Goal: Task Accomplishment & Management: Complete application form

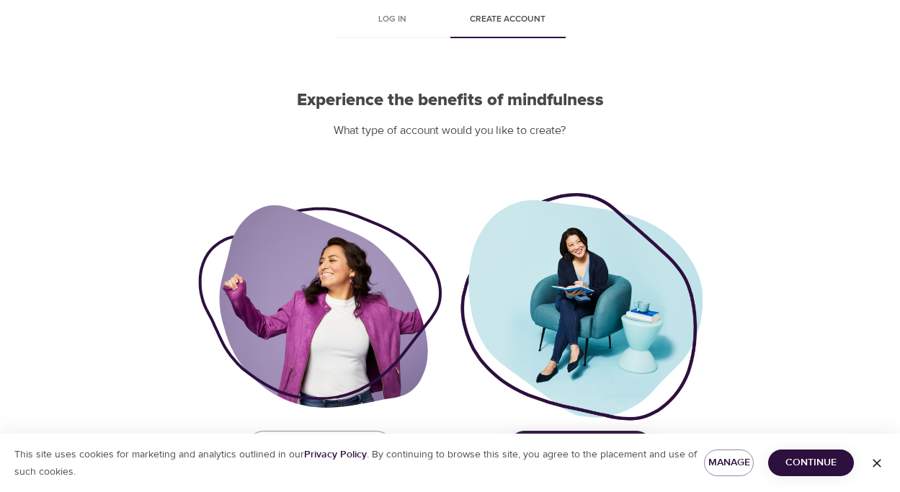
scroll to position [112, 0]
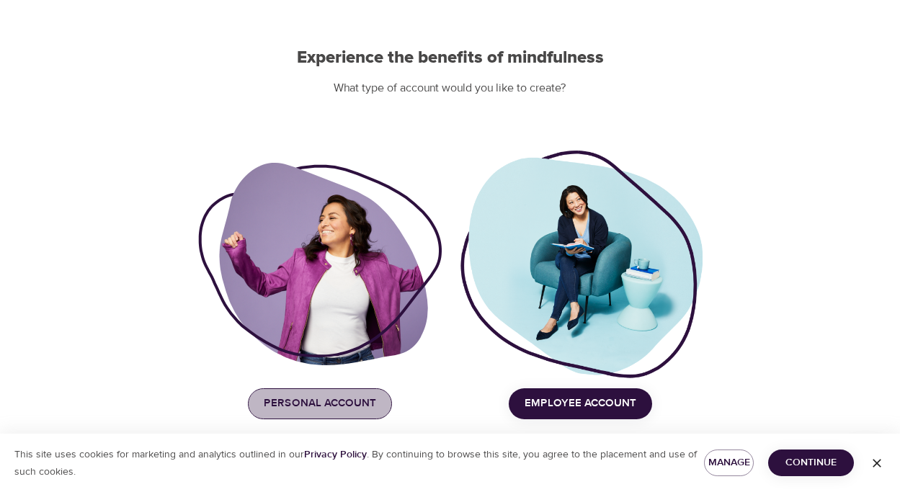
click at [354, 407] on span "Personal Account" at bounding box center [320, 403] width 112 height 19
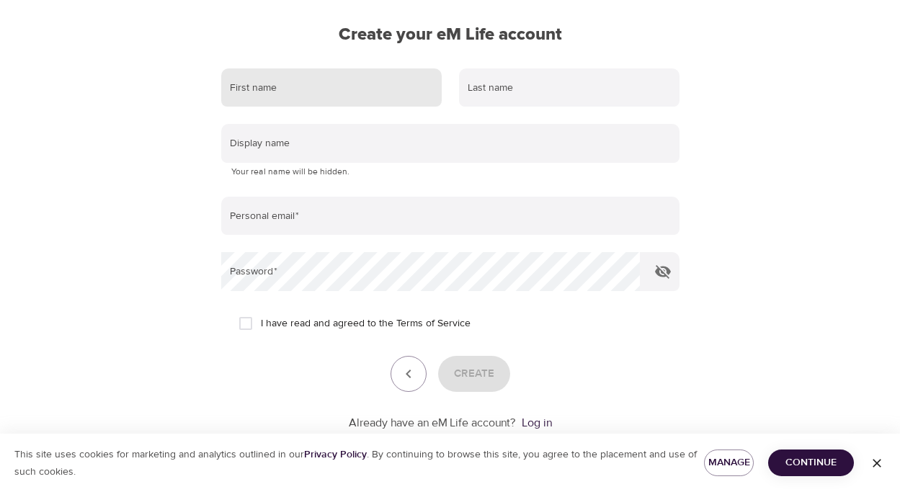
click at [328, 83] on input "text" at bounding box center [331, 87] width 221 height 39
type input "[PERSON_NAME]"
type input "[EMAIL_ADDRESS][DOMAIN_NAME]"
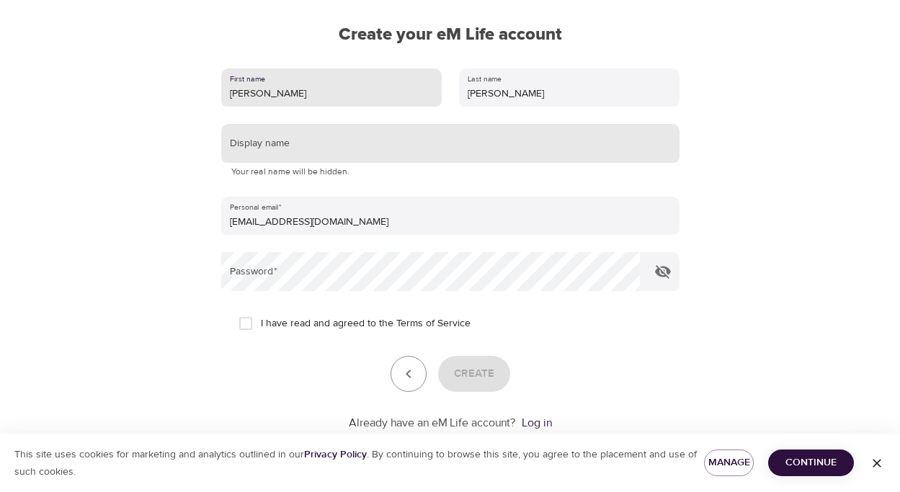
click at [311, 143] on input "text" at bounding box center [450, 143] width 459 height 39
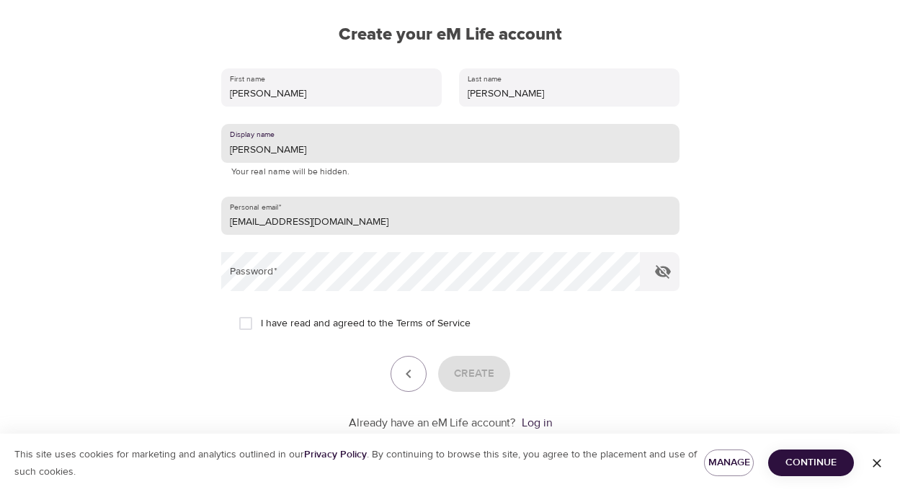
type input "[PERSON_NAME]"
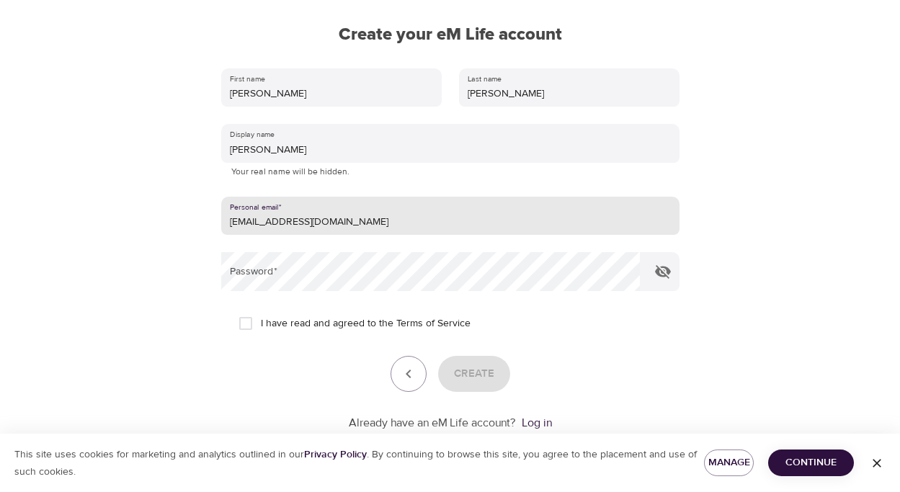
drag, startPoint x: 332, startPoint y: 218, endPoint x: 207, endPoint y: 225, distance: 124.9
click at [207, 225] on div "First name [PERSON_NAME] Last name [PERSON_NAME] Display name [PERSON_NAME] You…" at bounding box center [450, 249] width 505 height 409
type input "[EMAIL_ADDRESS][DOMAIN_NAME]"
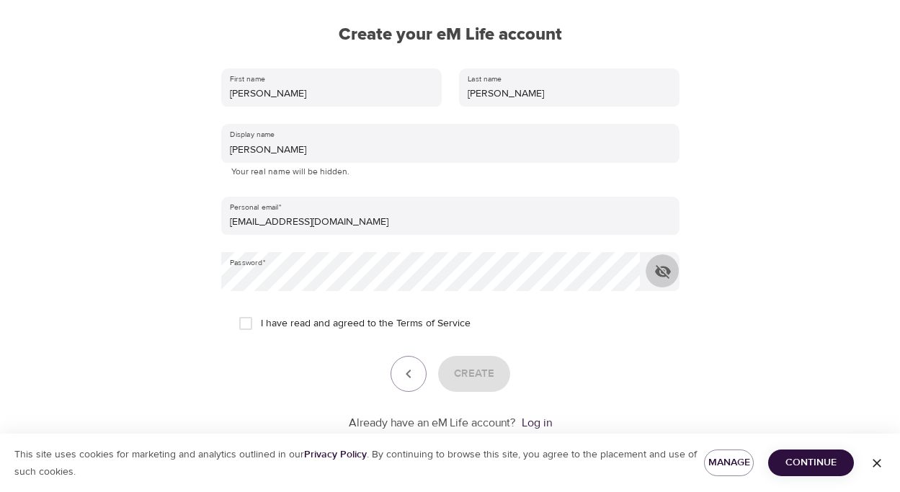
click at [242, 321] on input "I have read and agreed to the Terms of Service" at bounding box center [246, 324] width 30 height 30
checkbox input "true"
click at [660, 270] on icon "button" at bounding box center [663, 272] width 16 height 14
click at [198, 277] on div "First name [PERSON_NAME] Last name [PERSON_NAME] Display name [PERSON_NAME] You…" at bounding box center [450, 249] width 505 height 409
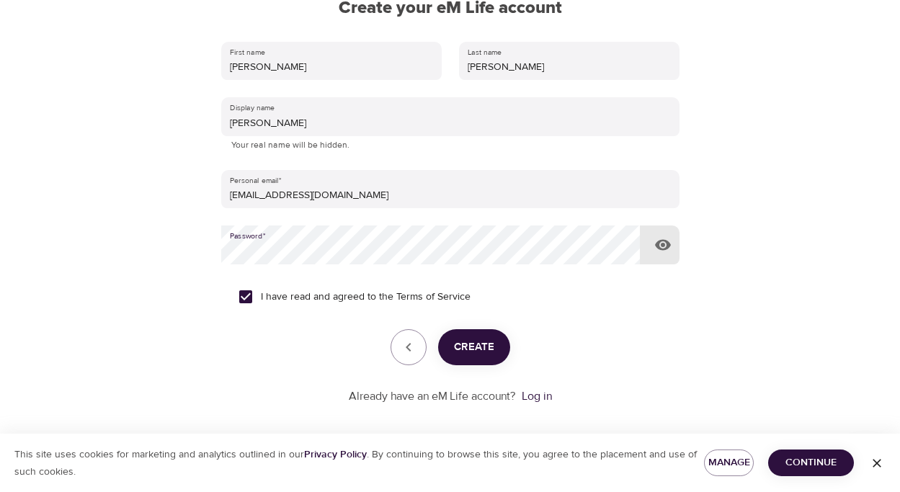
click at [476, 344] on span "Create" at bounding box center [474, 347] width 40 height 19
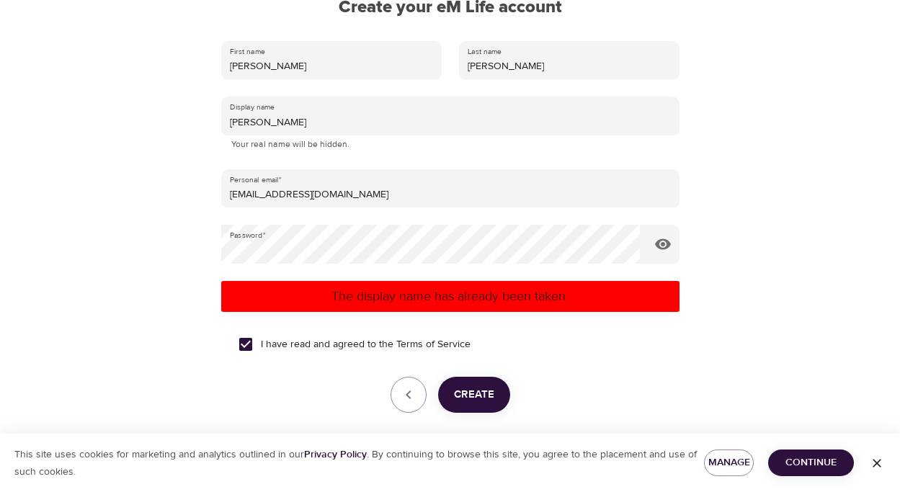
scroll to position [138, 0]
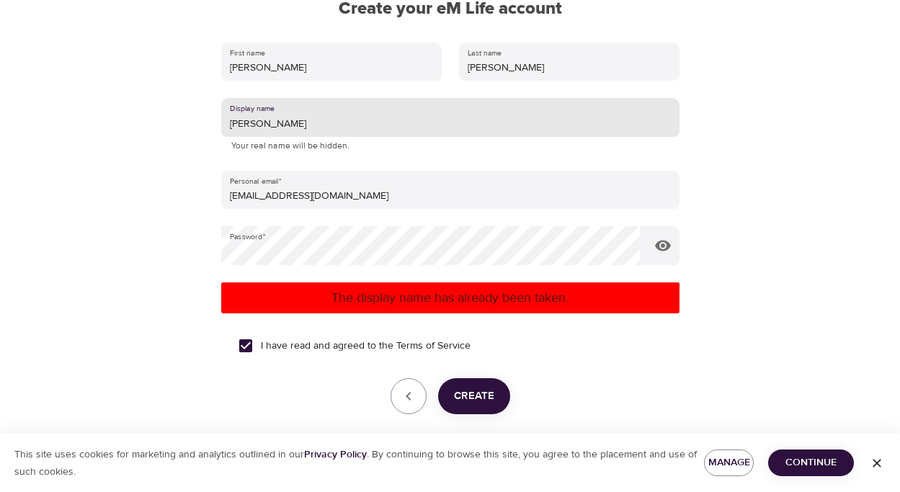
click at [306, 127] on input "[PERSON_NAME]" at bounding box center [450, 117] width 459 height 39
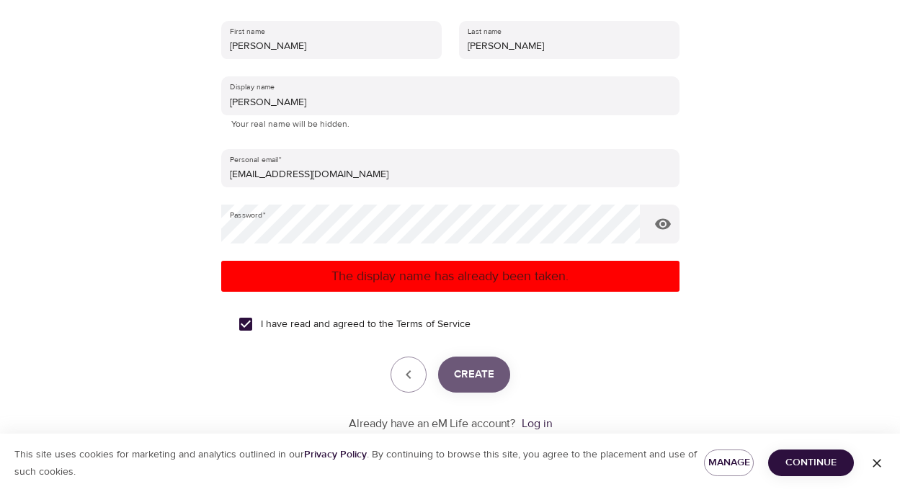
click at [479, 363] on button "Create" at bounding box center [474, 375] width 72 height 36
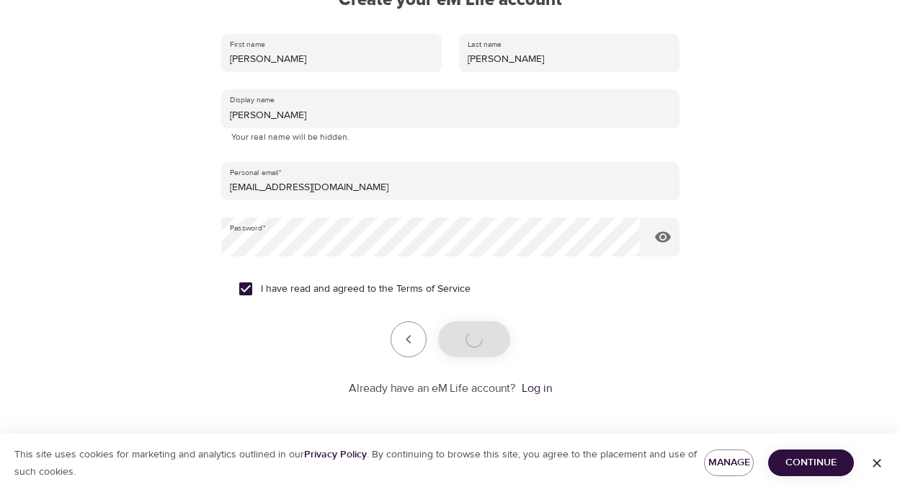
scroll to position [160, 0]
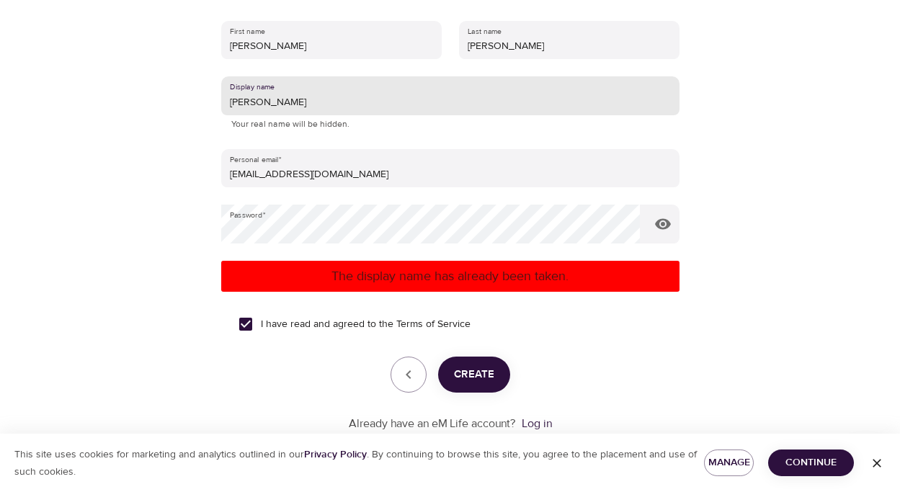
click at [327, 102] on input "[PERSON_NAME]" at bounding box center [450, 95] width 459 height 39
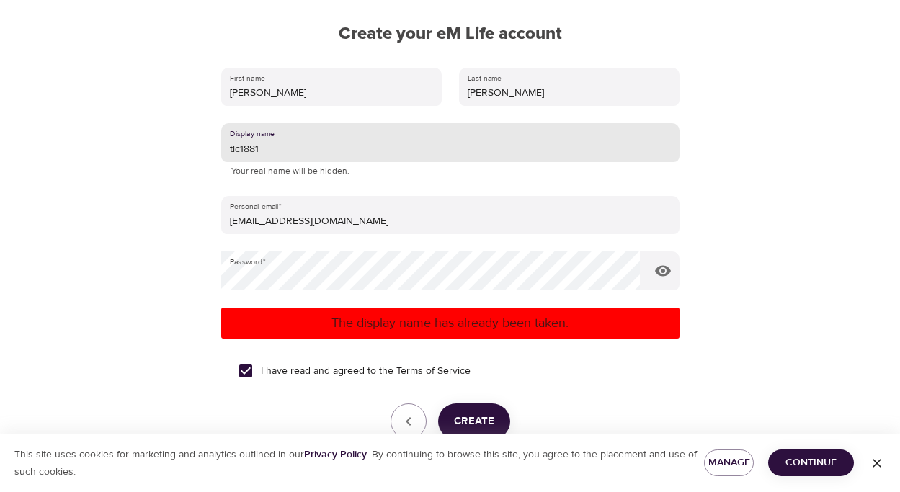
scroll to position [125, 0]
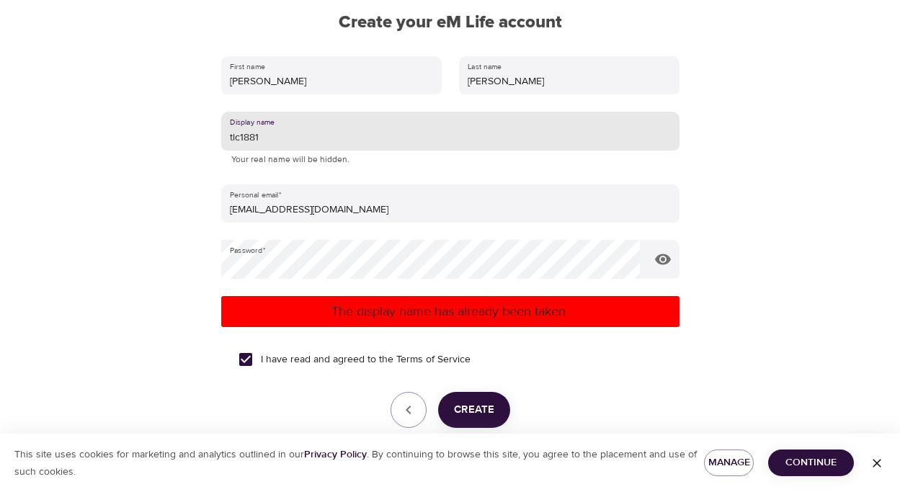
type input "tlc1881"
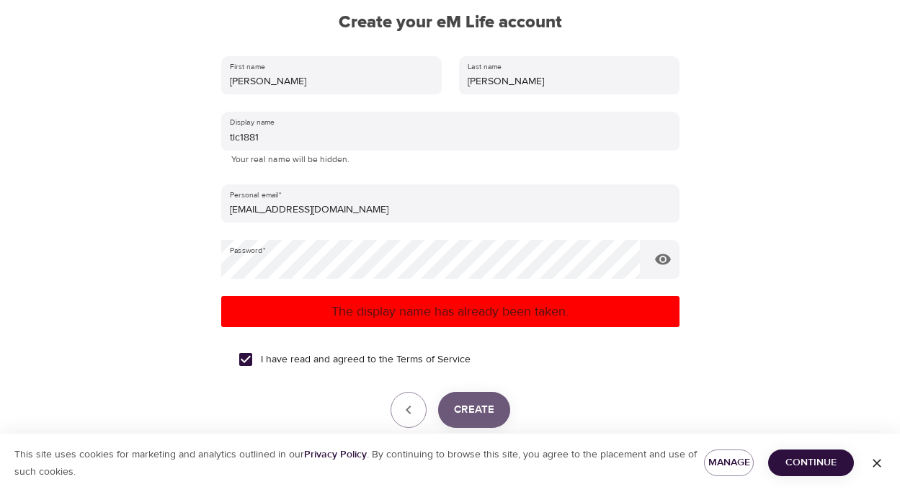
click at [469, 409] on span "Create" at bounding box center [474, 410] width 40 height 19
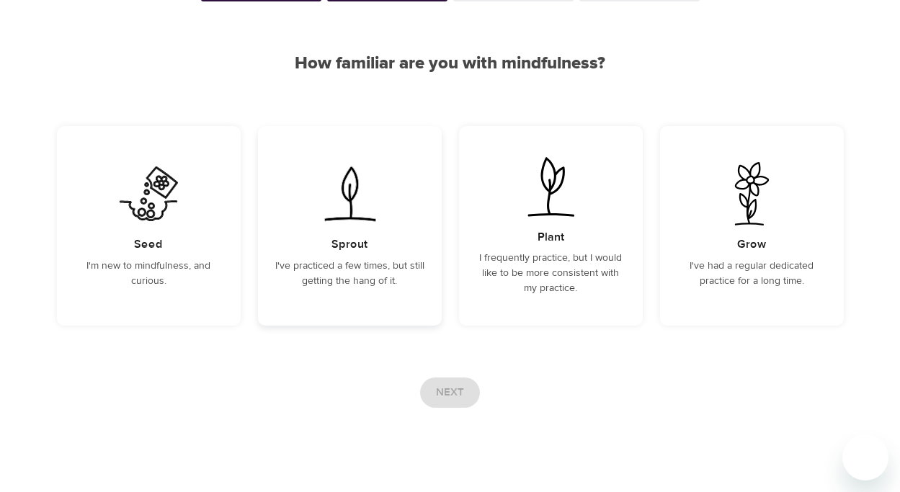
scroll to position [106, 0]
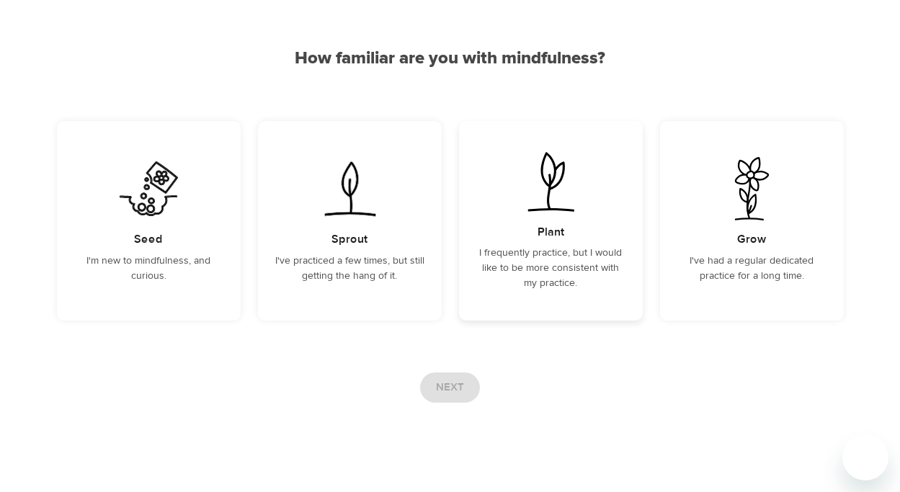
click at [487, 281] on p "I frequently practice, but I would like to be more consistent with my practice." at bounding box center [551, 268] width 149 height 45
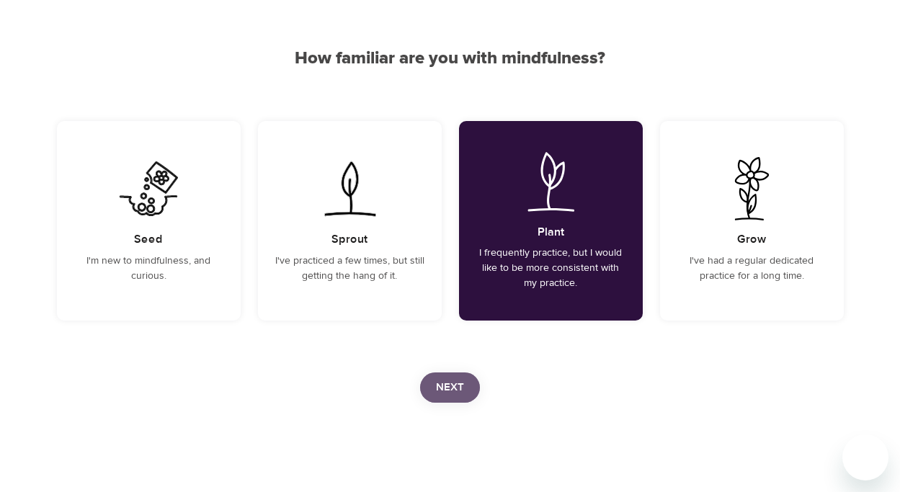
click at [449, 397] on button "Next" at bounding box center [450, 388] width 60 height 30
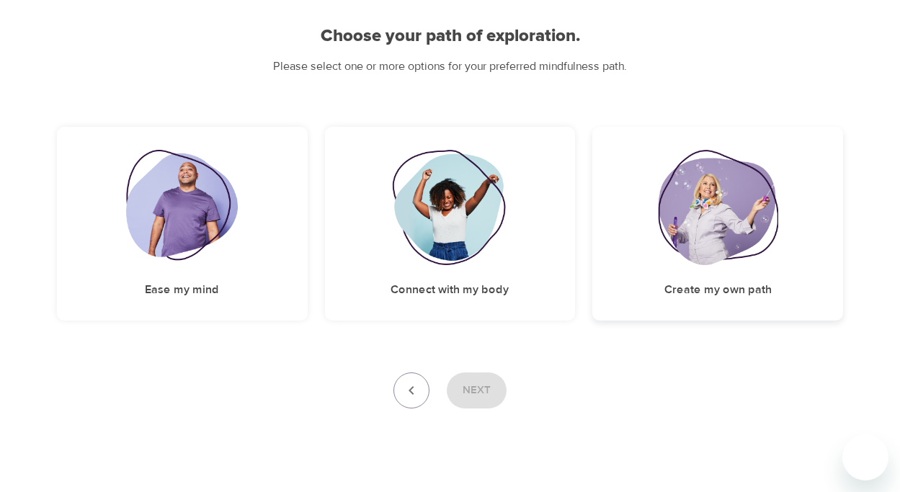
click at [683, 254] on img at bounding box center [718, 207] width 120 height 115
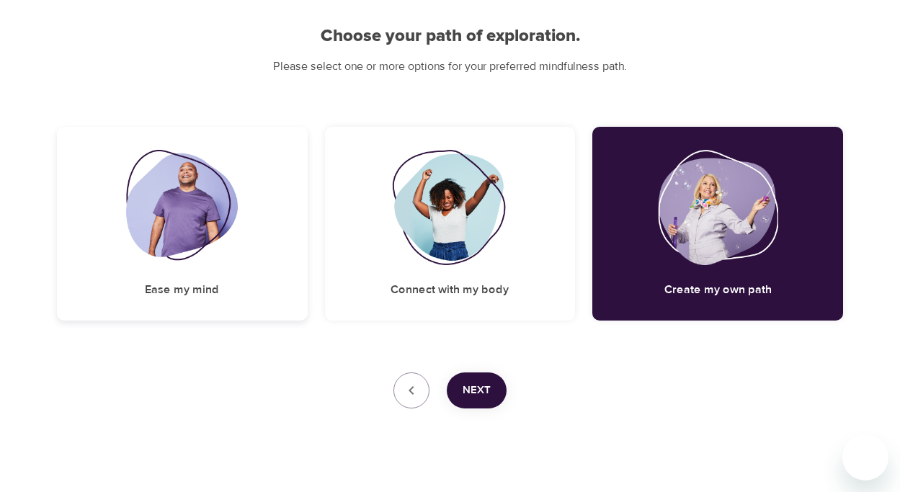
click at [254, 278] on div "Ease my mind" at bounding box center [182, 224] width 251 height 194
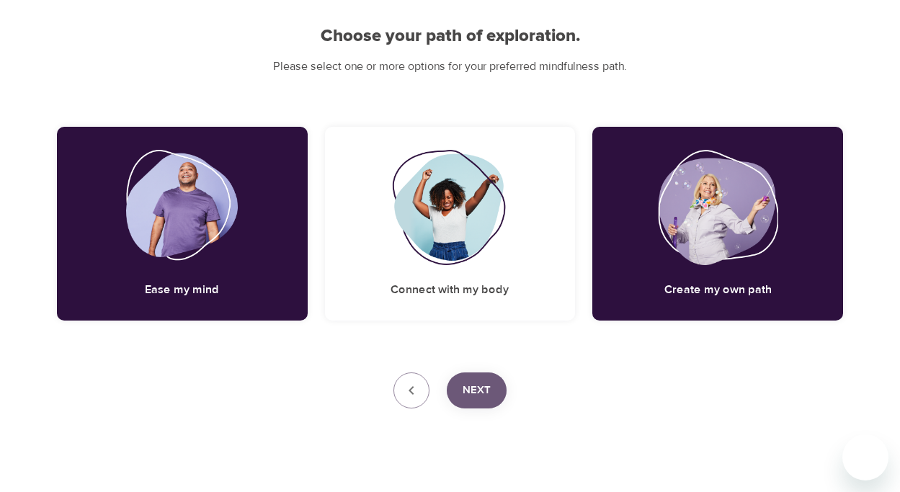
click at [469, 387] on span "Next" at bounding box center [477, 390] width 28 height 19
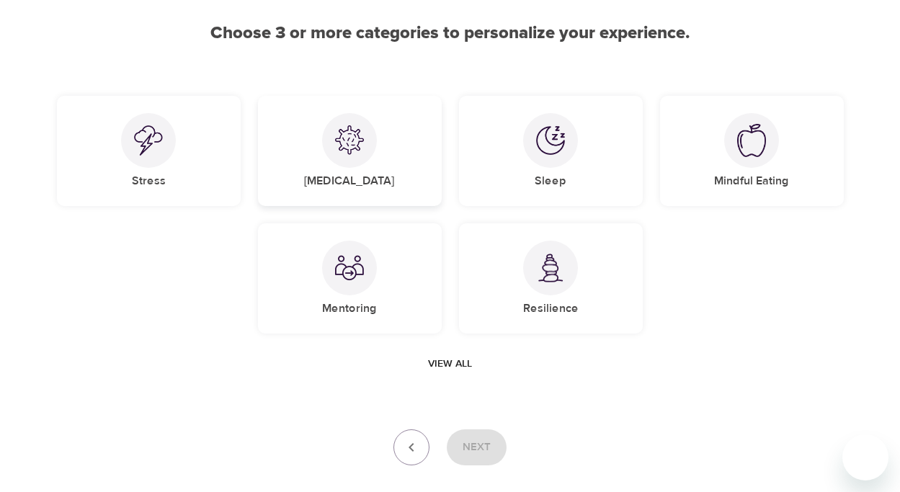
scroll to position [136, 0]
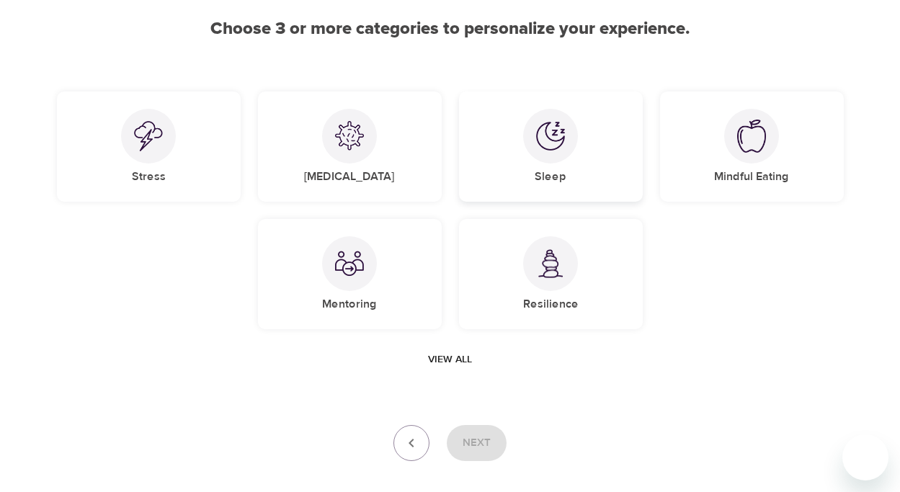
click at [553, 137] on img at bounding box center [550, 136] width 29 height 29
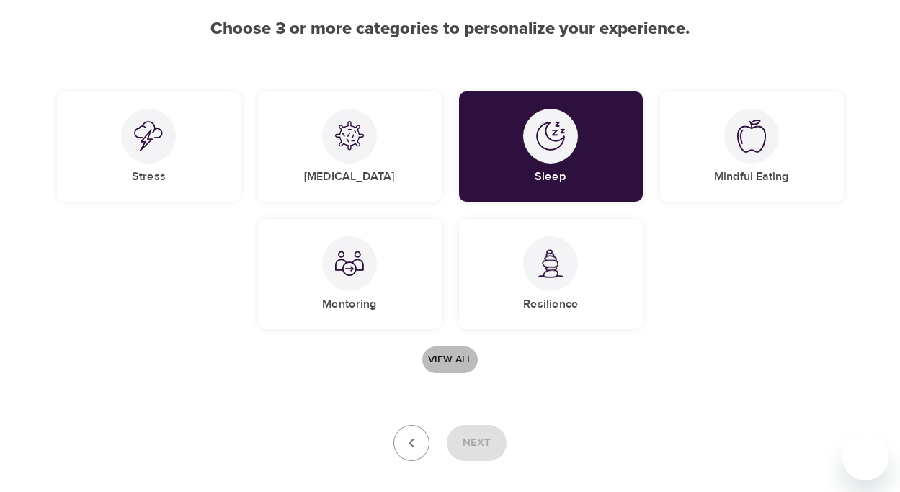
click at [454, 358] on span "View all" at bounding box center [450, 360] width 44 height 18
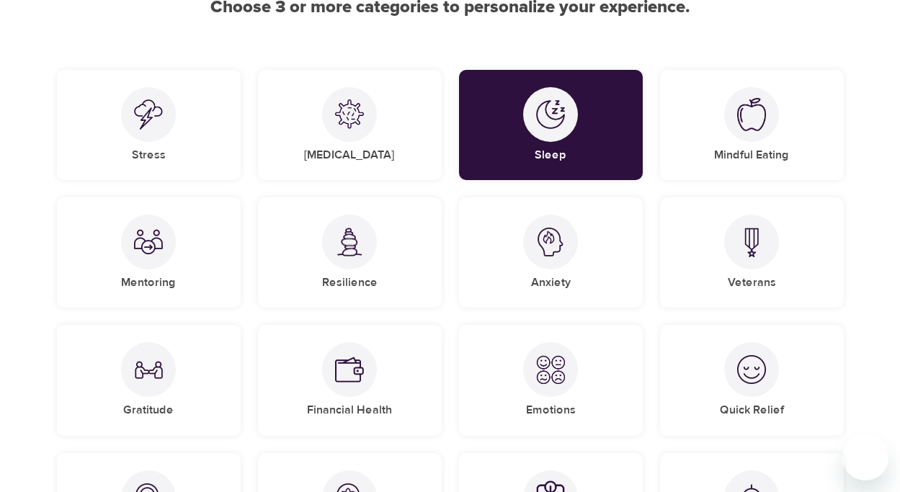
scroll to position [164, 0]
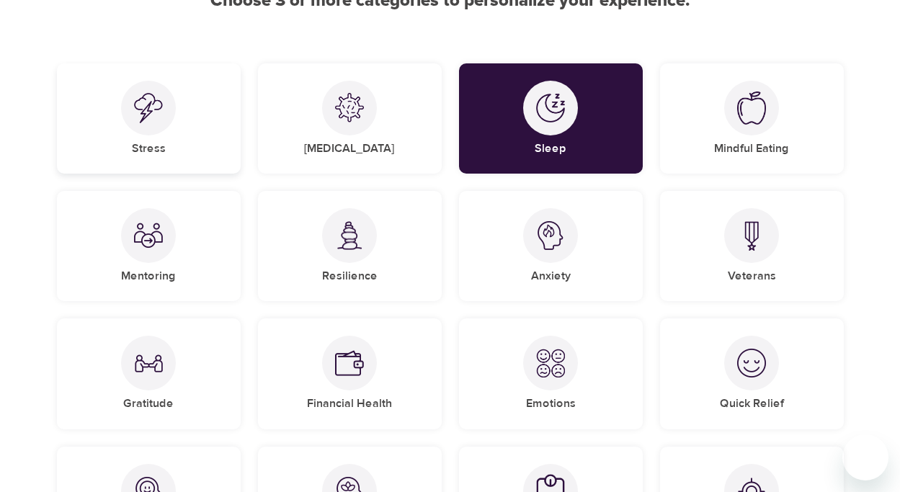
click at [201, 133] on div "Stress" at bounding box center [149, 118] width 184 height 110
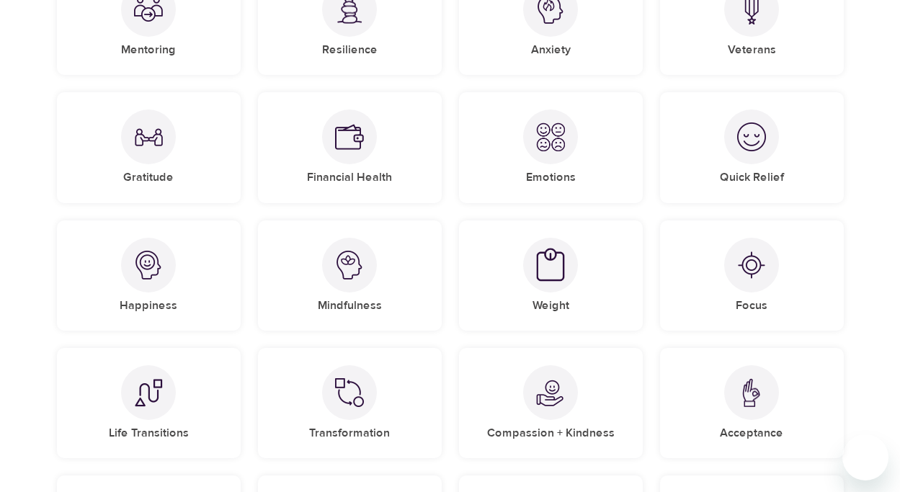
scroll to position [402, 0]
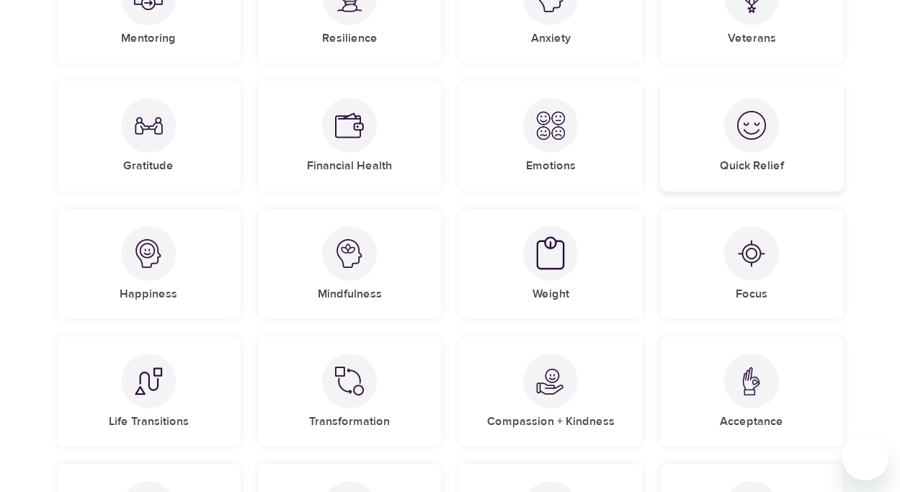
click at [748, 157] on div "Quick Relief" at bounding box center [752, 136] width 184 height 110
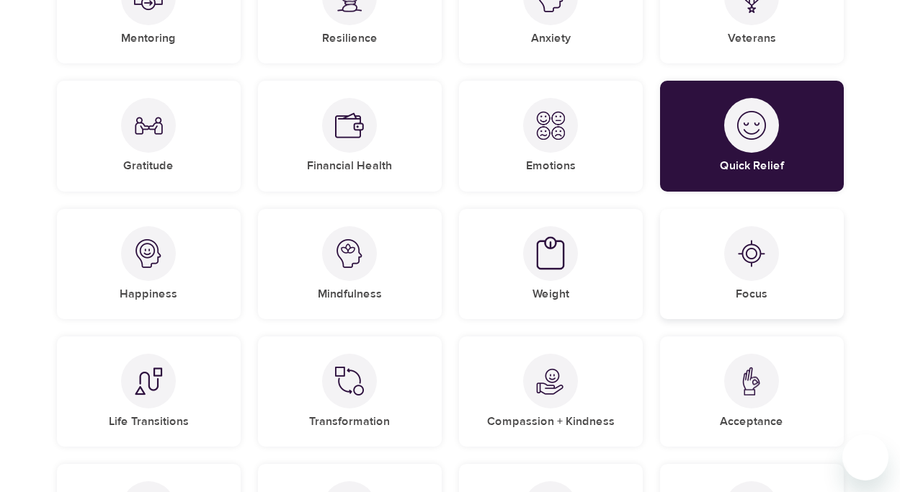
click at [744, 265] on img at bounding box center [752, 253] width 29 height 29
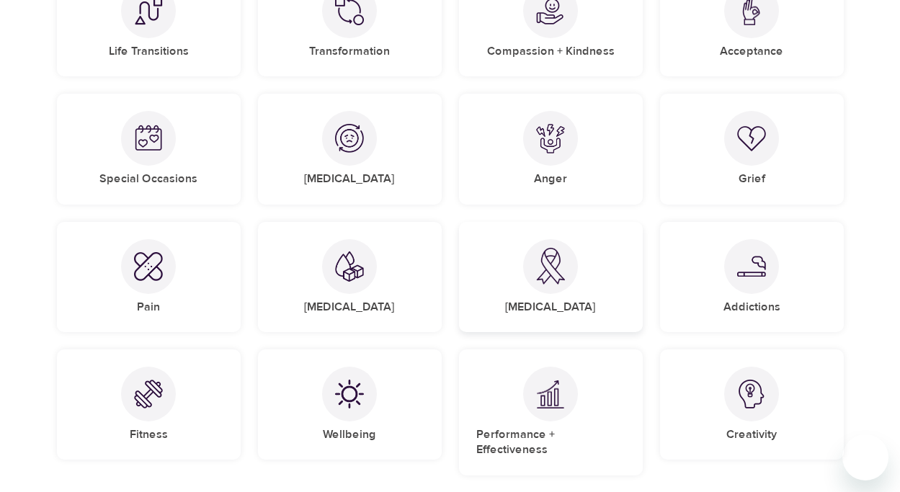
scroll to position [782, 0]
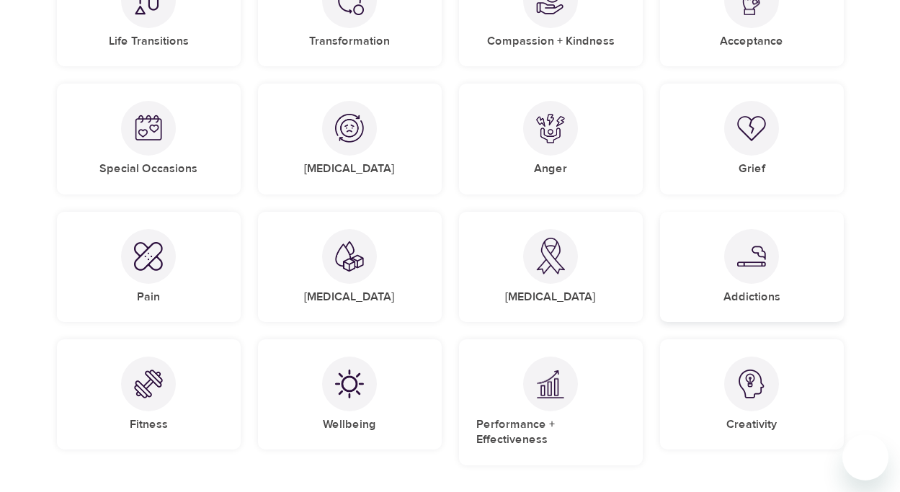
click at [829, 262] on div "Addictions" at bounding box center [752, 267] width 184 height 110
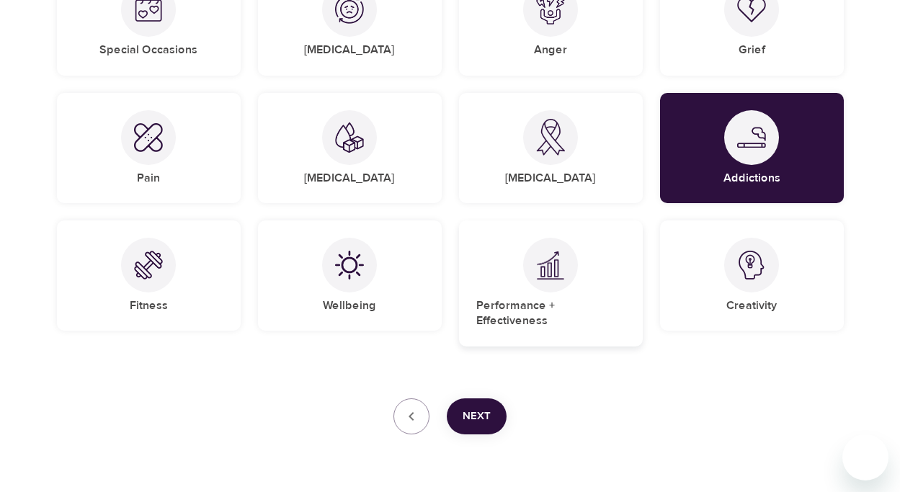
scroll to position [905, 0]
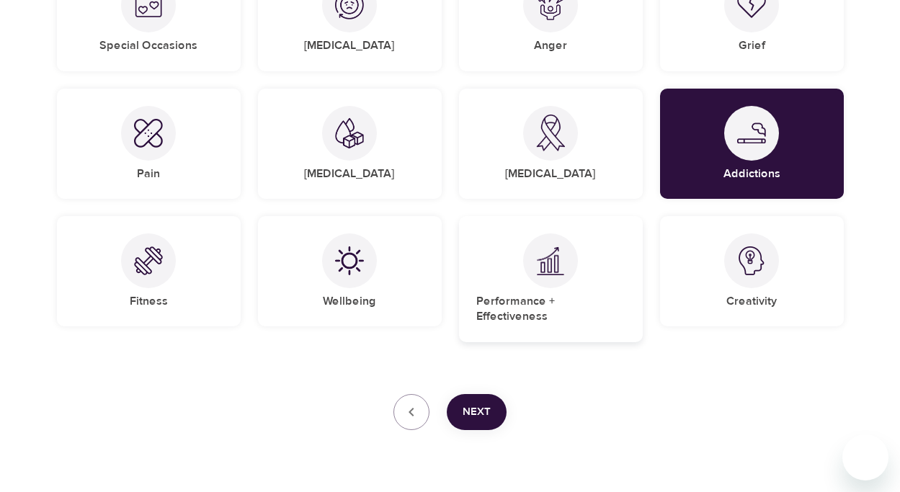
click at [567, 277] on div at bounding box center [550, 261] width 55 height 55
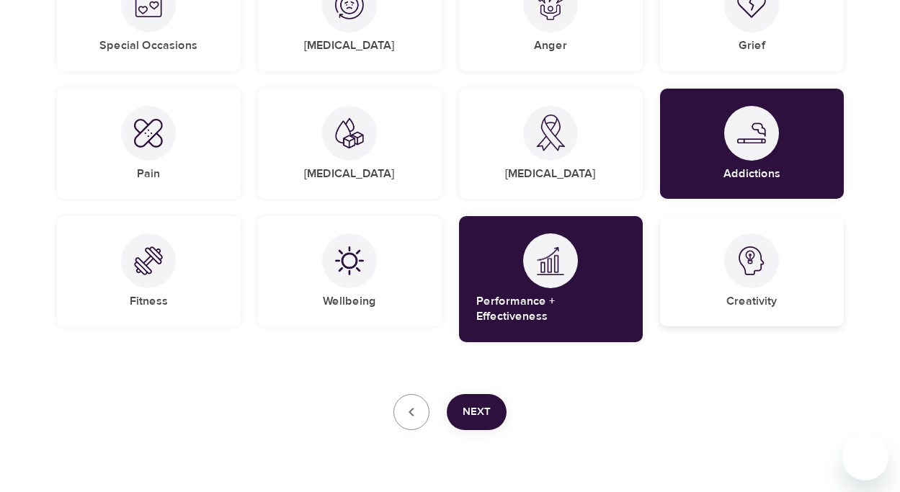
click at [730, 275] on div at bounding box center [752, 261] width 55 height 55
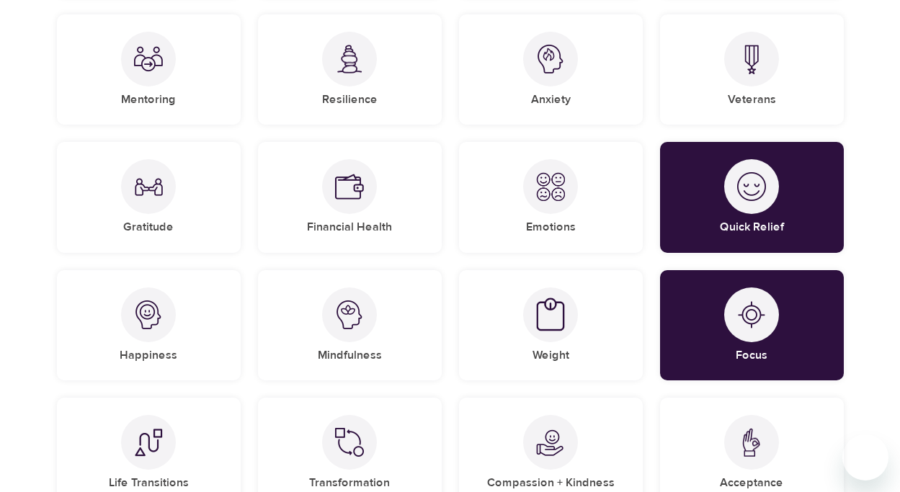
scroll to position [337, 0]
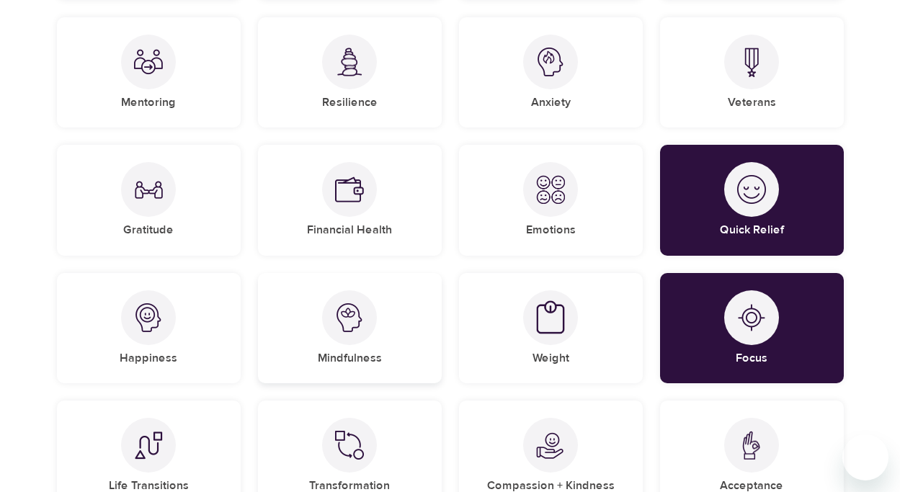
click at [394, 302] on div "Mindfulness" at bounding box center [350, 328] width 184 height 110
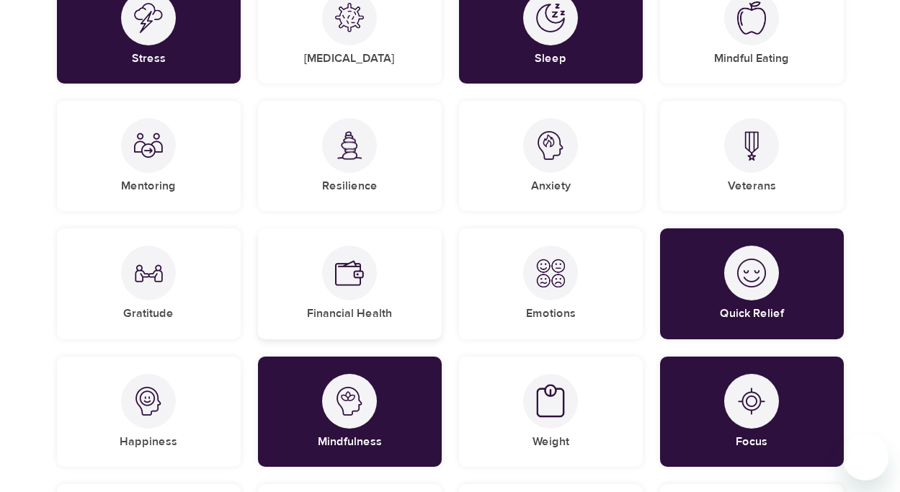
click at [366, 280] on div at bounding box center [349, 273] width 55 height 55
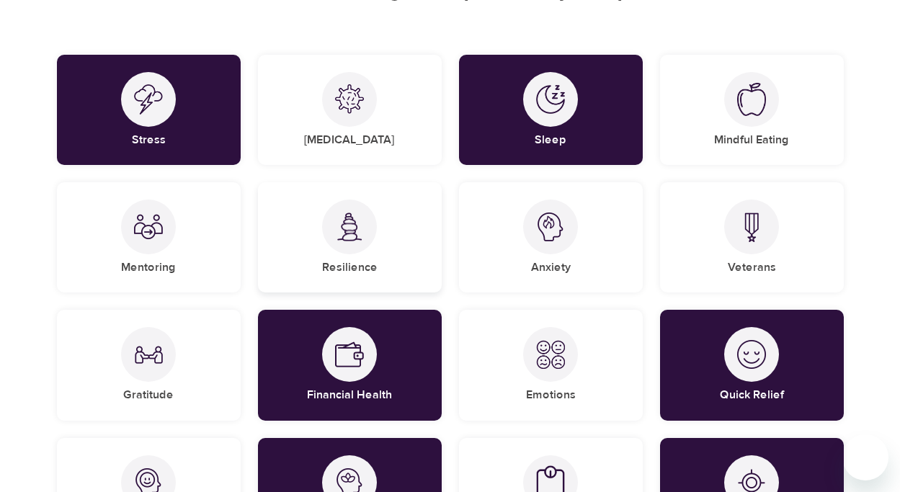
scroll to position [171, 0]
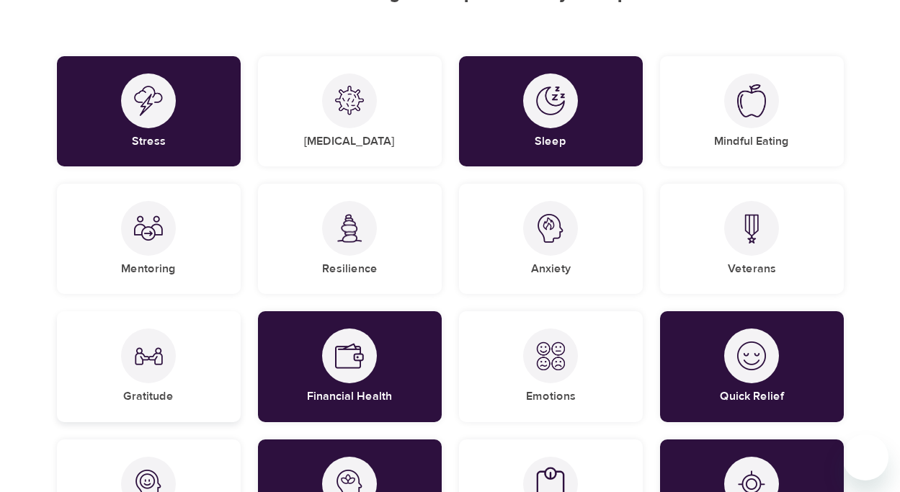
drag, startPoint x: 162, startPoint y: 347, endPoint x: 170, endPoint y: 345, distance: 8.4
click at [162, 347] on img at bounding box center [148, 356] width 29 height 29
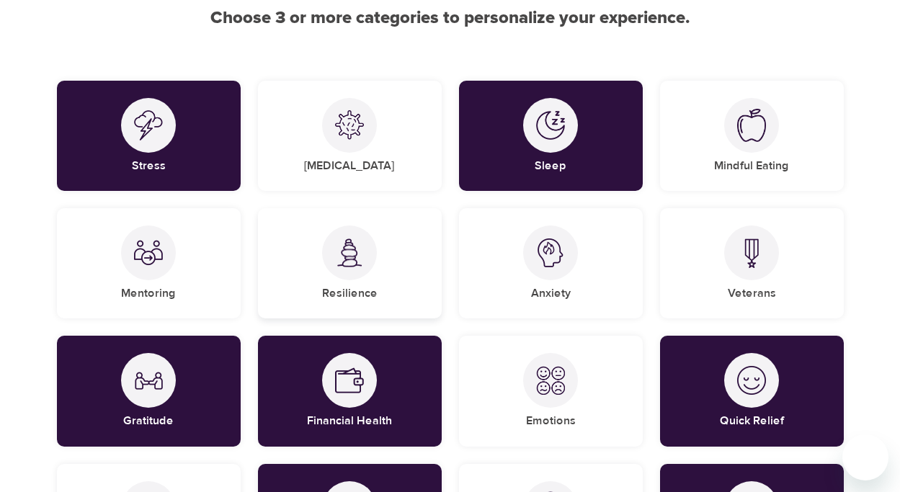
scroll to position [140, 0]
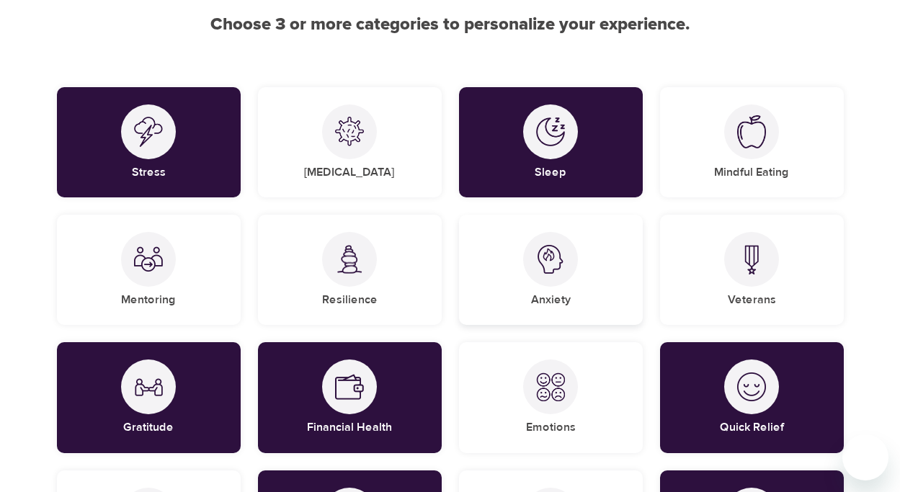
click at [551, 284] on div at bounding box center [550, 259] width 55 height 55
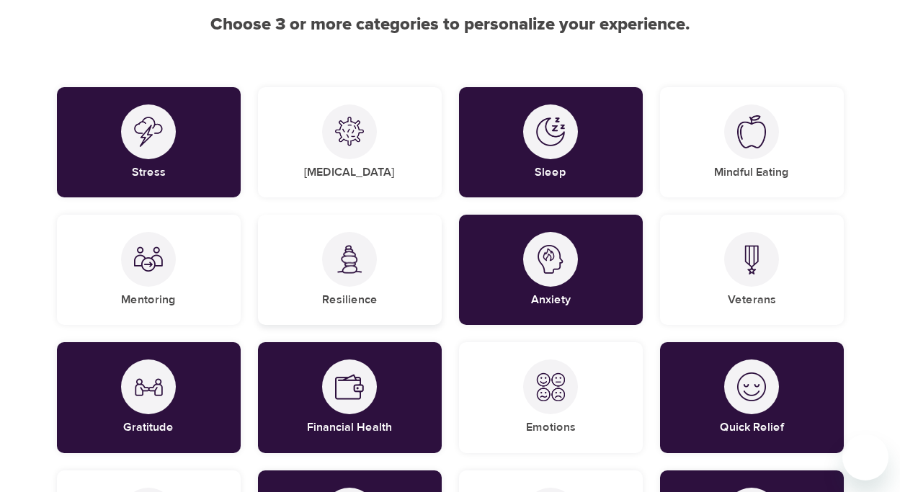
click at [404, 293] on div "Resilience" at bounding box center [350, 270] width 184 height 110
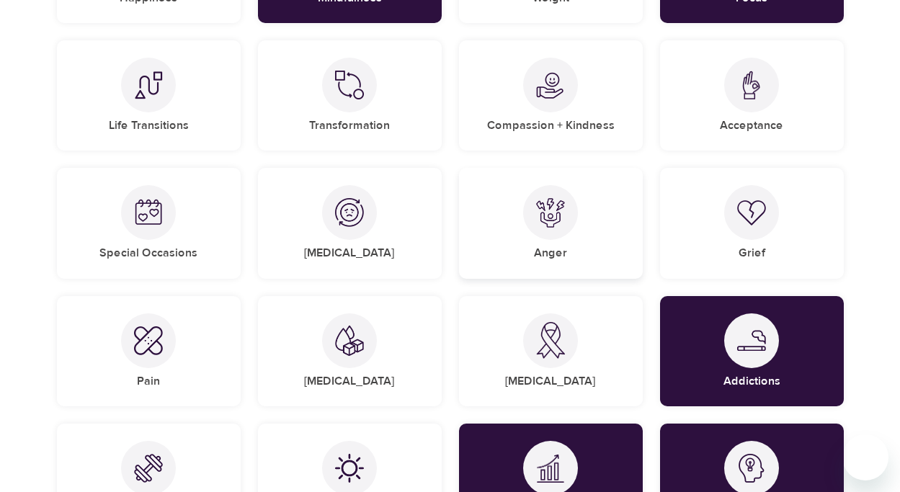
scroll to position [697, 0]
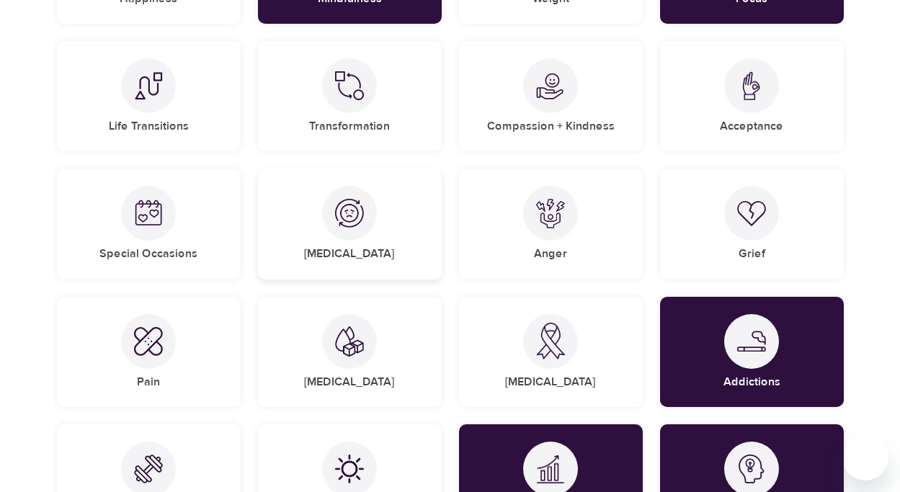
click at [376, 235] on div "[MEDICAL_DATA]" at bounding box center [350, 224] width 184 height 110
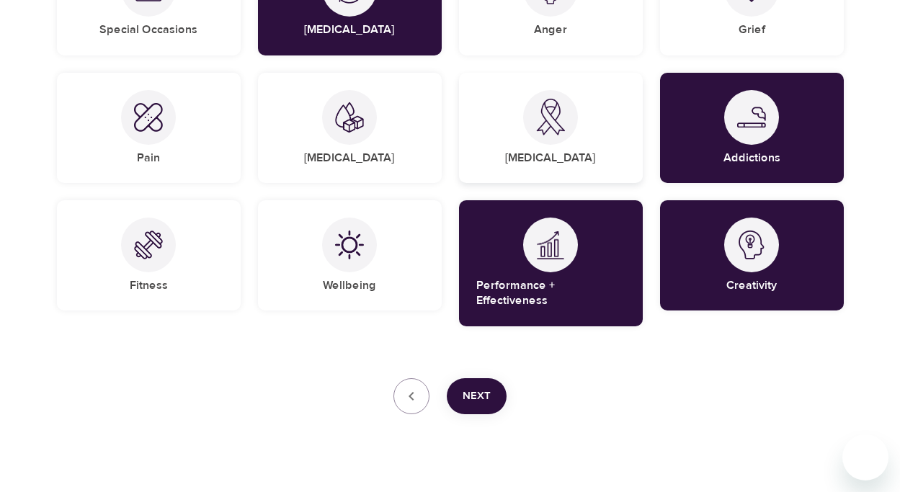
scroll to position [930, 0]
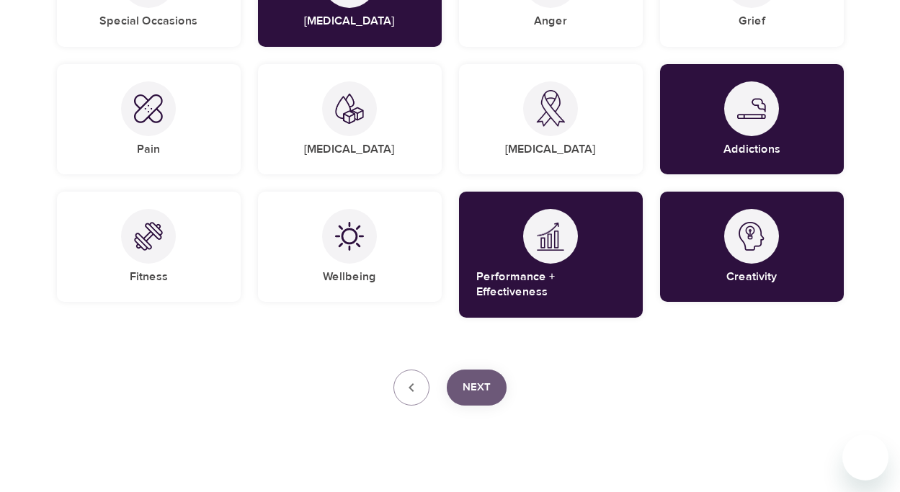
click at [487, 378] on span "Next" at bounding box center [477, 387] width 28 height 19
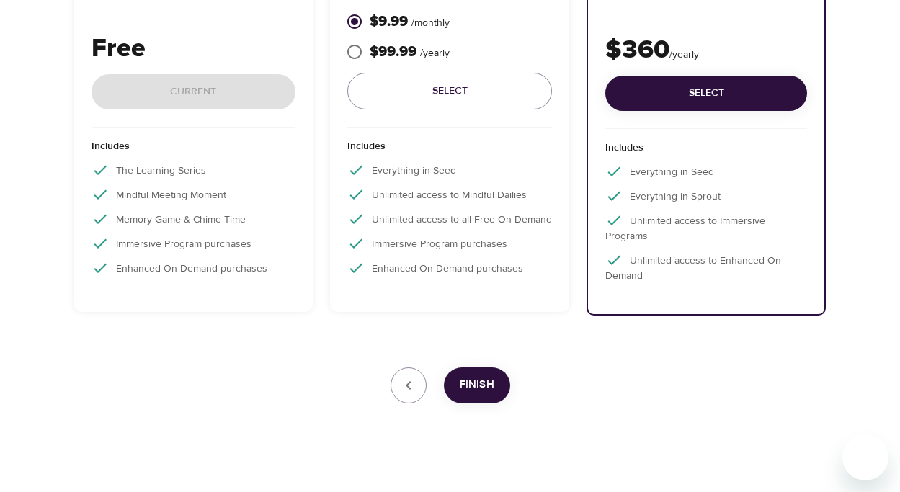
scroll to position [323, 0]
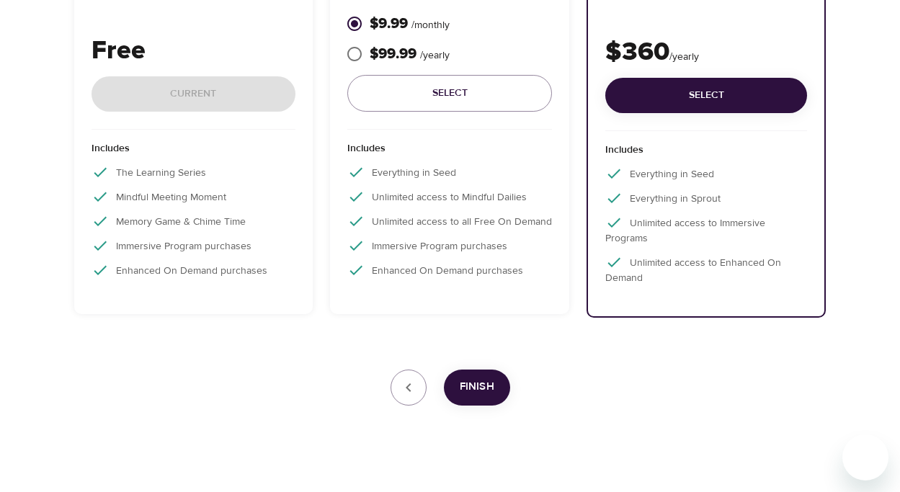
click at [265, 236] on div "Includes The Learning Series Mindful Meeting Moment Memory Game & Chime Time Im…" at bounding box center [194, 214] width 205 height 168
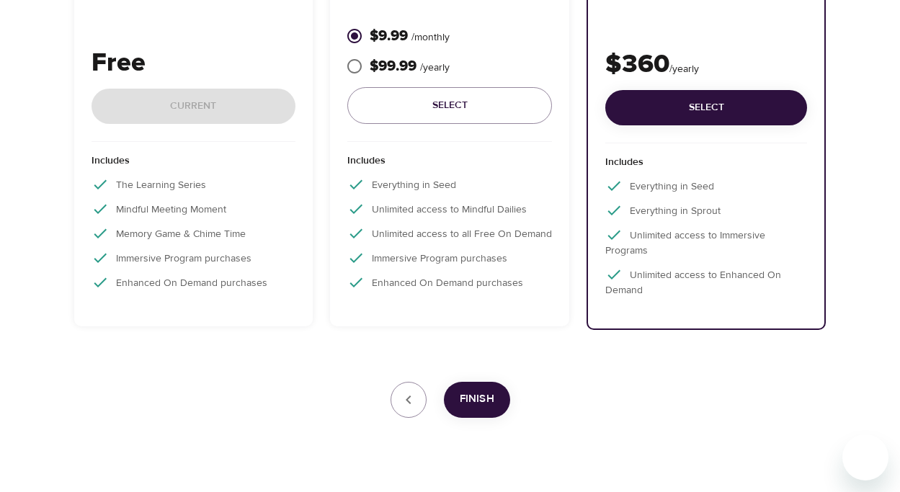
scroll to position [338, 0]
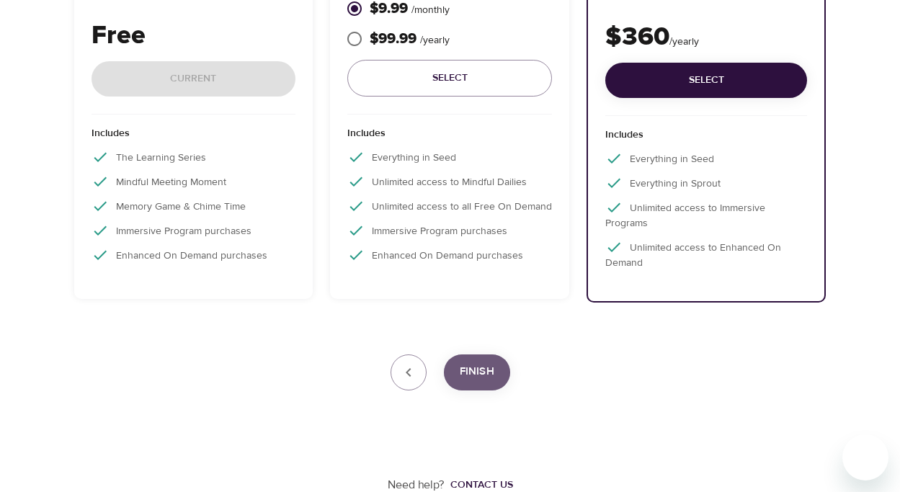
click at [477, 363] on span "Finish" at bounding box center [477, 372] width 35 height 19
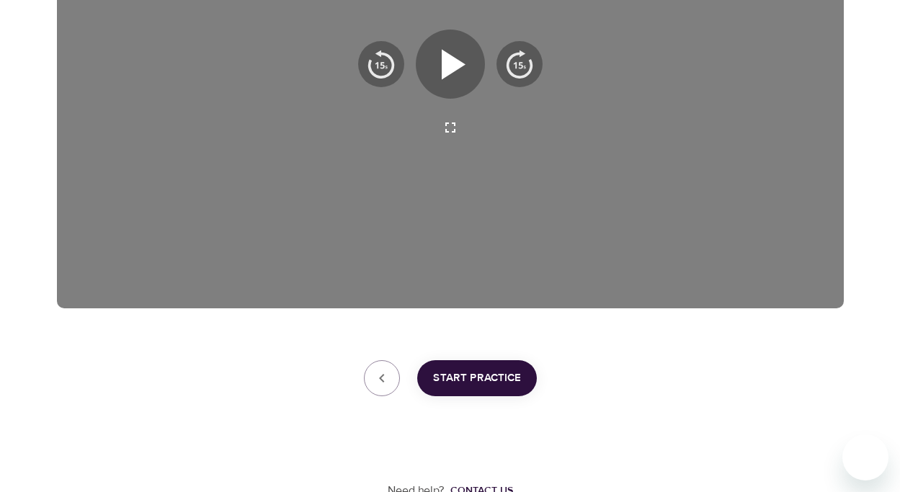
scroll to position [395, 0]
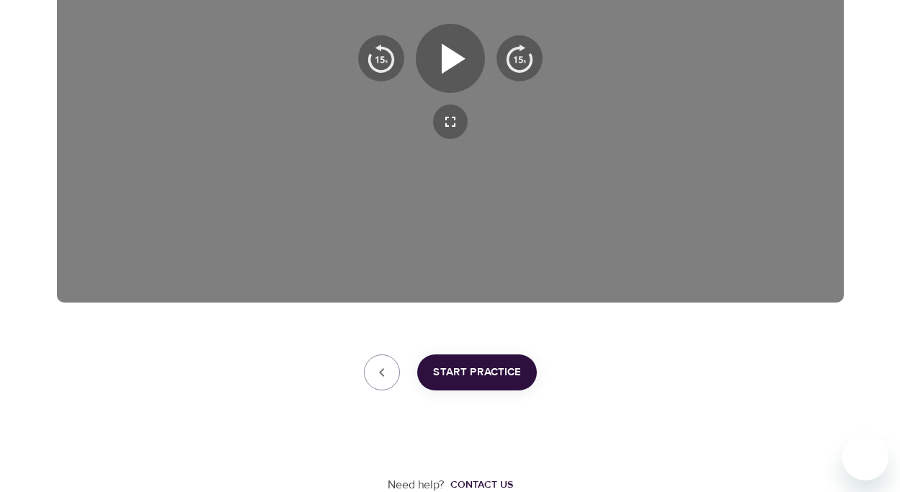
click at [469, 367] on span "Start Practice" at bounding box center [477, 372] width 88 height 19
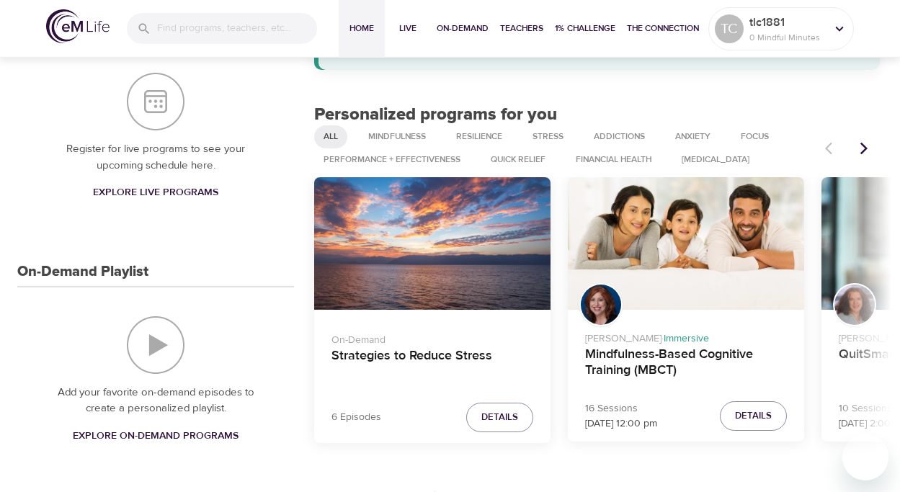
scroll to position [178, 0]
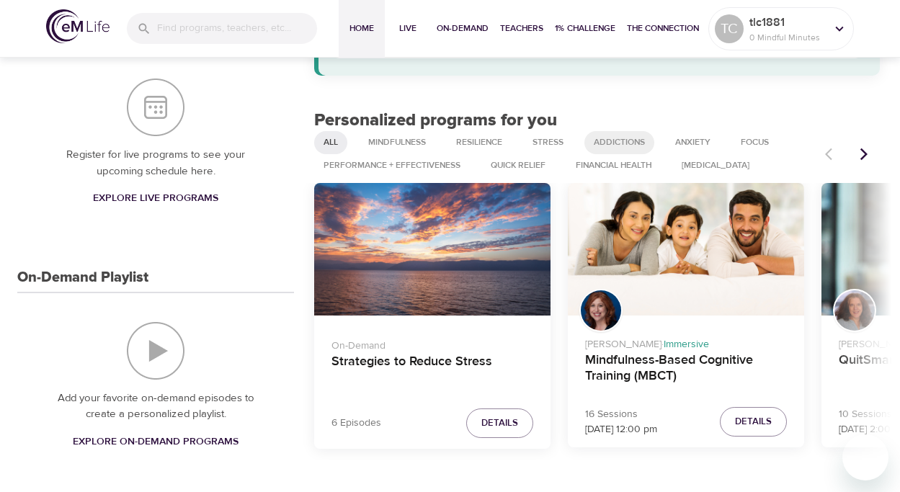
click at [614, 141] on span "Addictions" at bounding box center [619, 142] width 68 height 12
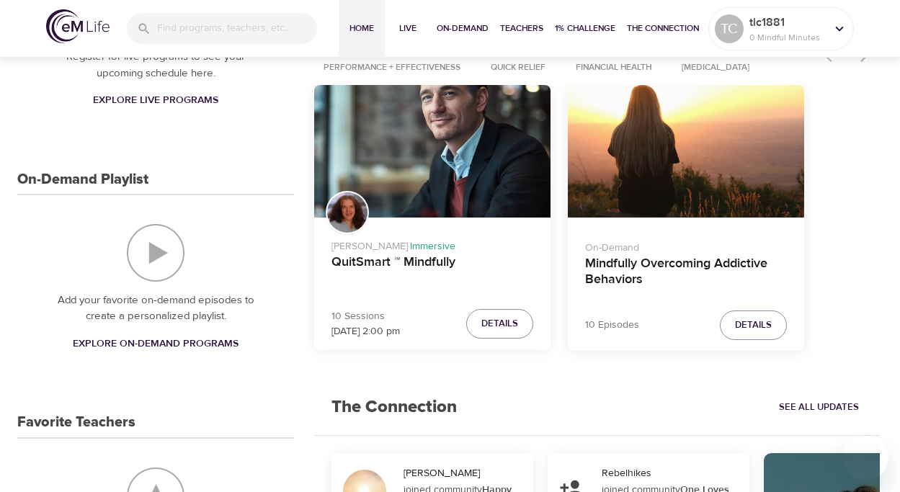
scroll to position [278, 0]
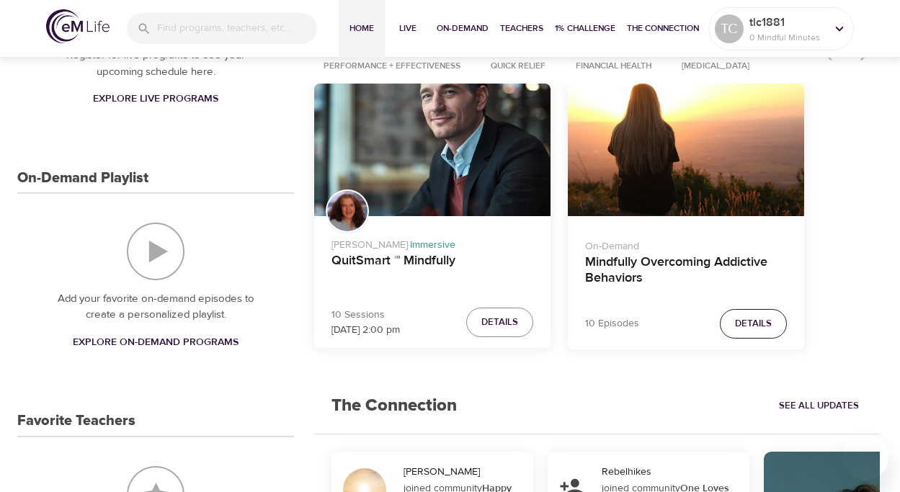
click at [749, 325] on span "Details" at bounding box center [753, 324] width 37 height 17
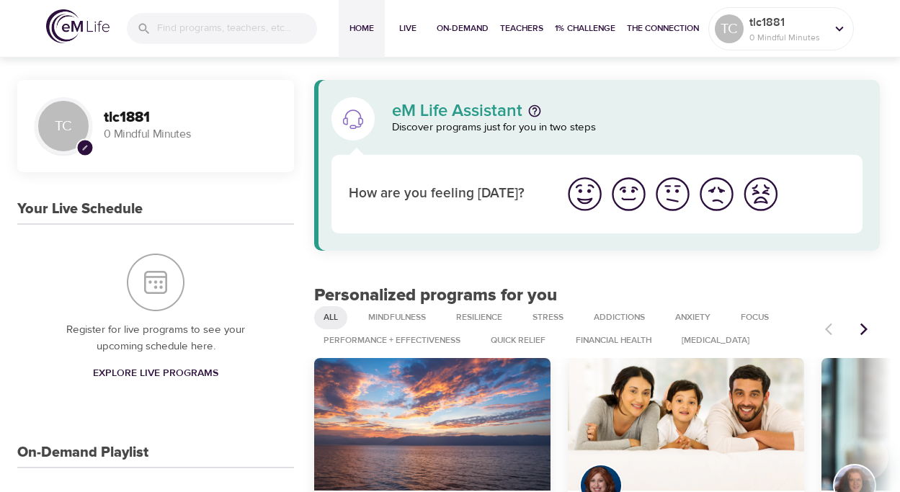
scroll to position [1, 0]
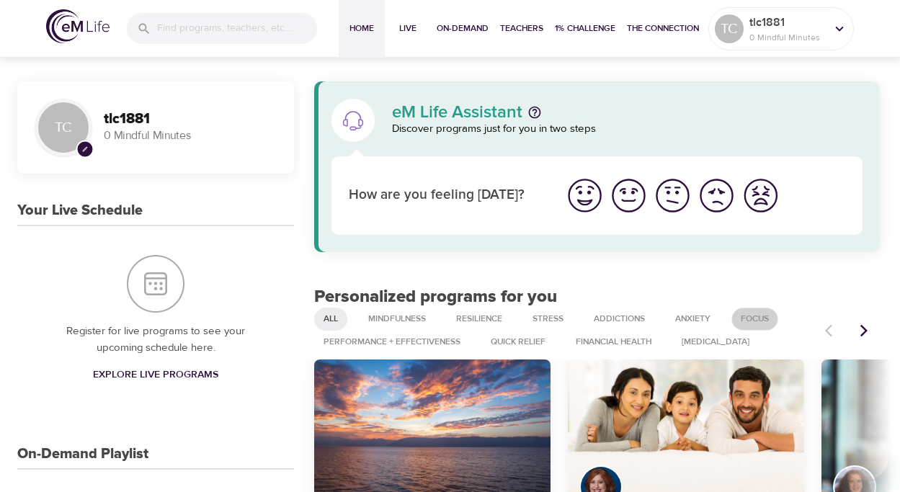
click at [752, 319] on span "Focus" at bounding box center [754, 319] width 45 height 12
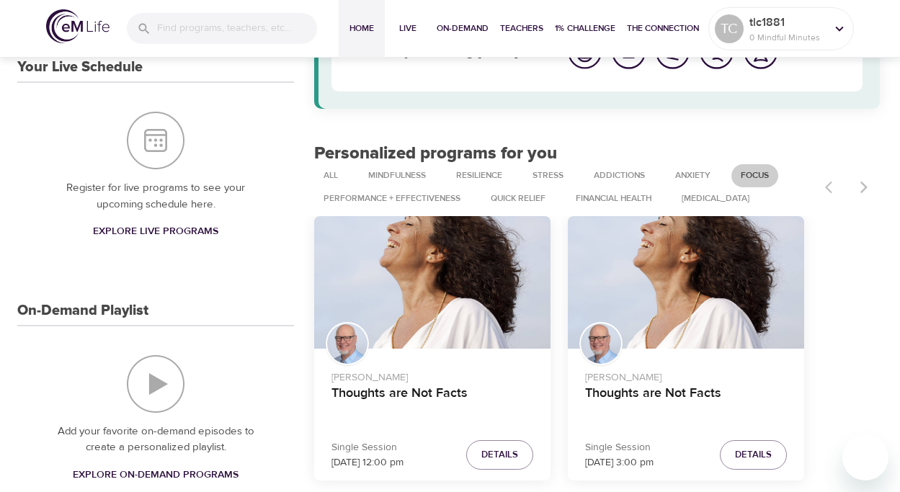
scroll to position [142, 0]
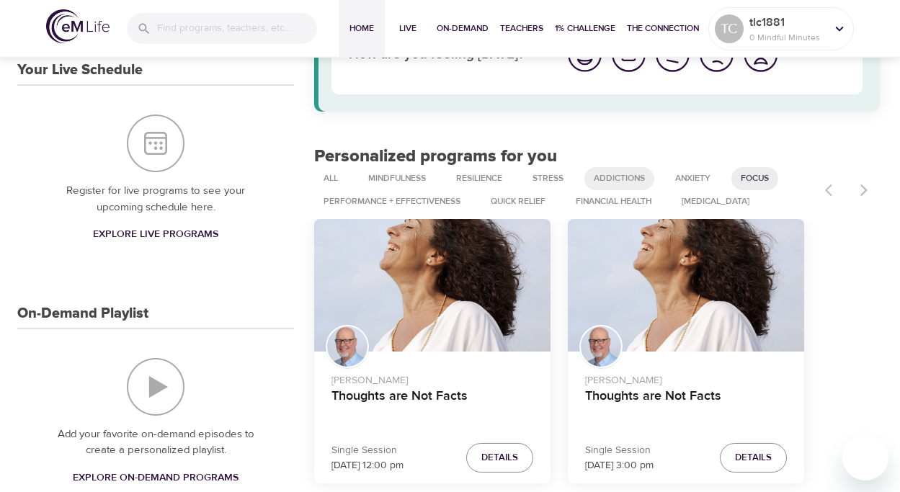
click at [625, 180] on span "Addictions" at bounding box center [619, 178] width 68 height 12
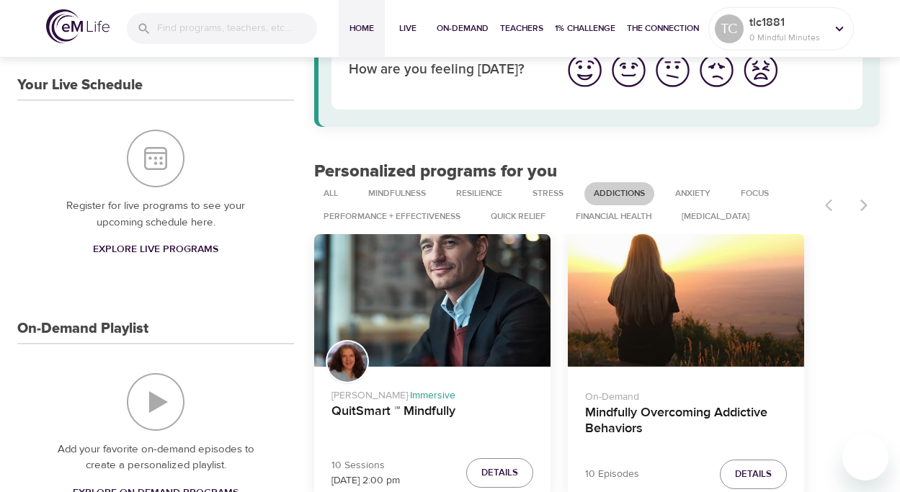
scroll to position [124, 0]
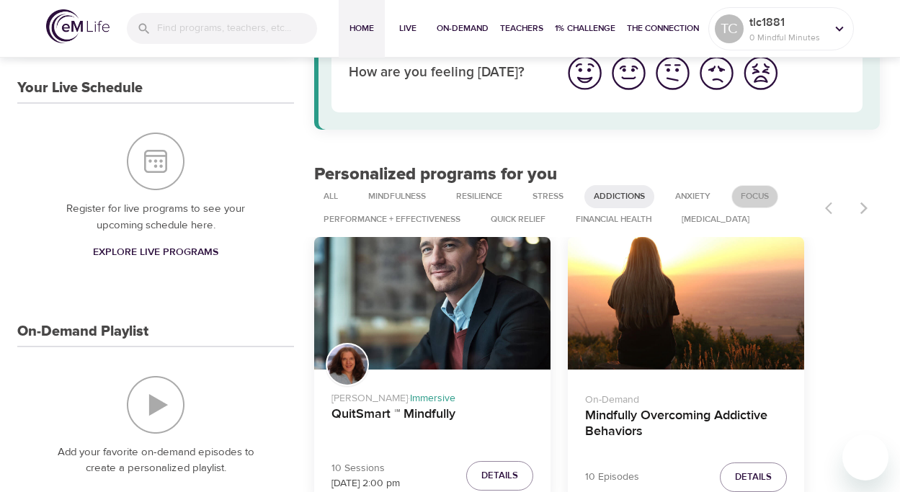
click at [747, 190] on span "Focus" at bounding box center [754, 196] width 45 height 12
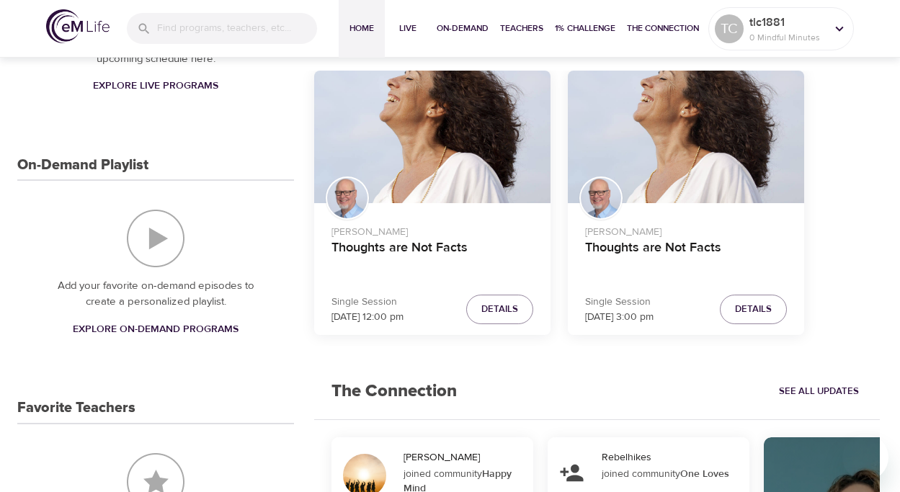
scroll to position [304, 0]
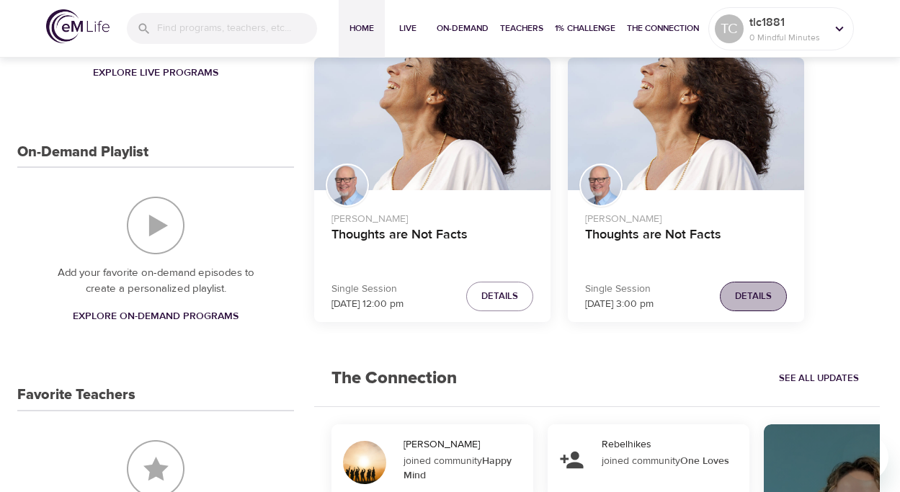
click at [738, 285] on button "Details" at bounding box center [753, 297] width 67 height 30
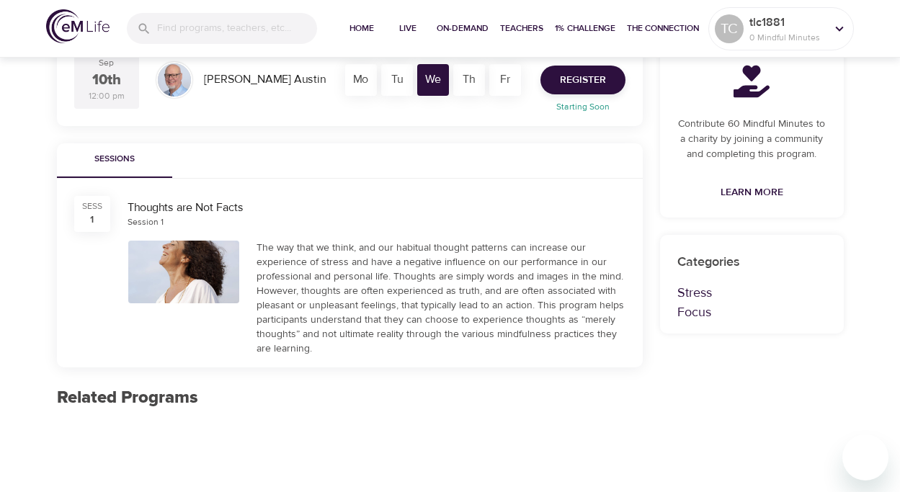
scroll to position [439, 0]
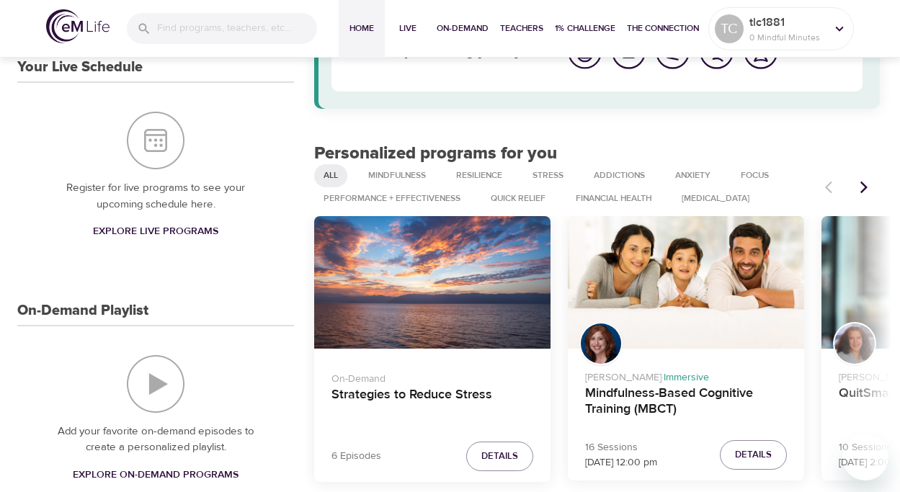
scroll to position [140, 0]
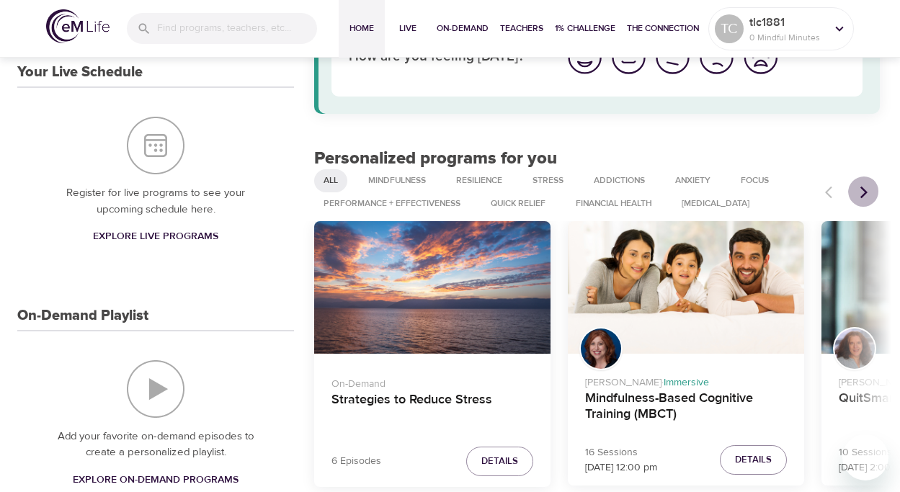
click at [862, 187] on icon "Next items" at bounding box center [864, 192] width 14 height 14
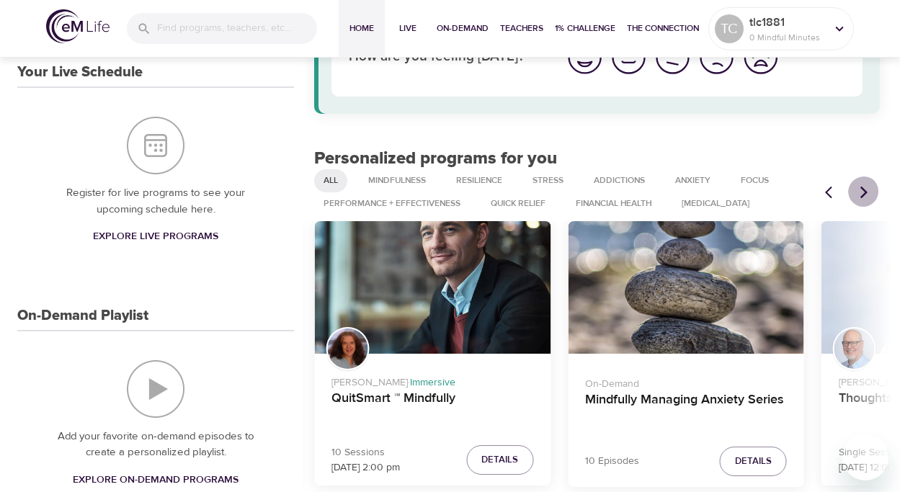
click at [862, 187] on icon "Next items" at bounding box center [864, 192] width 14 height 14
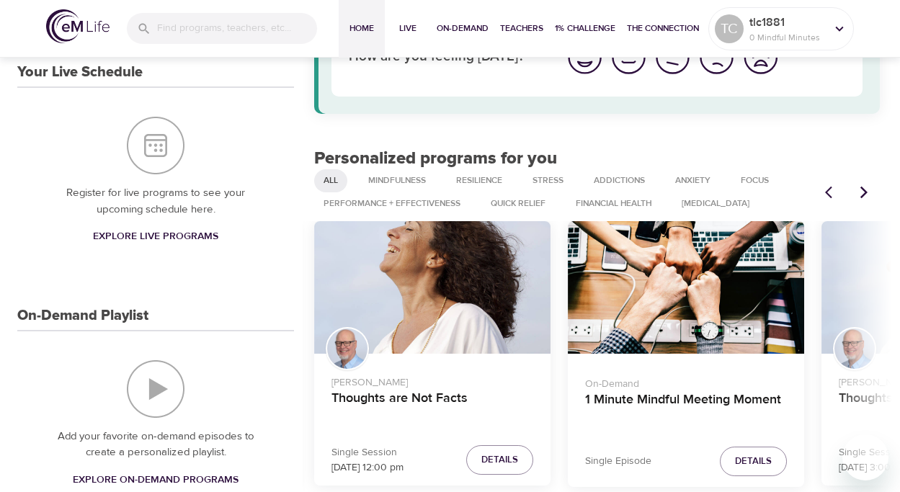
click at [862, 187] on icon "Next items" at bounding box center [864, 192] width 14 height 14
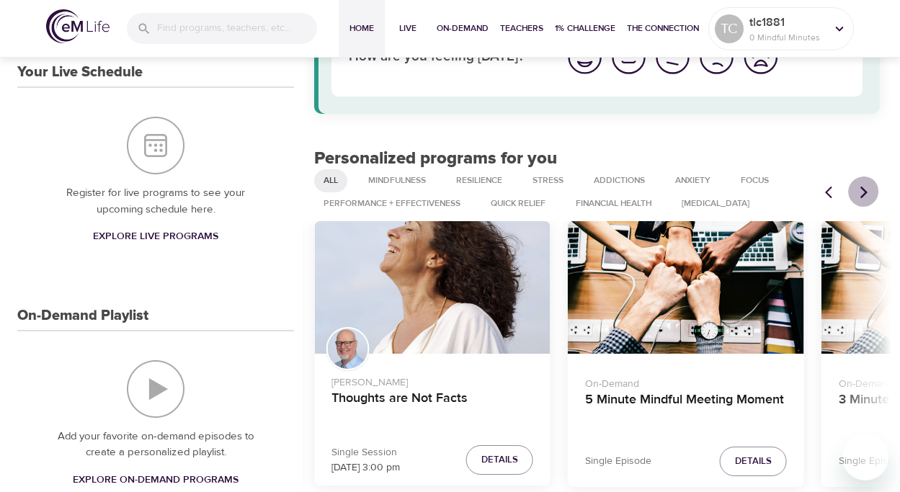
click at [862, 187] on icon "Next items" at bounding box center [864, 192] width 14 height 14
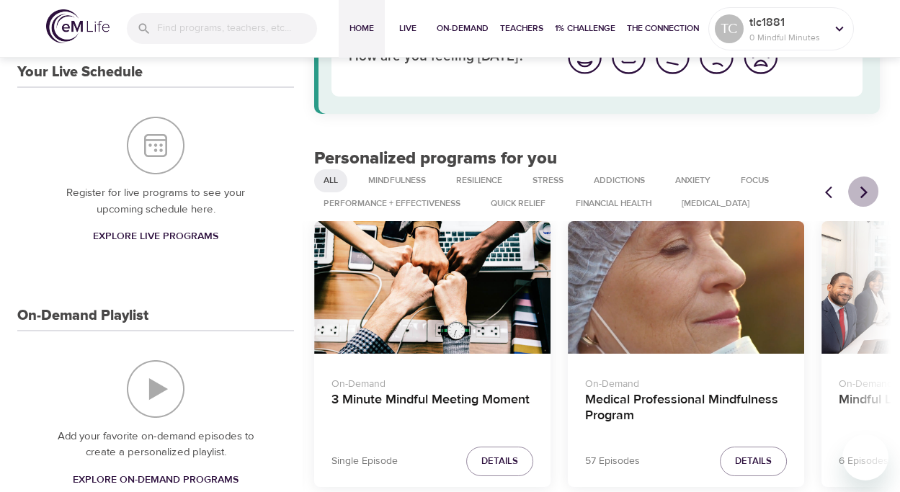
click at [862, 187] on icon "Next items" at bounding box center [864, 192] width 14 height 14
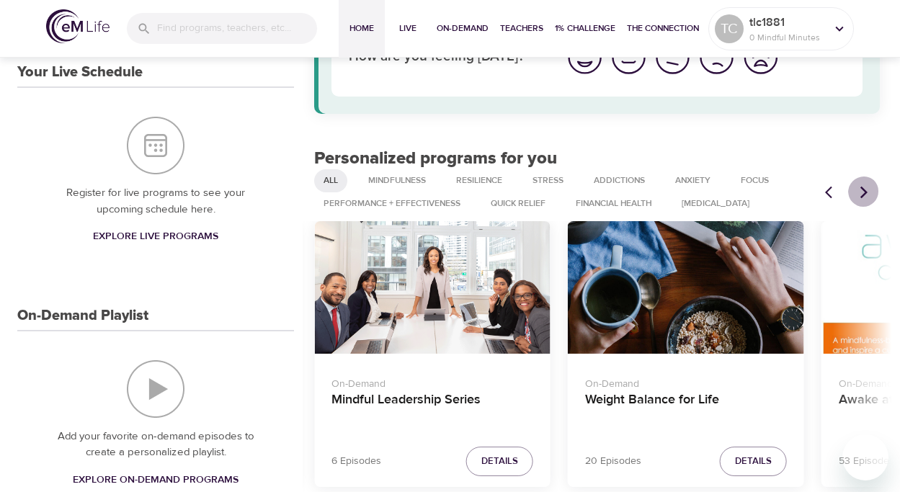
click at [862, 187] on icon "Next items" at bounding box center [864, 192] width 14 height 14
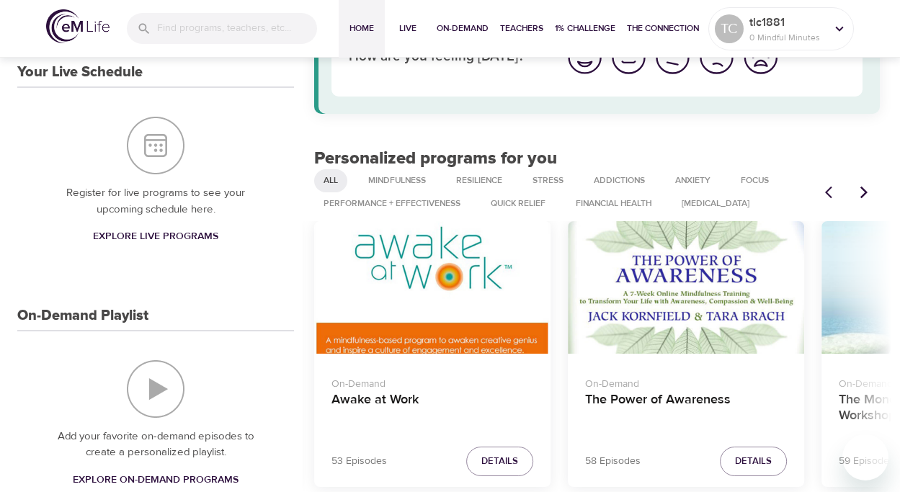
click at [862, 187] on icon "Next items" at bounding box center [864, 192] width 14 height 14
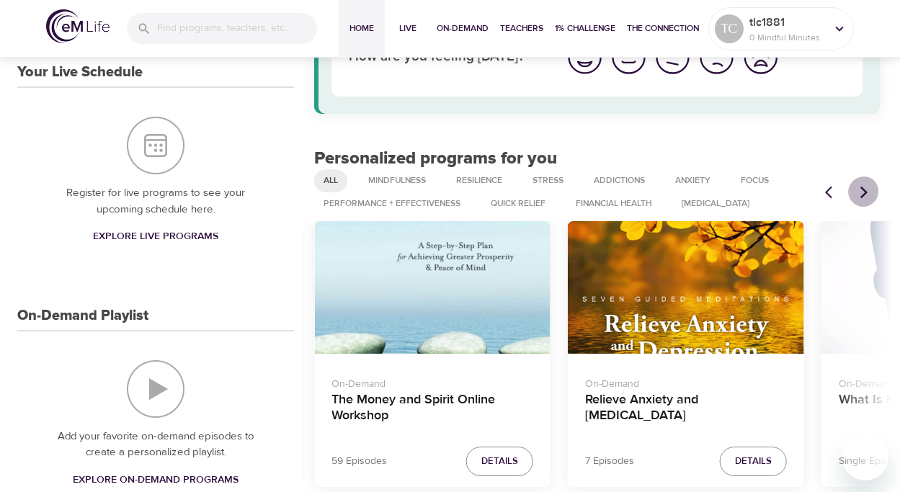
click at [862, 187] on icon "Next items" at bounding box center [864, 192] width 14 height 14
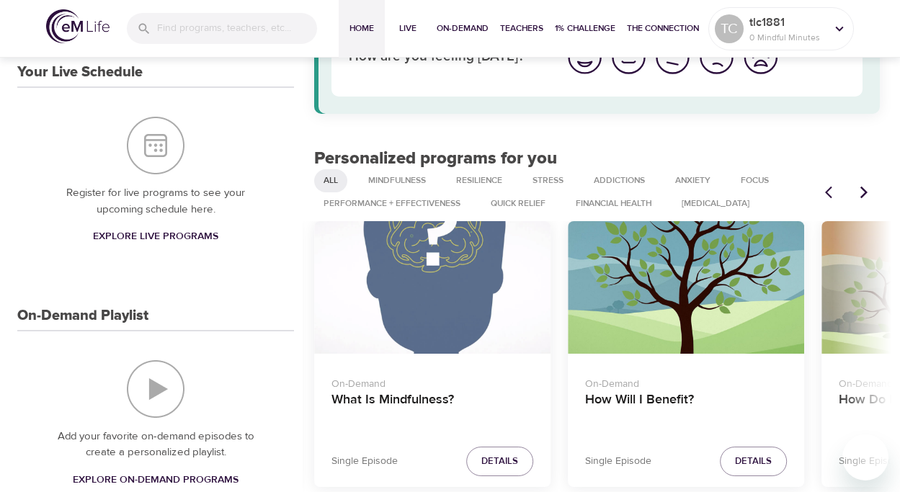
click at [862, 187] on icon "Next items" at bounding box center [864, 192] width 14 height 14
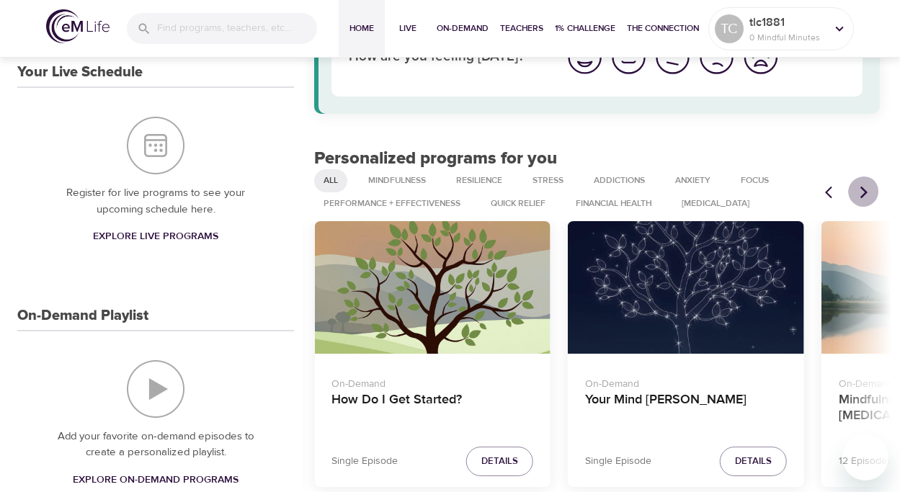
click at [862, 187] on icon "Next items" at bounding box center [864, 192] width 14 height 14
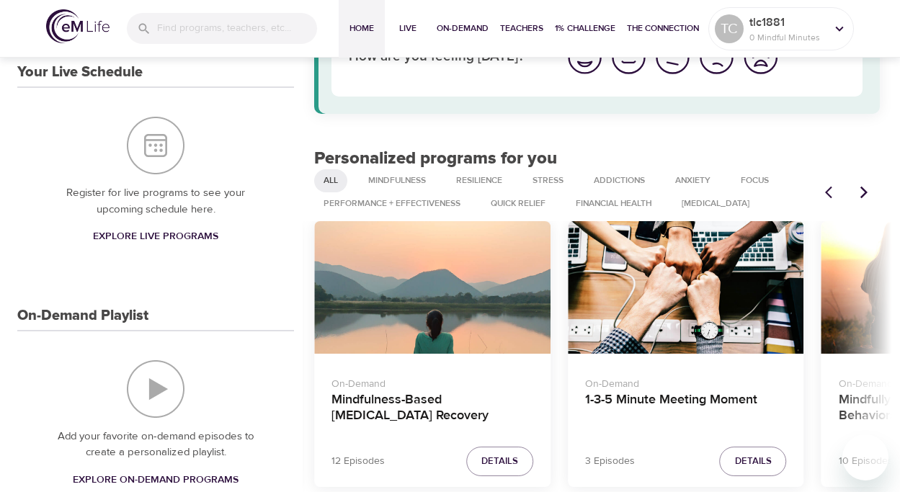
click at [862, 187] on icon "Next items" at bounding box center [864, 192] width 14 height 14
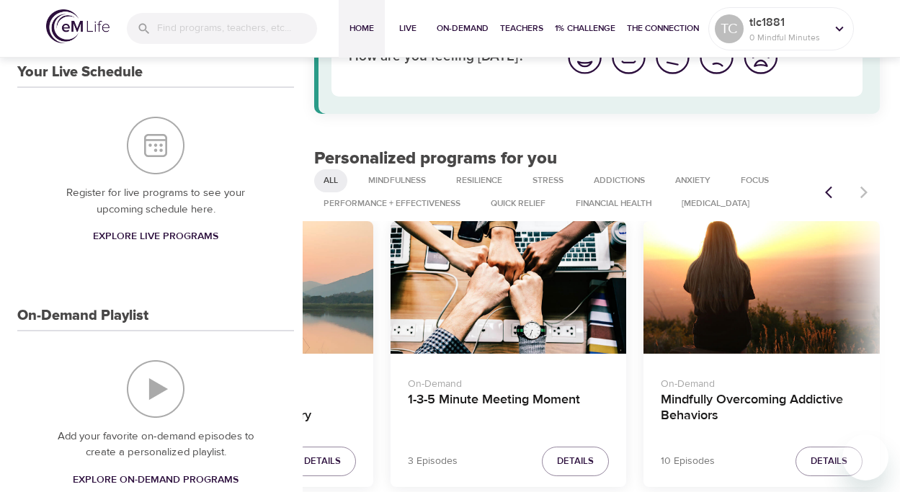
click at [862, 187] on div at bounding box center [848, 193] width 63 height 32
click at [823, 457] on span "Details" at bounding box center [829, 461] width 37 height 17
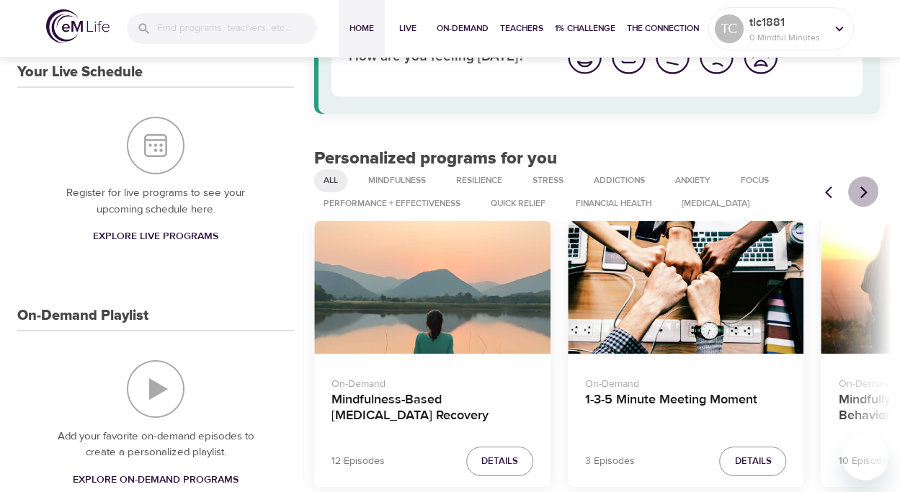
click at [856, 190] on button "Next items" at bounding box center [865, 193] width 32 height 32
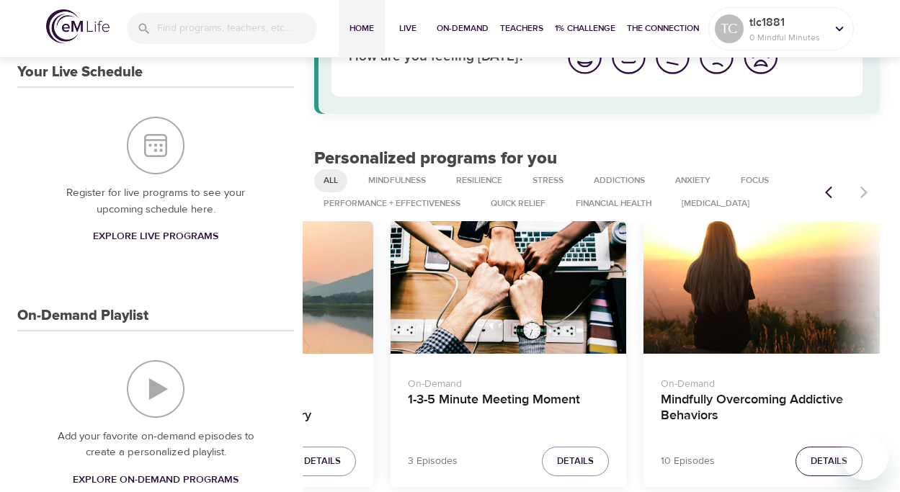
click at [817, 460] on span "Details" at bounding box center [829, 461] width 37 height 17
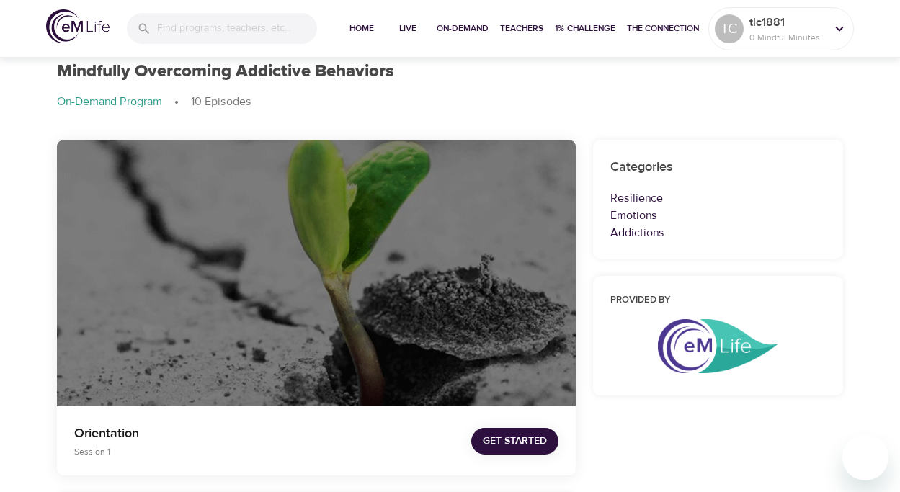
scroll to position [24, 0]
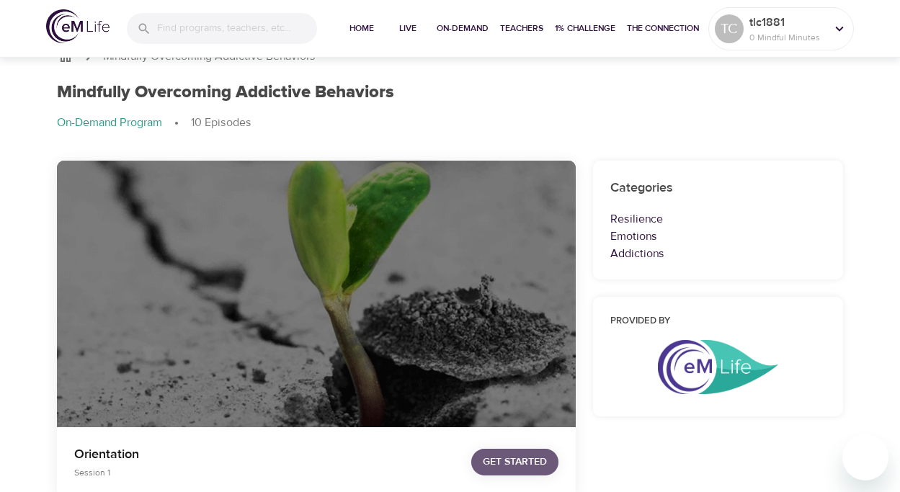
click at [509, 459] on span "Get Started" at bounding box center [515, 462] width 64 height 18
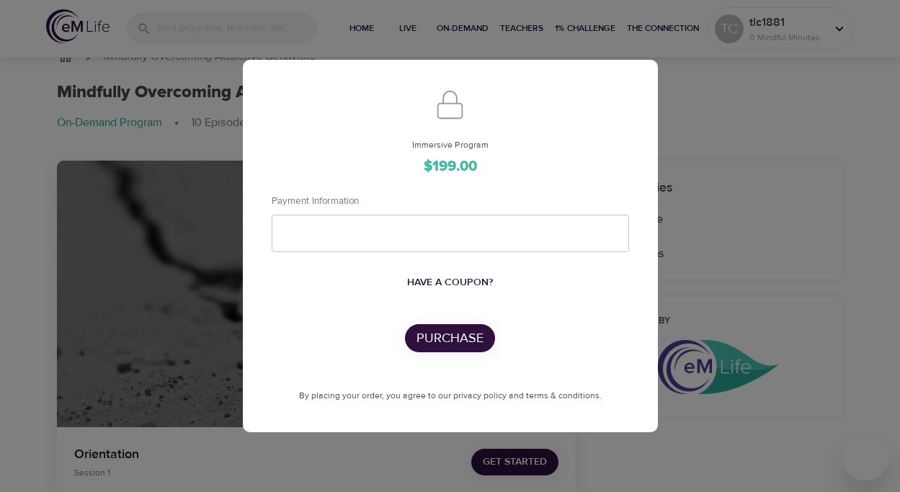
click at [169, 105] on div "Immersive Program $199.00 Payment Information Have a coupon? Purchase By placin…" at bounding box center [450, 246] width 900 height 492
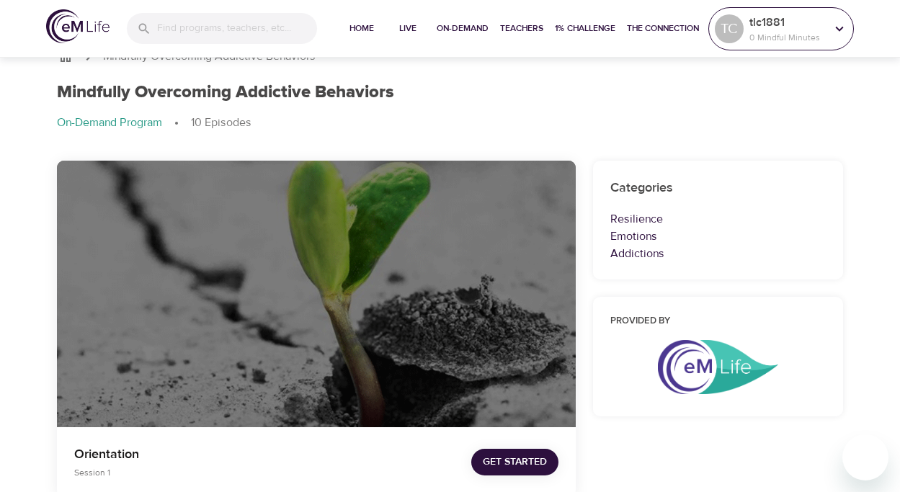
click at [807, 35] on p "0 Mindful Minutes" at bounding box center [788, 37] width 76 height 13
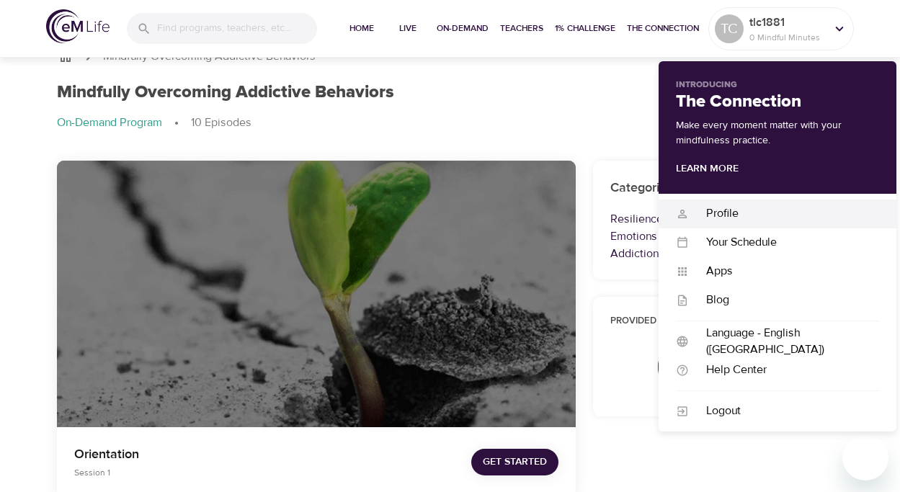
click at [715, 205] on div "Profile Profile" at bounding box center [778, 214] width 238 height 29
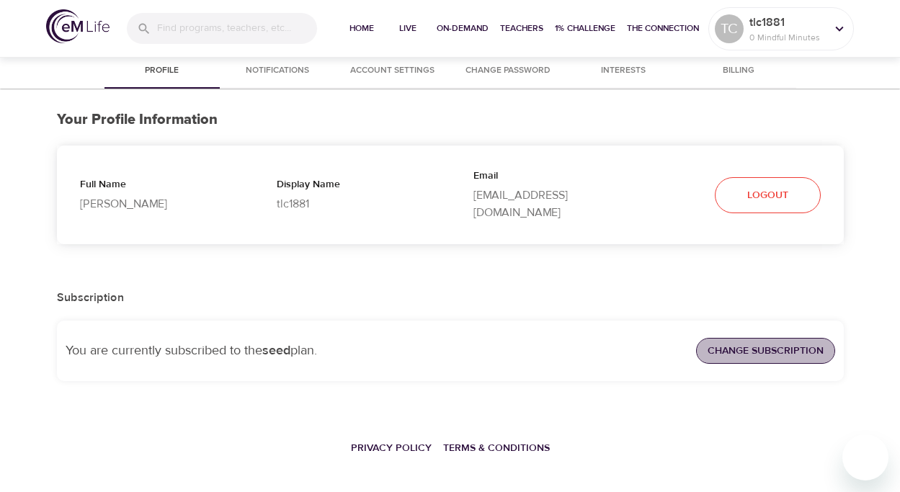
click at [731, 338] on button "Change Subscription" at bounding box center [765, 351] width 139 height 27
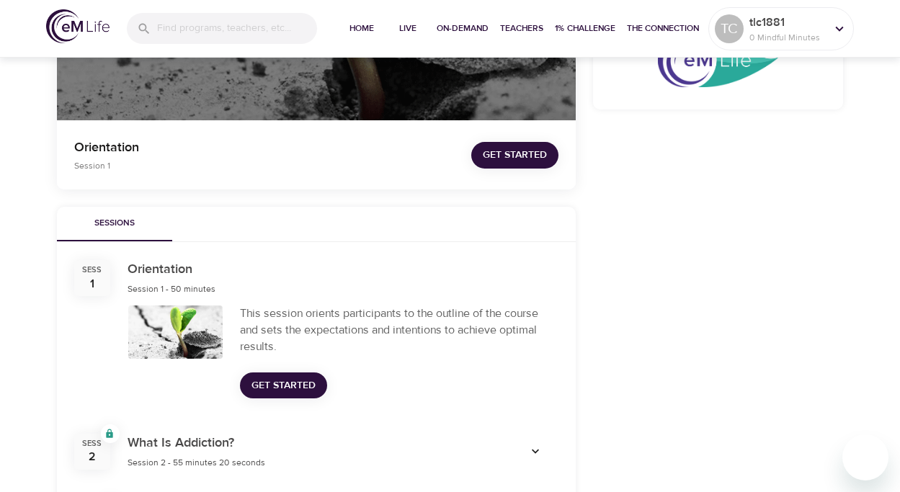
scroll to position [333, 0]
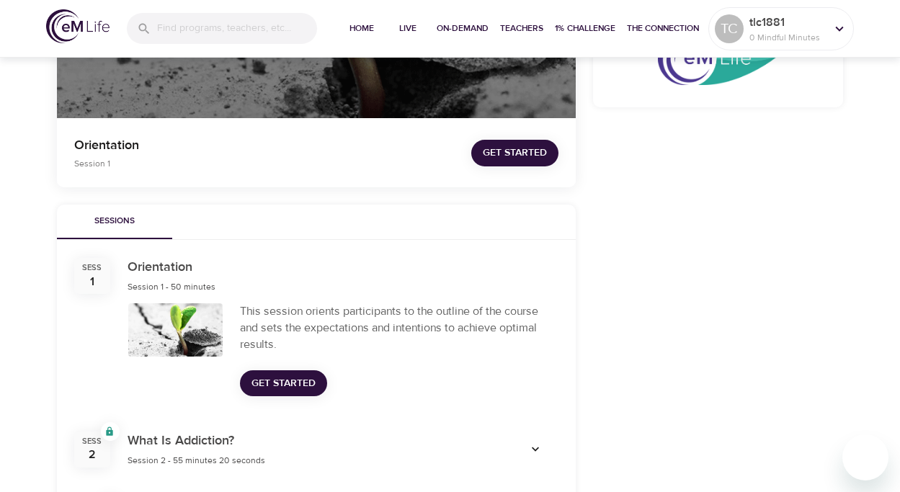
click at [492, 151] on span "Get Started" at bounding box center [515, 153] width 64 height 18
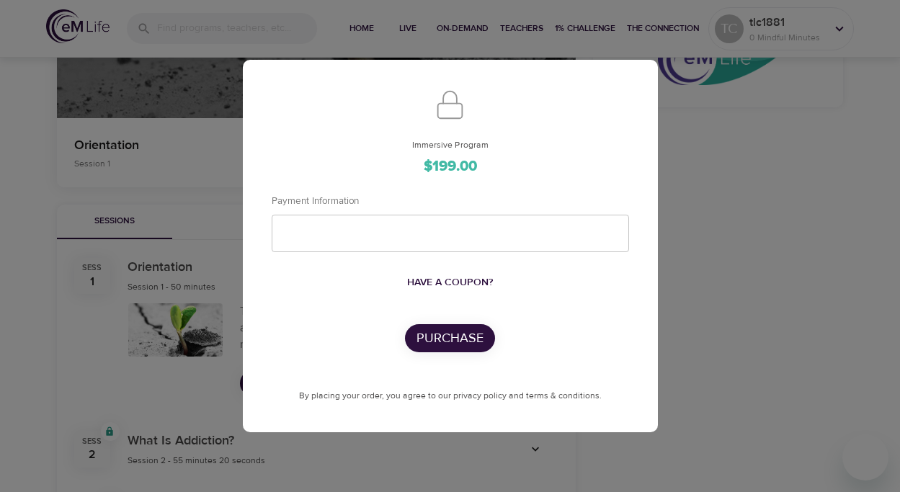
click at [213, 148] on div "Immersive Program $199.00 Payment Information Have a coupon? Purchase By placin…" at bounding box center [450, 246] width 900 height 492
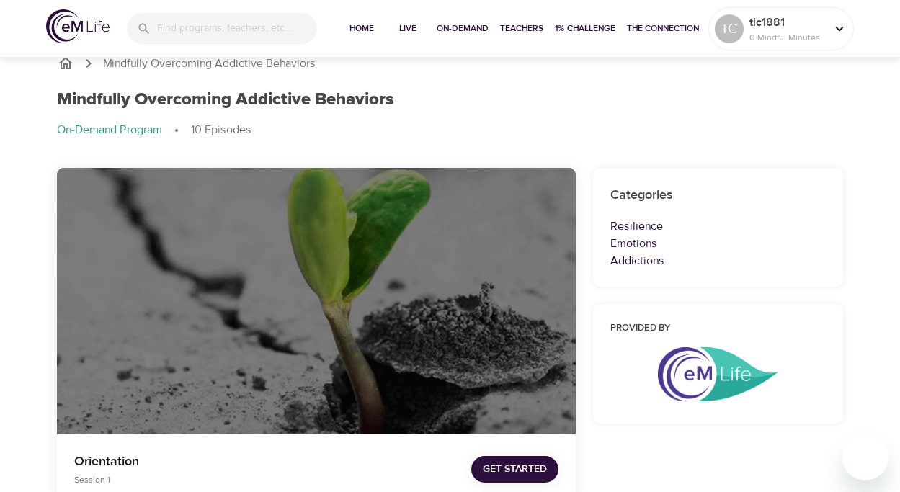
scroll to position [15, 0]
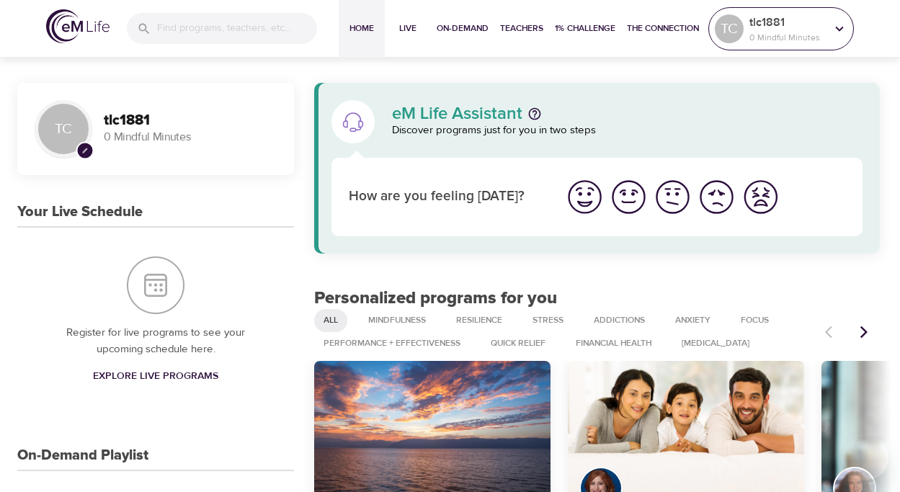
click at [811, 30] on p "tlc1881" at bounding box center [788, 22] width 76 height 17
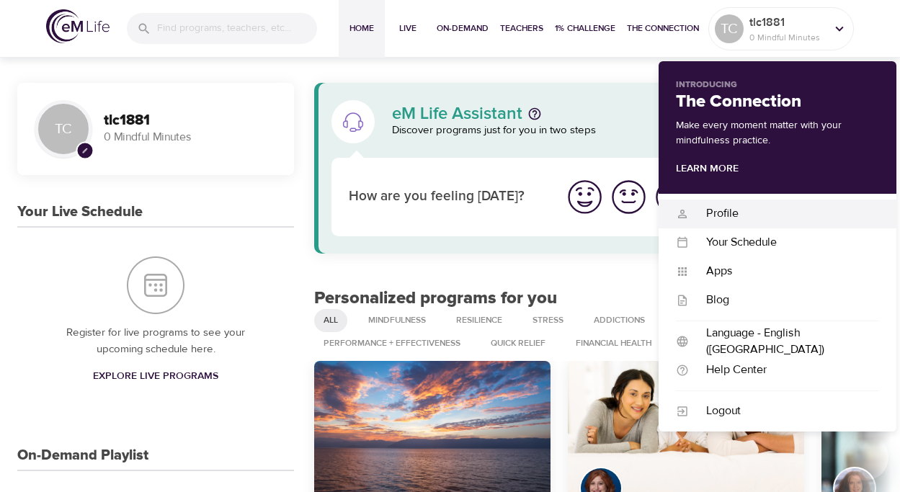
click at [743, 205] on div "Profile Profile" at bounding box center [778, 214] width 238 height 29
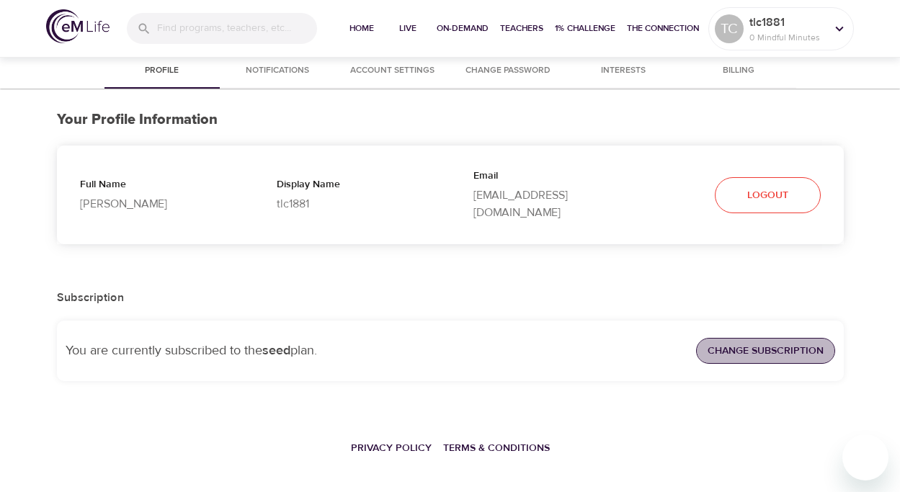
click at [748, 342] on span "Change Subscription" at bounding box center [766, 351] width 116 height 18
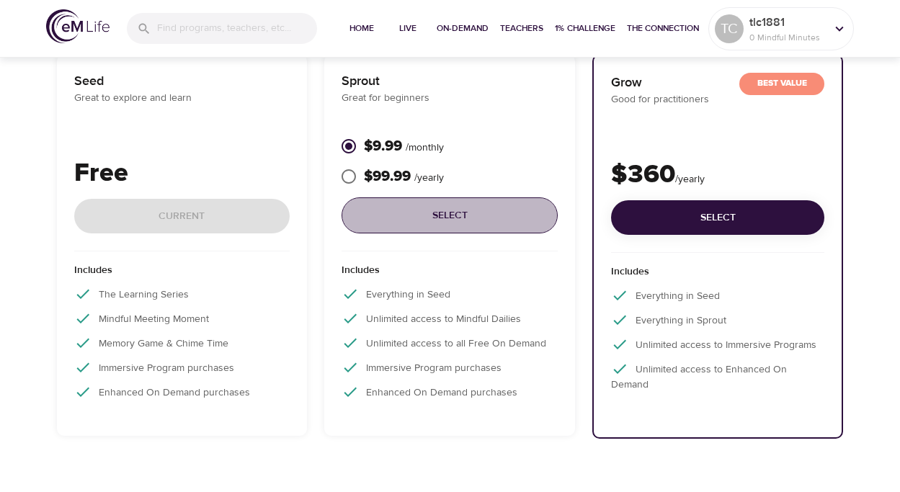
click at [433, 213] on span "Select" at bounding box center [449, 216] width 193 height 18
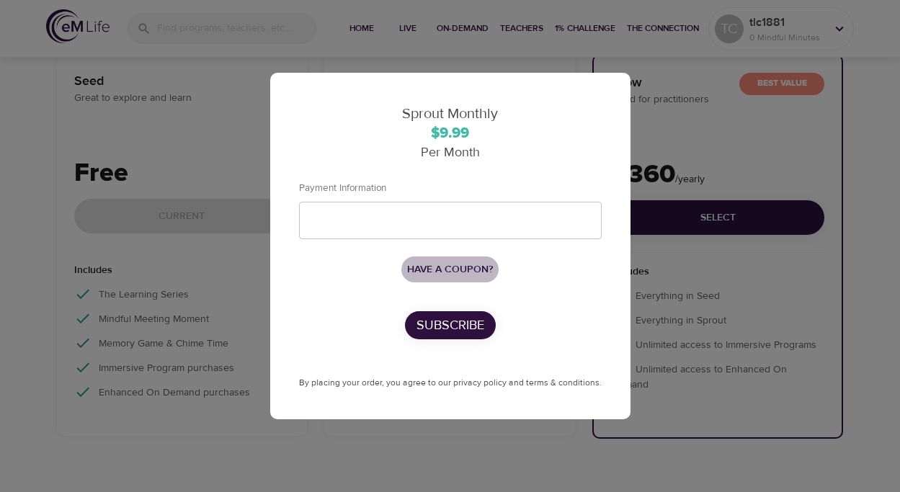
click at [456, 268] on span "Have a coupon?" at bounding box center [450, 270] width 86 height 18
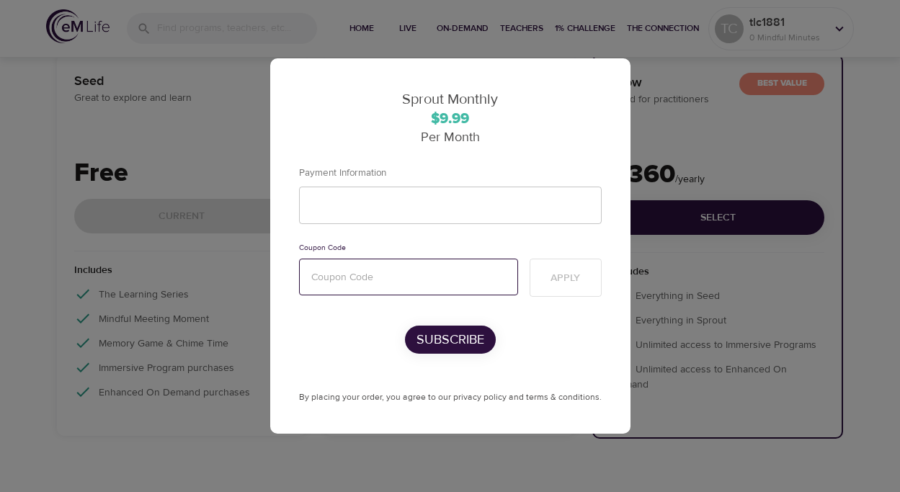
paste input "mentalhealth"
type input "mentalhealth"
click at [551, 275] on span "Apply" at bounding box center [566, 279] width 30 height 18
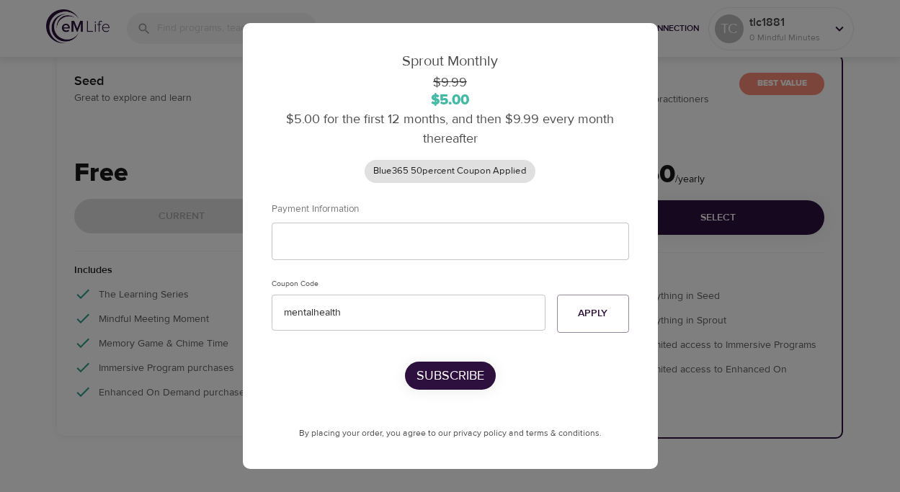
scroll to position [3, 0]
click at [209, 69] on div "Sprout Monthly $9.99 $5.00 $5.00 for the first 12 months, and then $9.99 every …" at bounding box center [450, 246] width 900 height 492
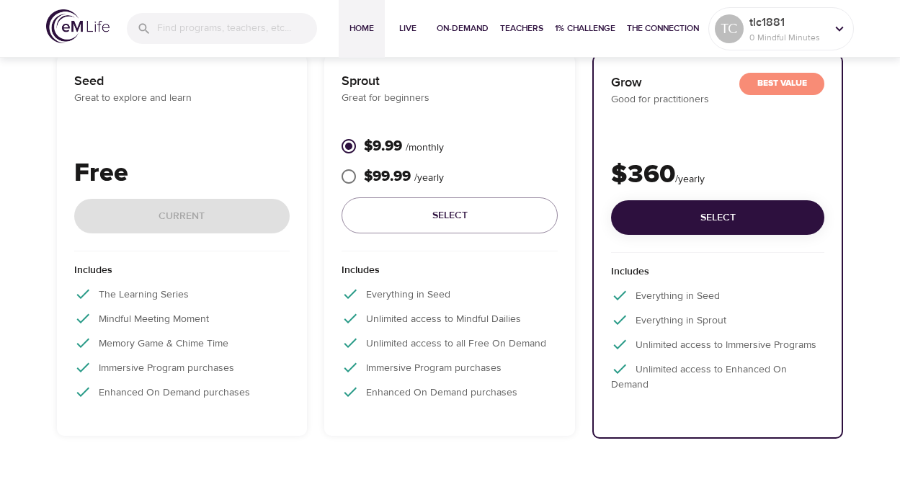
click at [363, 27] on span "Home" at bounding box center [362, 28] width 35 height 15
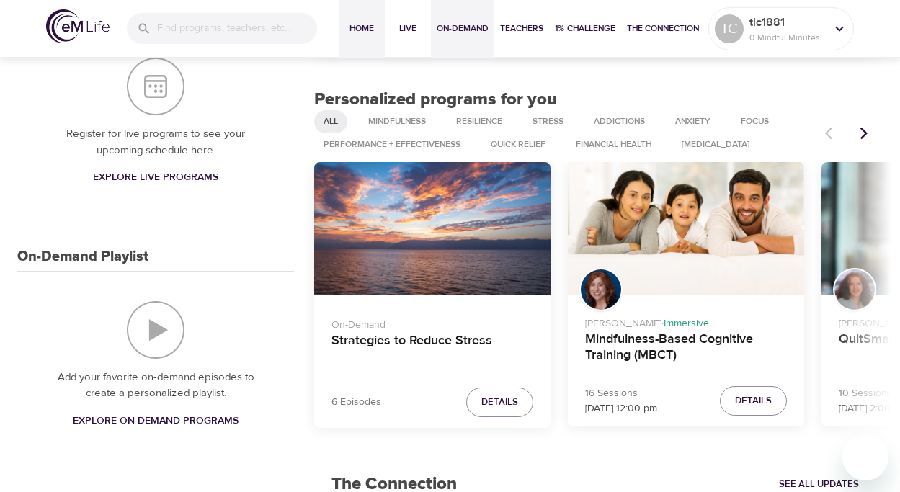
scroll to position [200, 0]
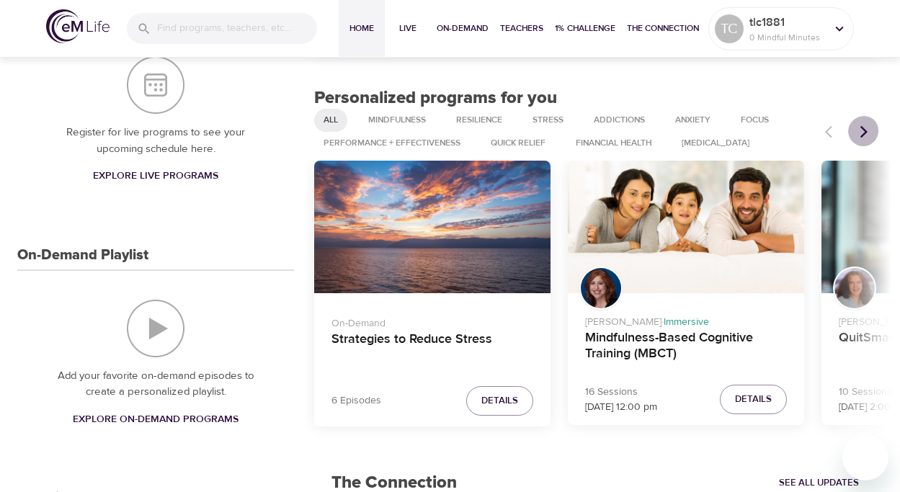
click at [869, 130] on icon "Next items" at bounding box center [864, 132] width 14 height 14
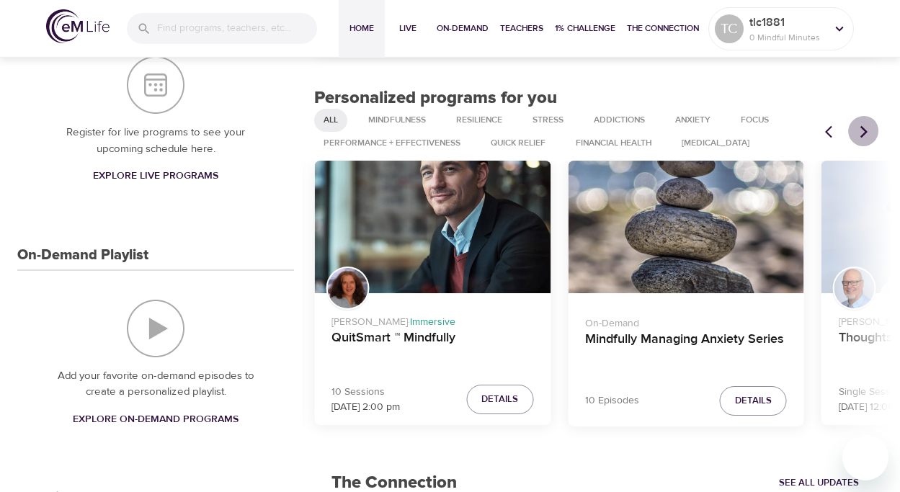
click at [869, 130] on icon "Next items" at bounding box center [864, 132] width 14 height 14
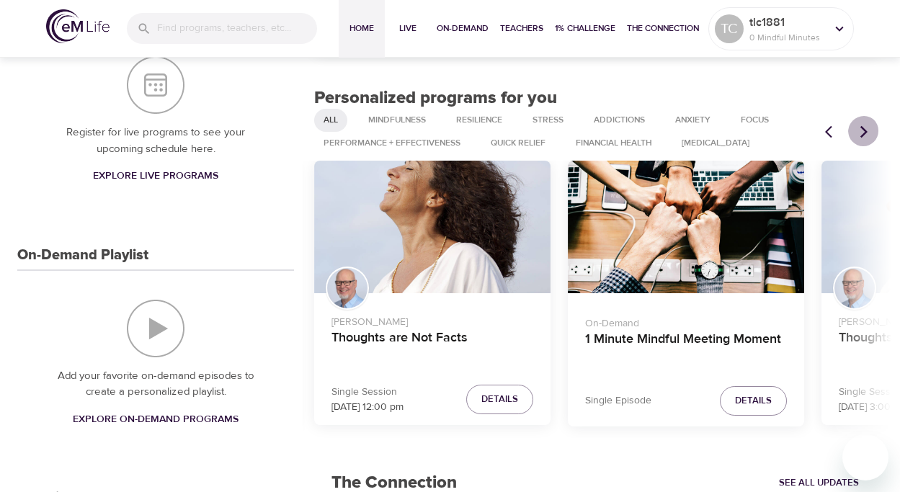
click at [869, 130] on icon "Next items" at bounding box center [864, 132] width 14 height 14
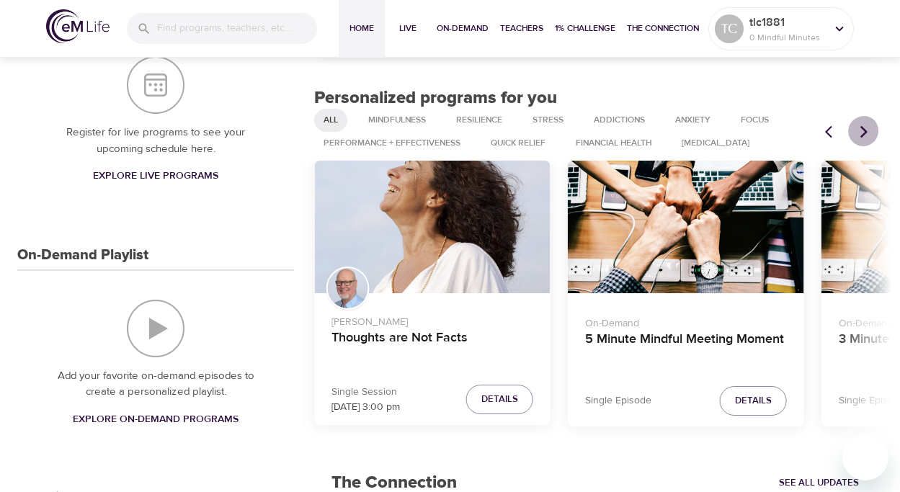
click at [869, 130] on icon "Next items" at bounding box center [864, 132] width 14 height 14
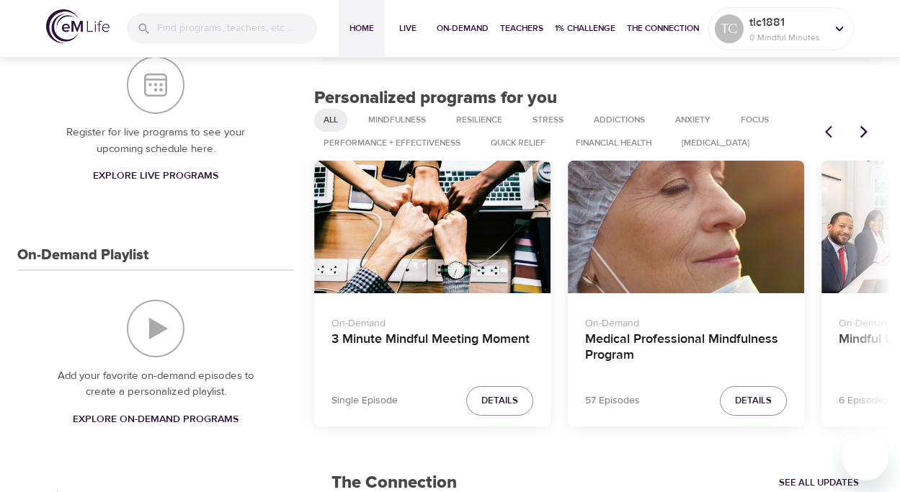
click at [869, 130] on icon "Next items" at bounding box center [864, 132] width 14 height 14
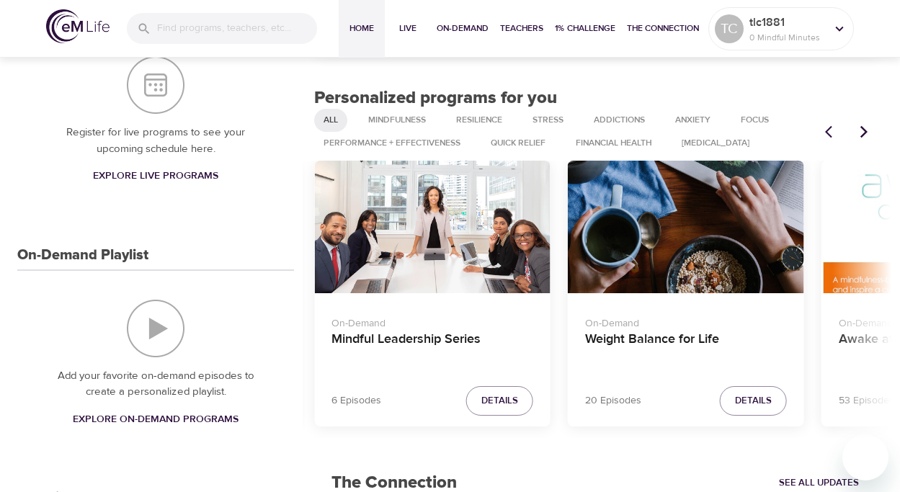
click at [869, 130] on icon "Next items" at bounding box center [864, 132] width 14 height 14
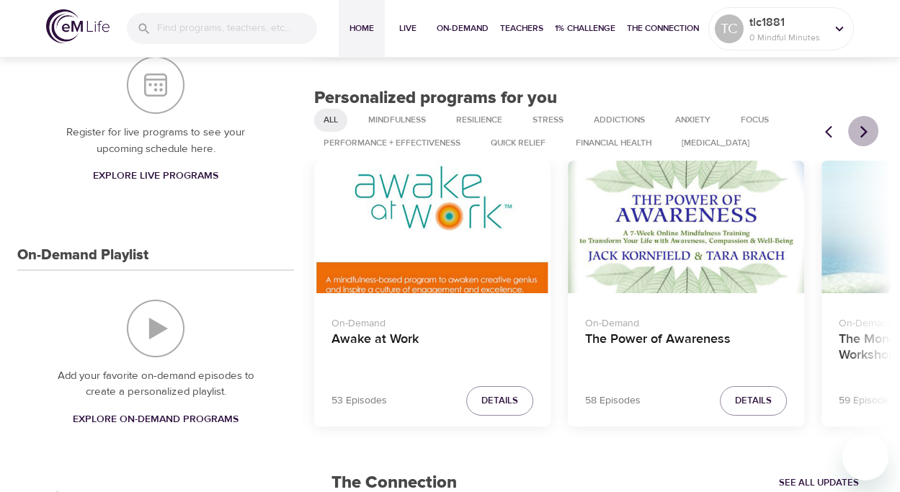
click at [869, 130] on icon "Next items" at bounding box center [864, 132] width 14 height 14
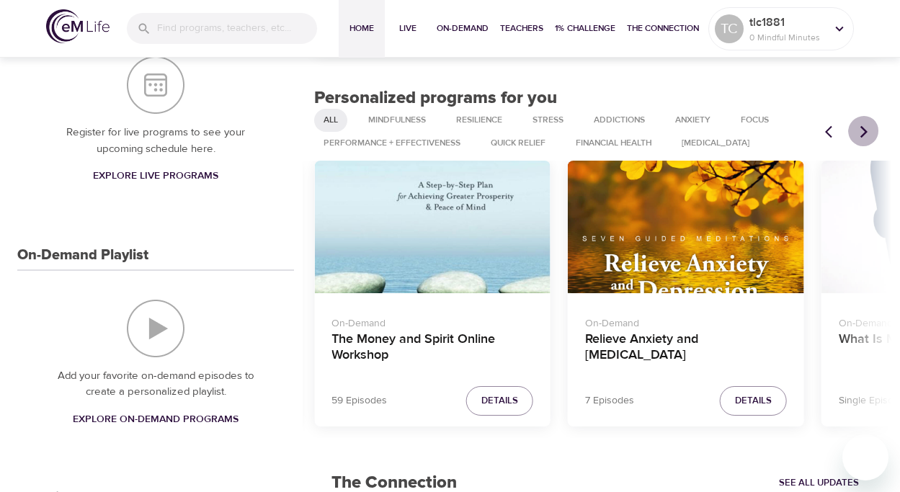
click at [869, 130] on icon "Next items" at bounding box center [864, 132] width 14 height 14
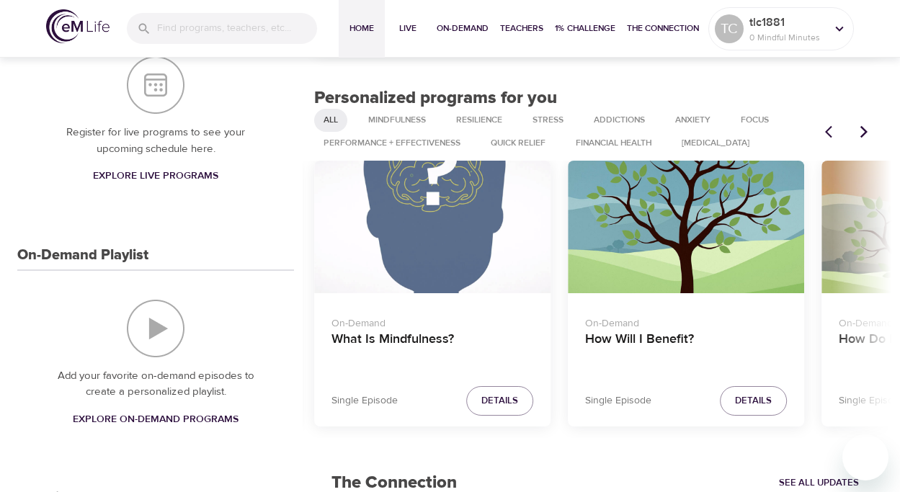
click at [869, 130] on icon "Next items" at bounding box center [864, 132] width 14 height 14
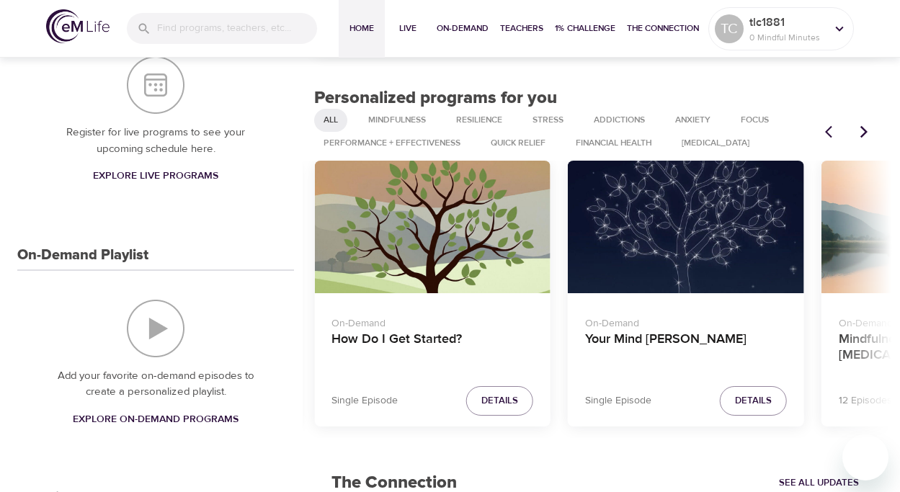
click at [869, 130] on icon "Next items" at bounding box center [864, 132] width 14 height 14
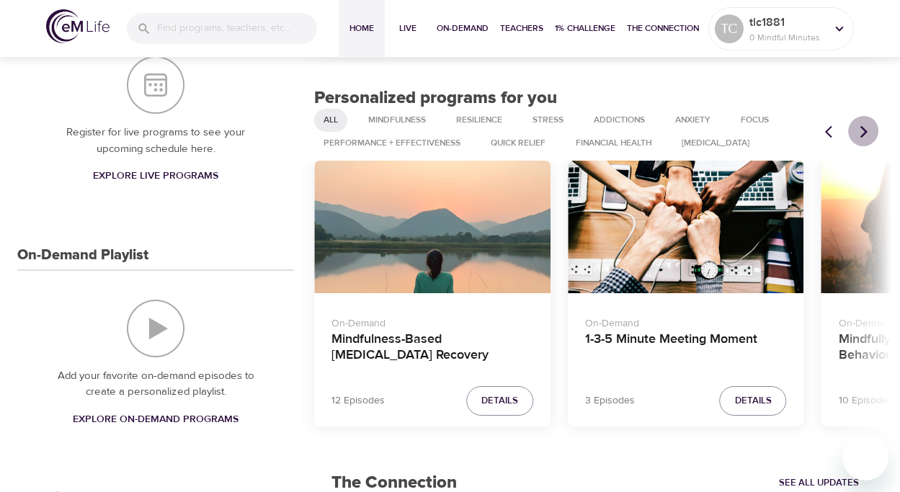
click at [869, 130] on icon "Next items" at bounding box center [864, 132] width 14 height 14
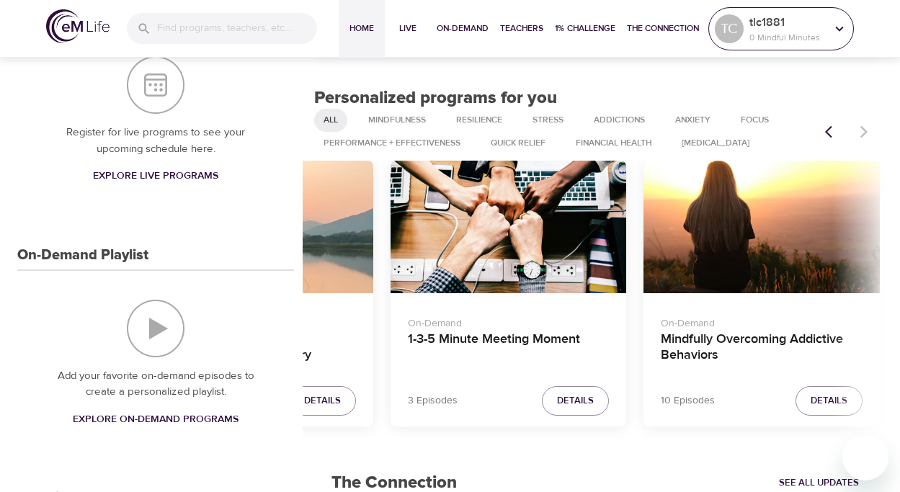
click at [775, 26] on p "tlc1881" at bounding box center [788, 22] width 76 height 17
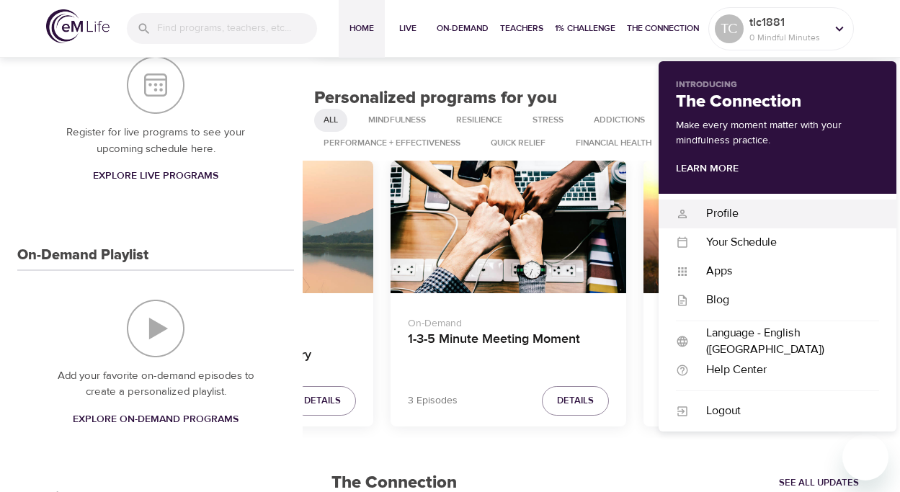
click at [750, 212] on div "Profile" at bounding box center [784, 213] width 190 height 17
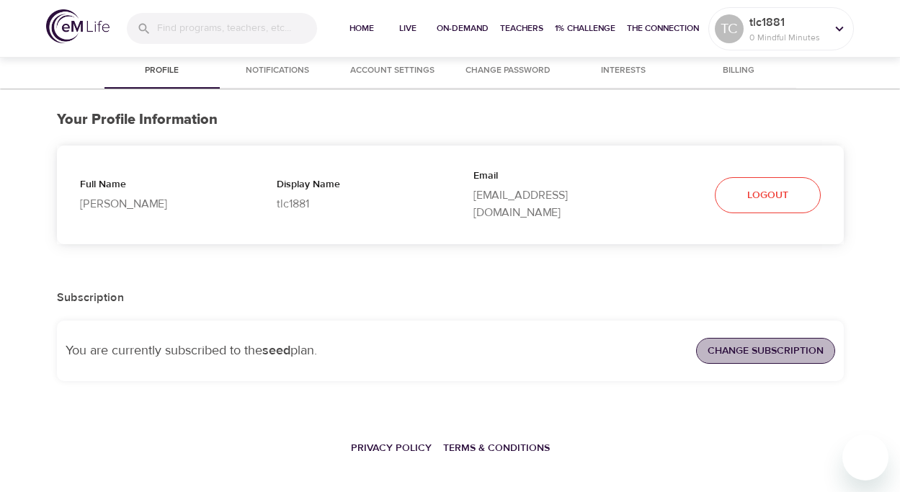
click at [745, 342] on span "Change Subscription" at bounding box center [766, 351] width 116 height 18
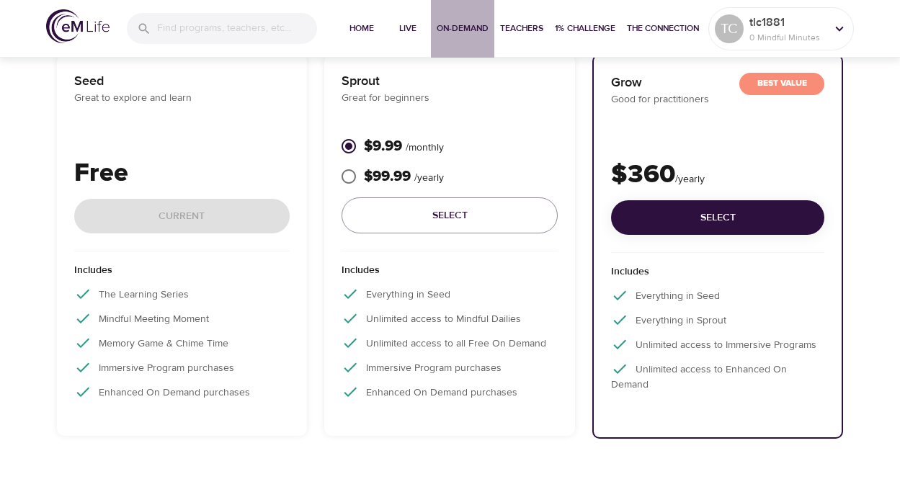
click at [464, 24] on span "On-Demand" at bounding box center [463, 28] width 52 height 15
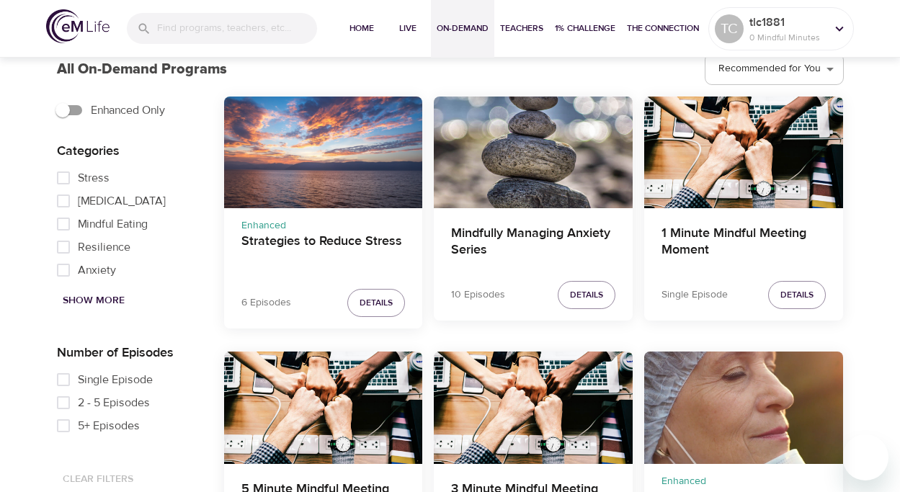
scroll to position [397, 0]
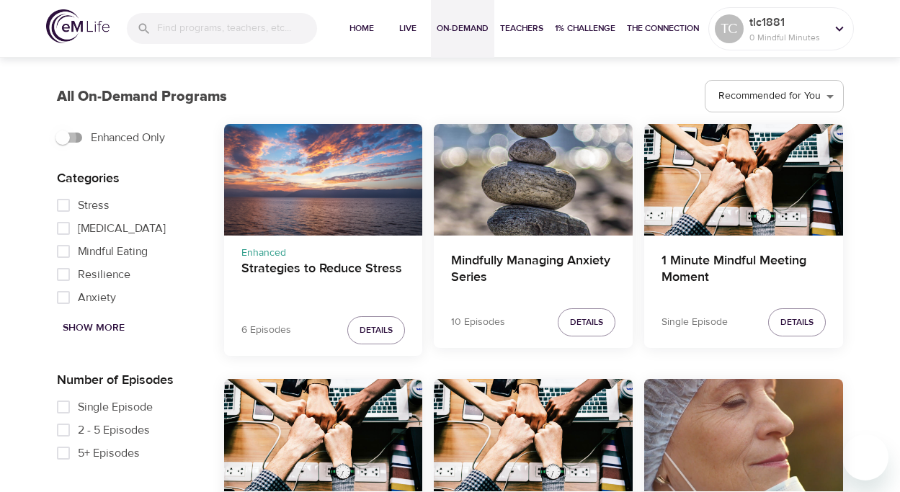
click at [63, 131] on input "Enhanced Only" at bounding box center [63, 137] width 82 height 27
checkbox input "true"
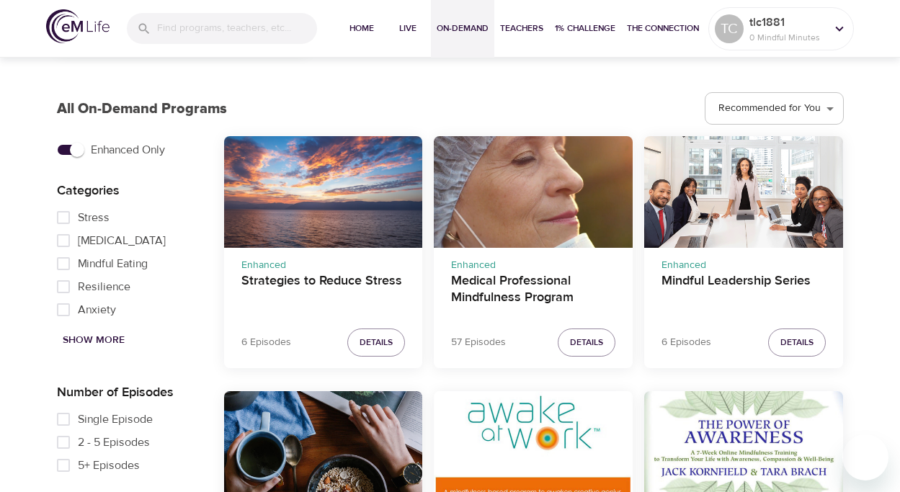
scroll to position [365, 0]
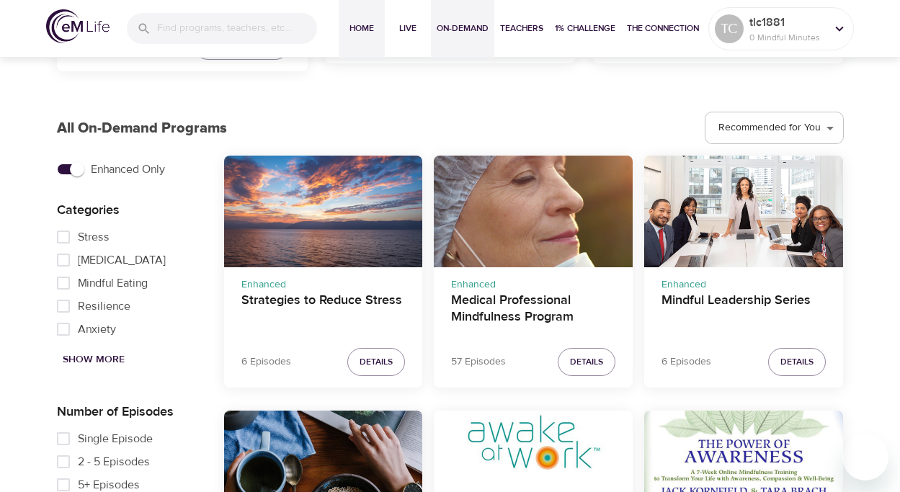
click at [350, 22] on span "Home" at bounding box center [362, 28] width 35 height 15
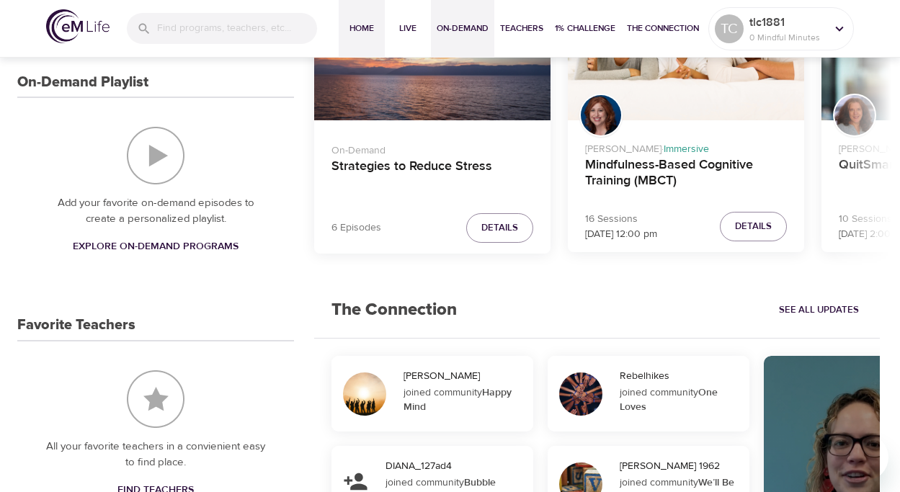
scroll to position [370, 0]
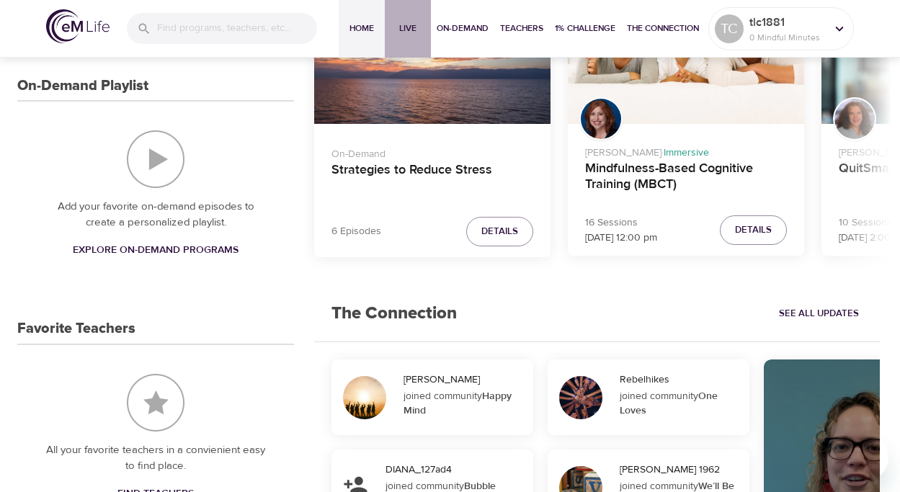
click at [408, 23] on span "Live" at bounding box center [408, 28] width 35 height 15
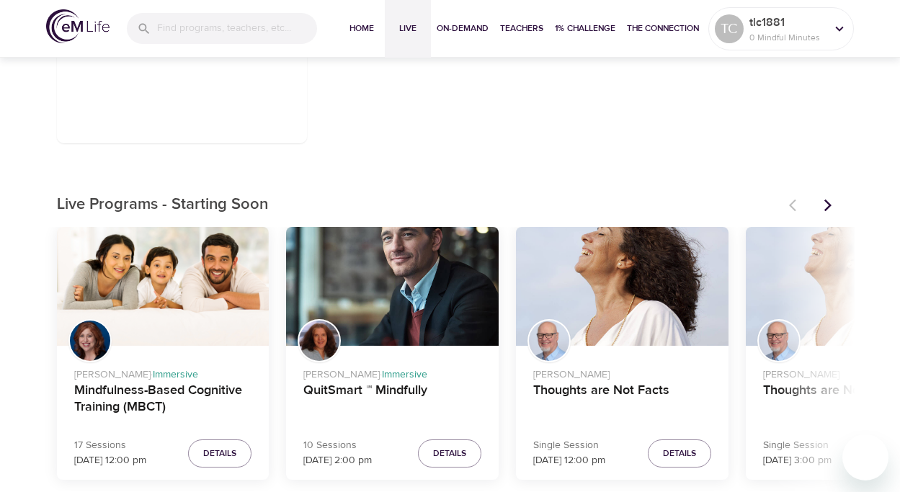
scroll to position [319, 0]
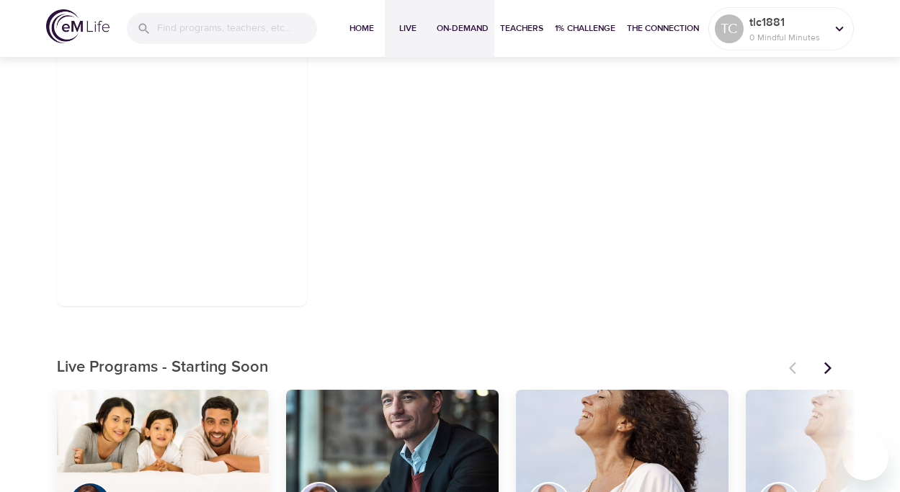
click at [466, 20] on button "On-Demand" at bounding box center [462, 29] width 63 height 58
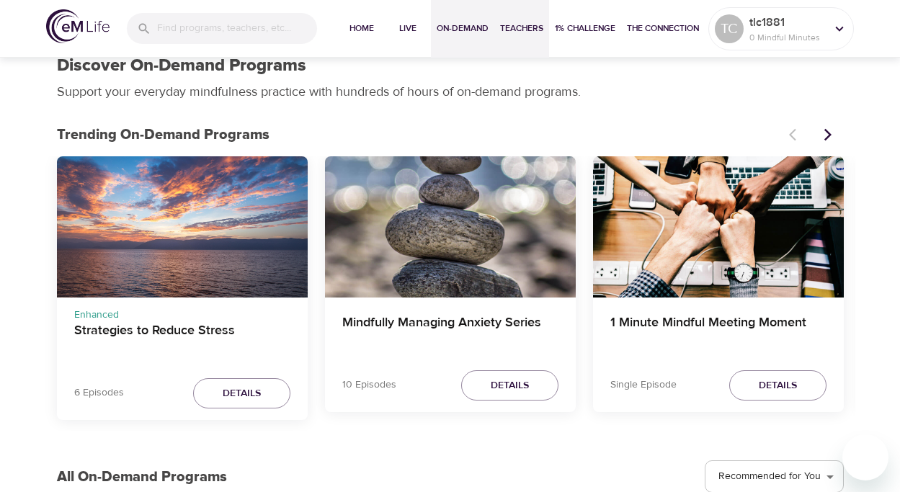
scroll to position [2, 0]
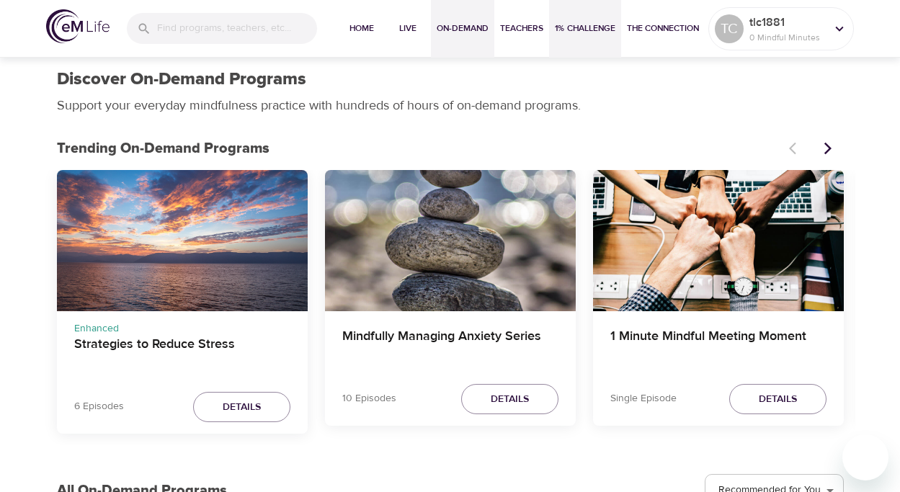
click at [562, 25] on span "1% Challenge" at bounding box center [585, 28] width 61 height 15
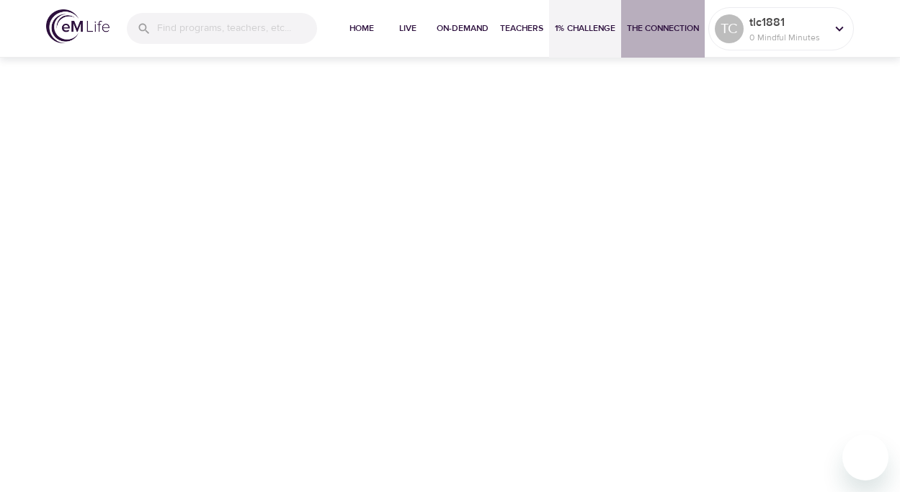
click at [642, 24] on span "The Connection" at bounding box center [663, 28] width 72 height 15
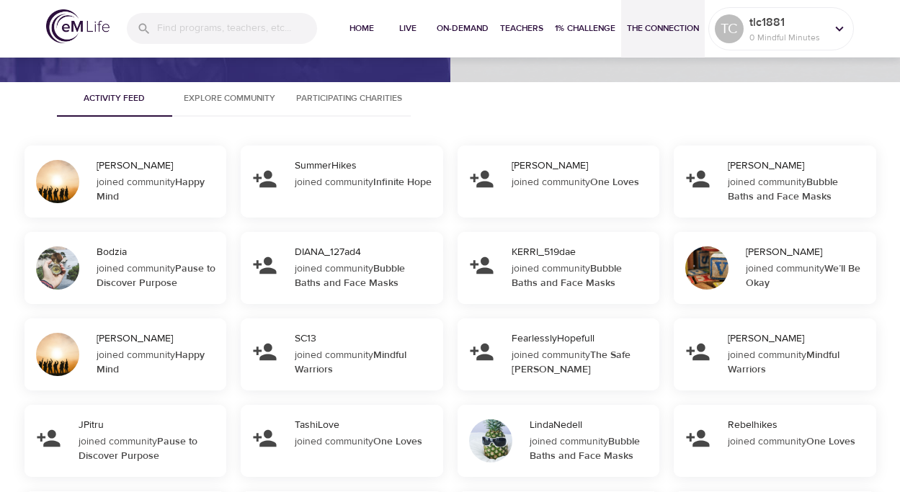
scroll to position [1328, 0]
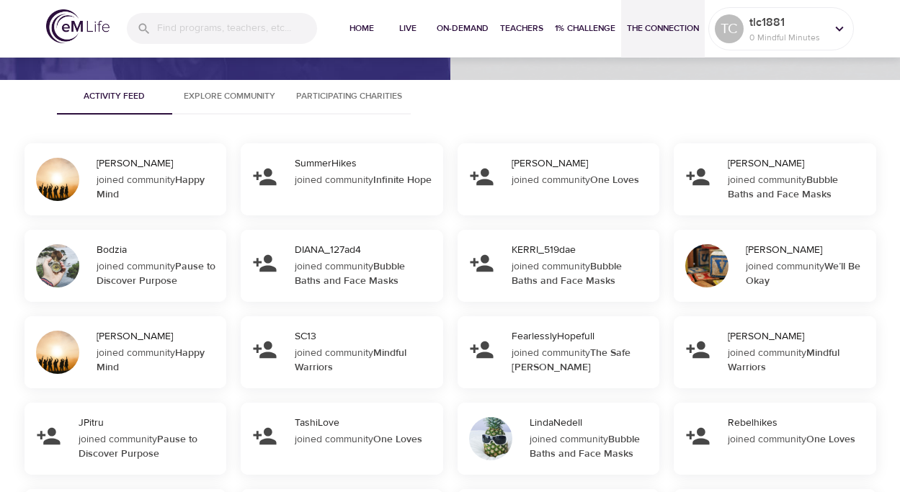
click at [79, 19] on img at bounding box center [77, 26] width 63 height 34
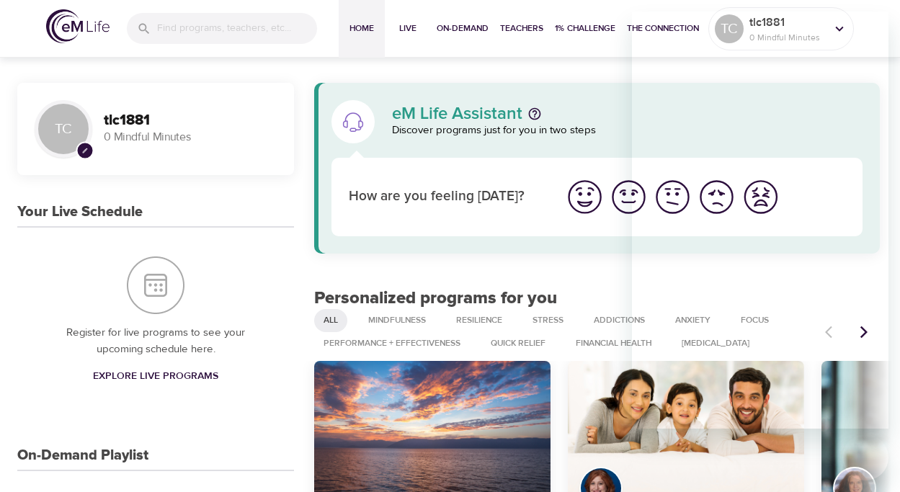
click at [516, 247] on div "eM Life Assistant Discover programs just for you in two steps How are you feeli…" at bounding box center [597, 168] width 566 height 171
click at [692, 12] on iframe at bounding box center [760, 220] width 257 height 417
click at [695, 9] on button "The Connection" at bounding box center [663, 29] width 84 height 58
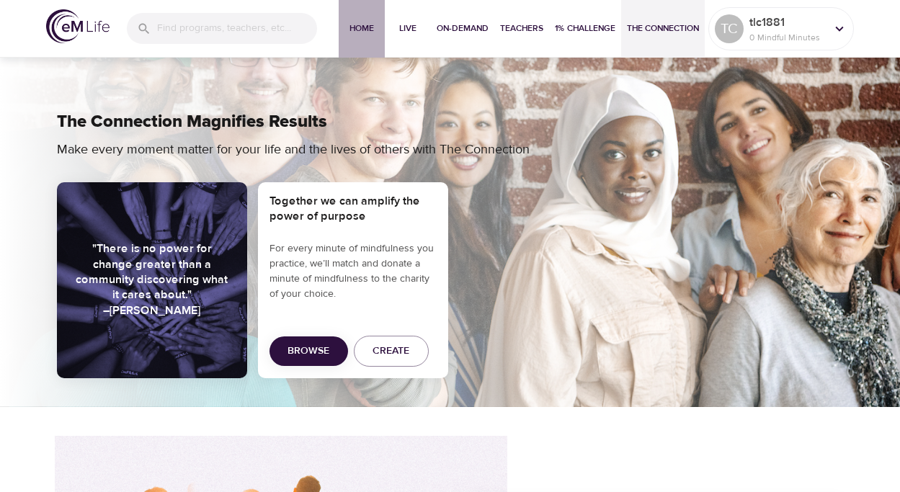
click at [362, 24] on span "Home" at bounding box center [362, 28] width 35 height 15
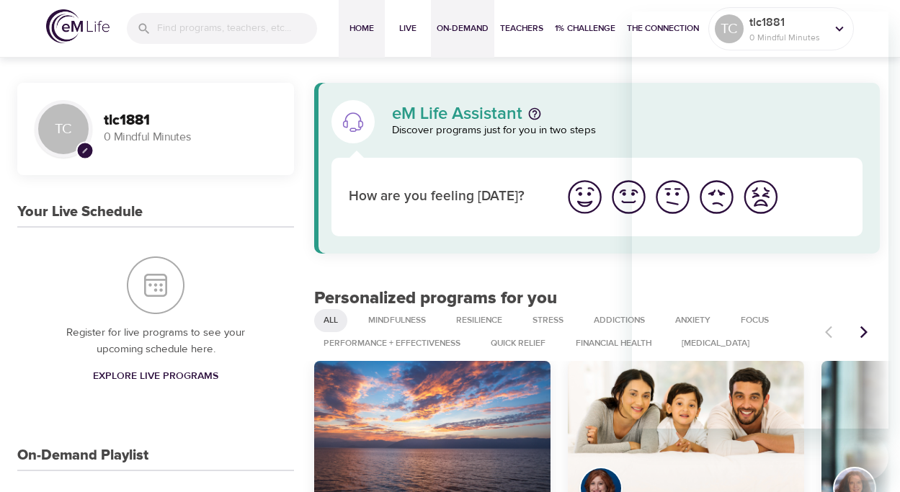
click at [454, 25] on span "On-Demand" at bounding box center [463, 28] width 52 height 15
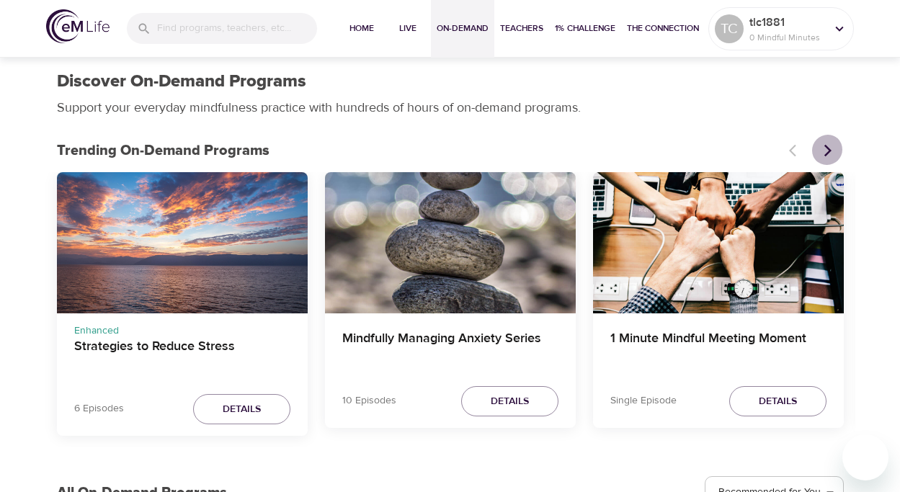
click at [830, 143] on icon "Next items" at bounding box center [828, 150] width 14 height 14
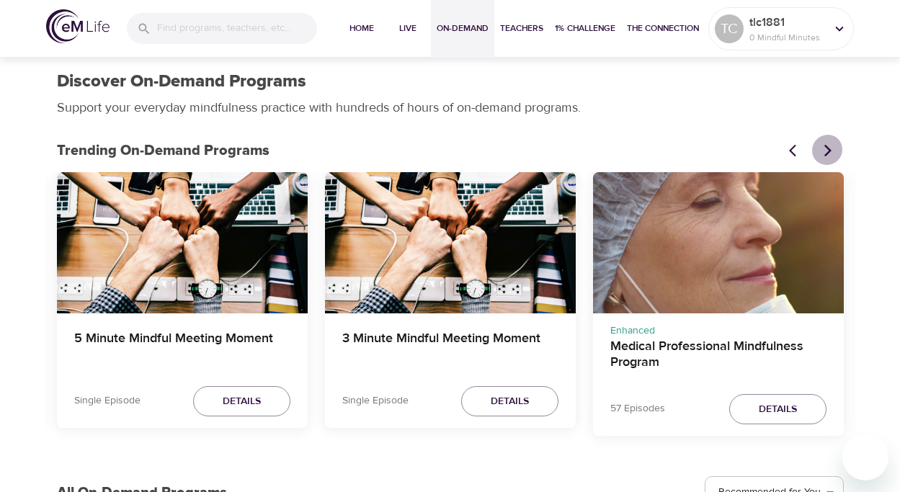
click at [829, 144] on icon "Next items" at bounding box center [828, 150] width 14 height 14
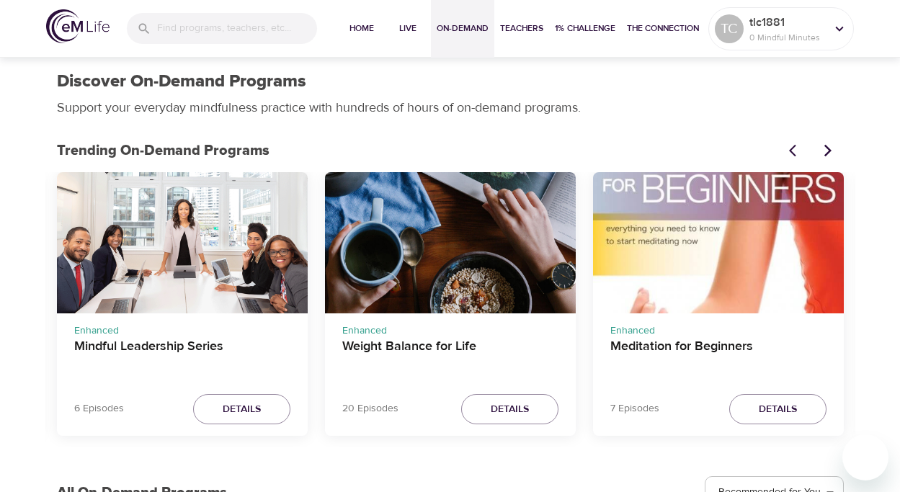
click at [829, 144] on icon "Next items" at bounding box center [828, 150] width 14 height 14
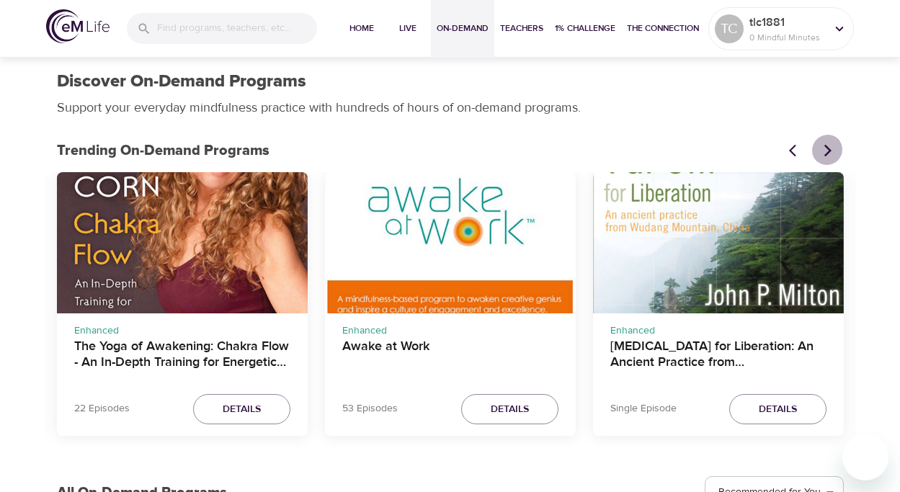
click at [829, 144] on icon "Next items" at bounding box center [828, 150] width 14 height 14
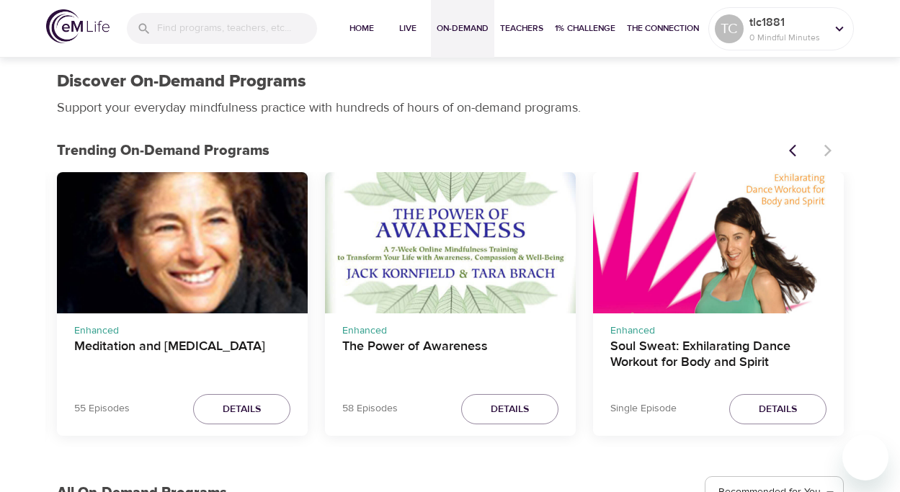
click at [829, 144] on div at bounding box center [812, 151] width 63 height 32
click at [824, 146] on div at bounding box center [812, 151] width 63 height 32
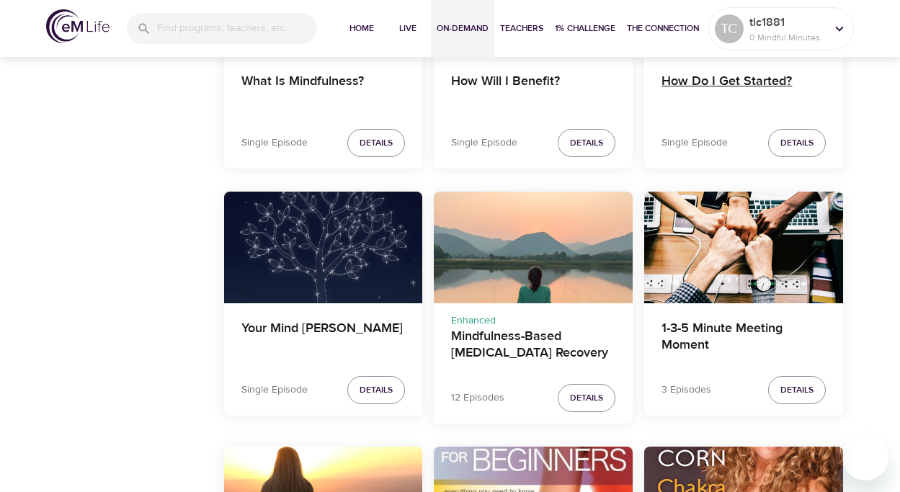
scroll to position [1603, 0]
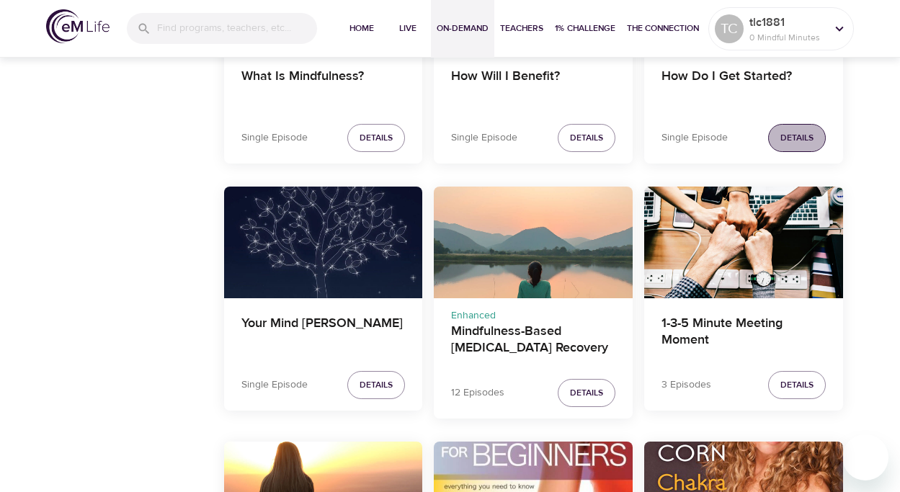
click at [803, 133] on span "Details" at bounding box center [797, 137] width 33 height 15
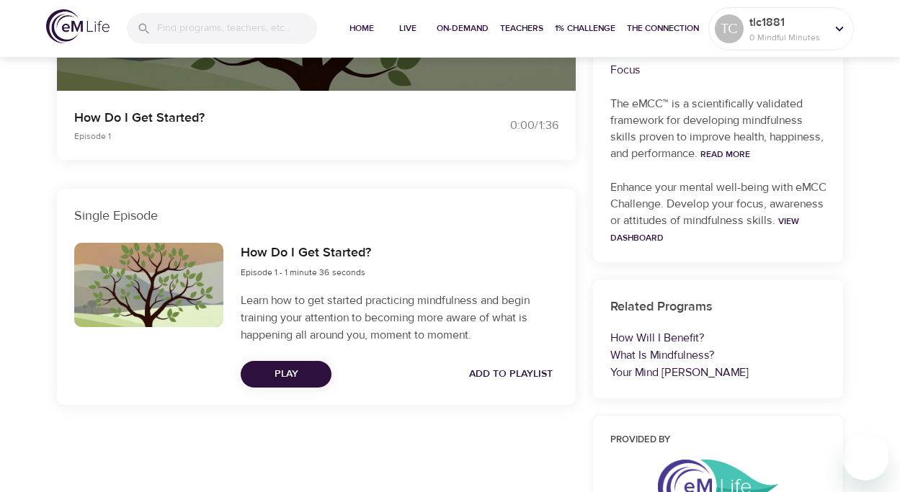
scroll to position [362, 0]
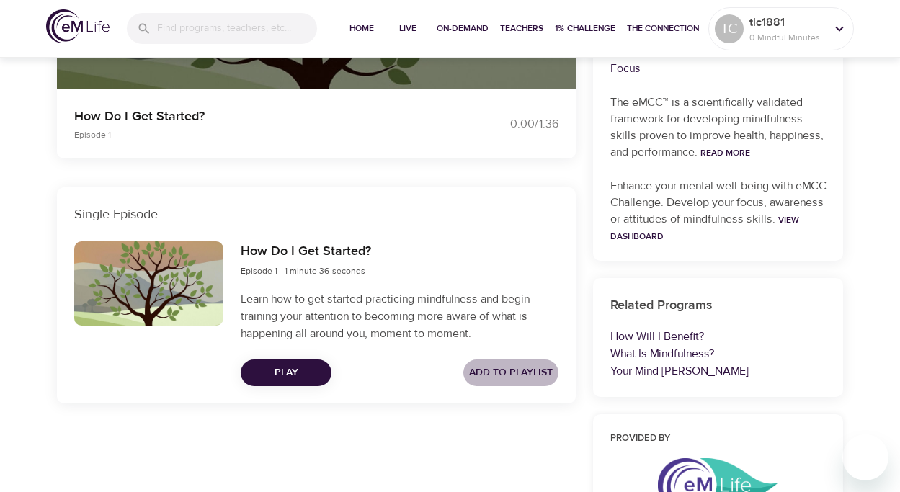
click at [520, 371] on span "Add to Playlist" at bounding box center [511, 373] width 84 height 18
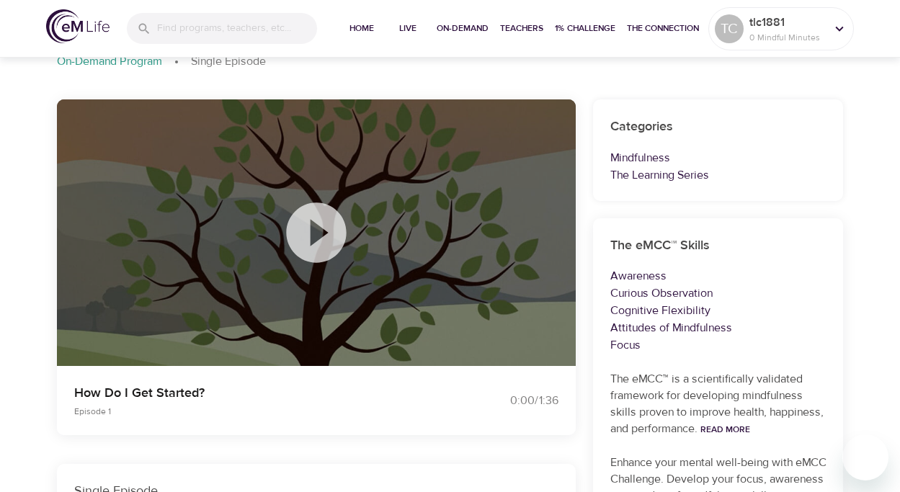
scroll to position [86, 0]
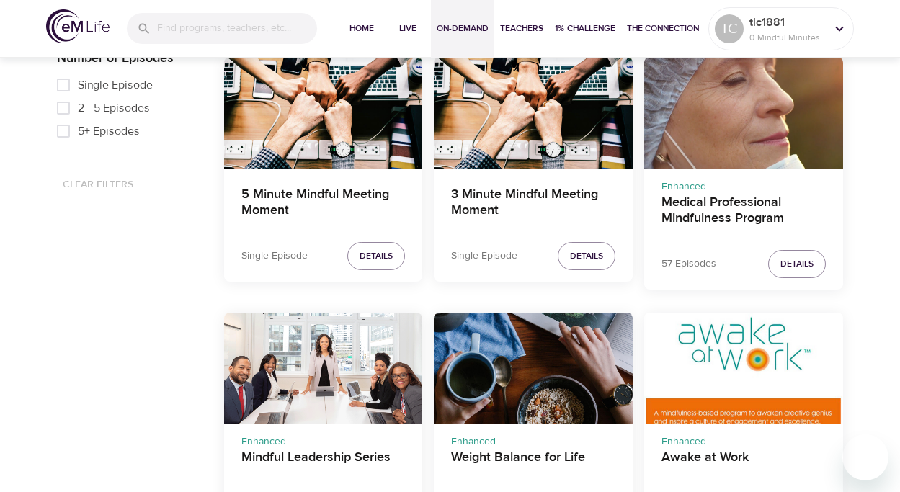
scroll to position [719, 0]
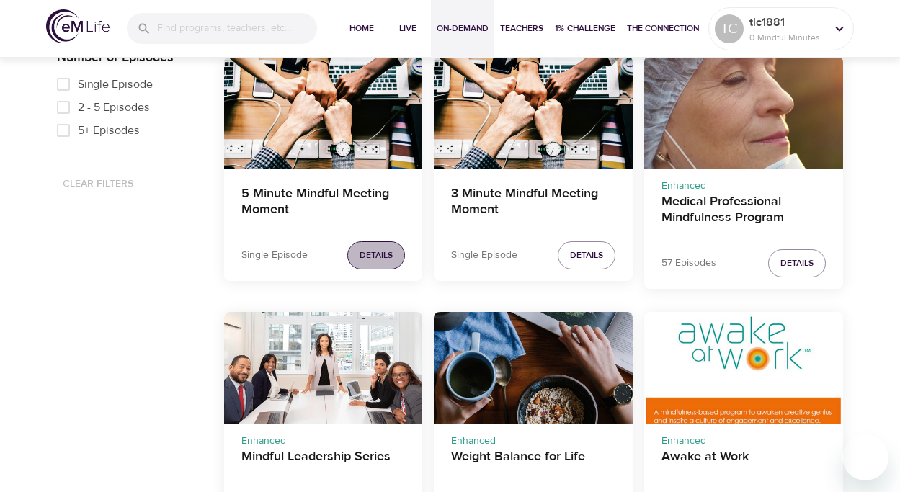
click at [380, 249] on span "Details" at bounding box center [376, 255] width 33 height 15
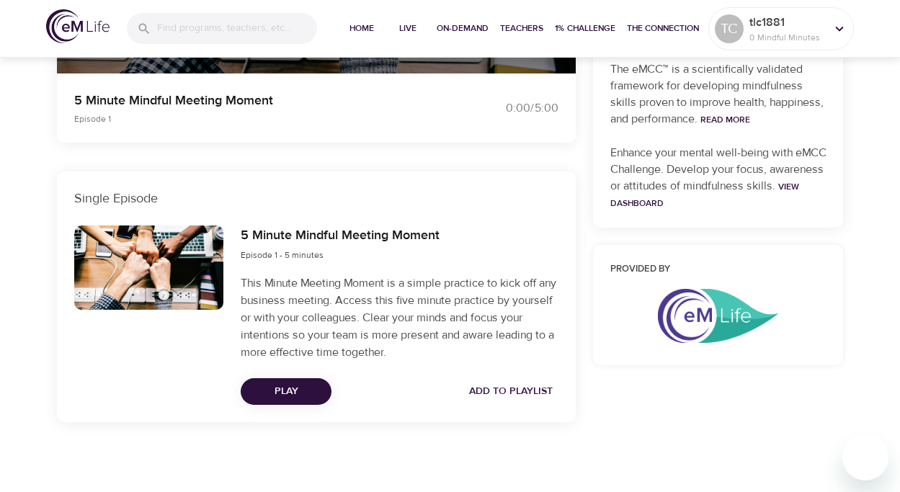
scroll to position [509, 0]
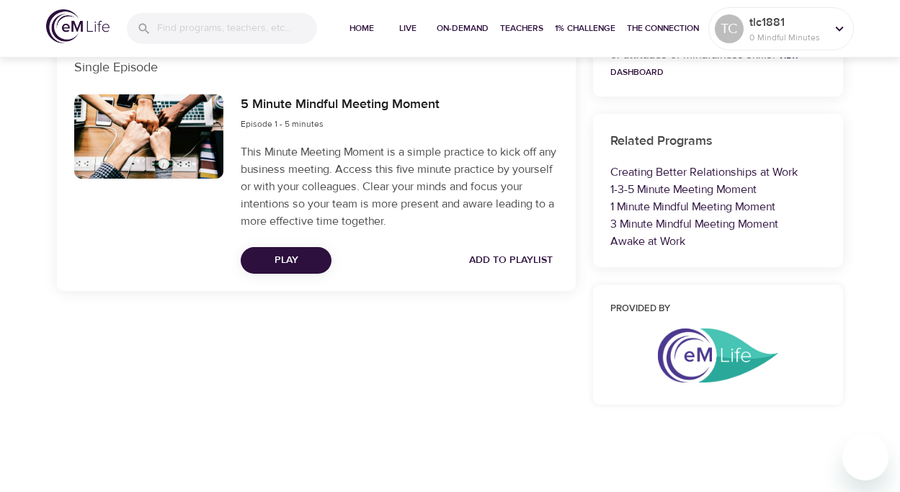
click at [483, 252] on span "Add to Playlist" at bounding box center [511, 261] width 84 height 18
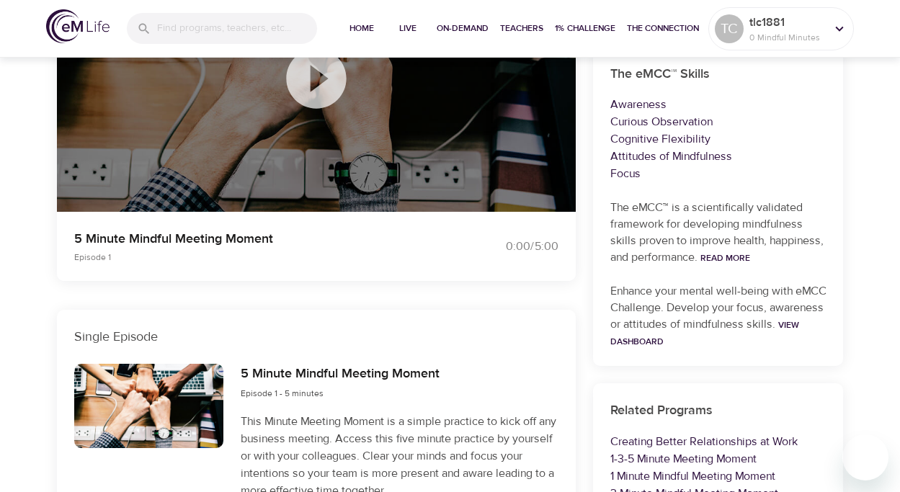
scroll to position [241, 0]
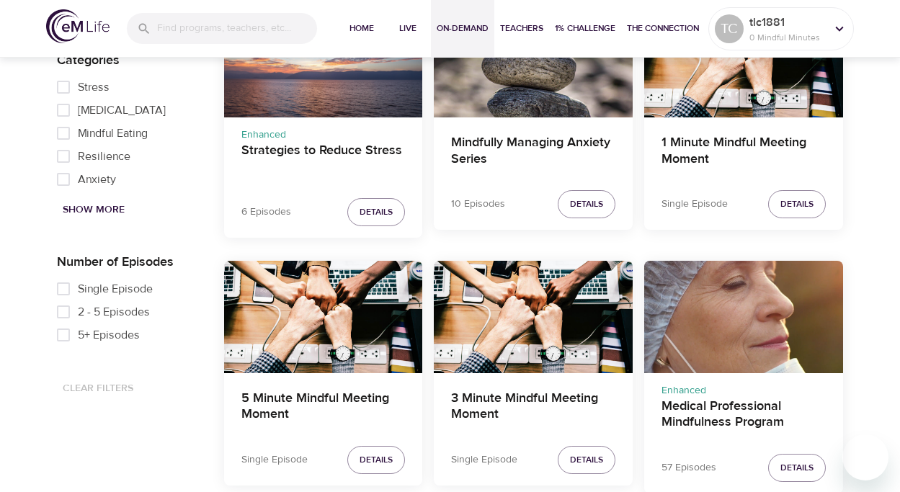
scroll to position [516, 0]
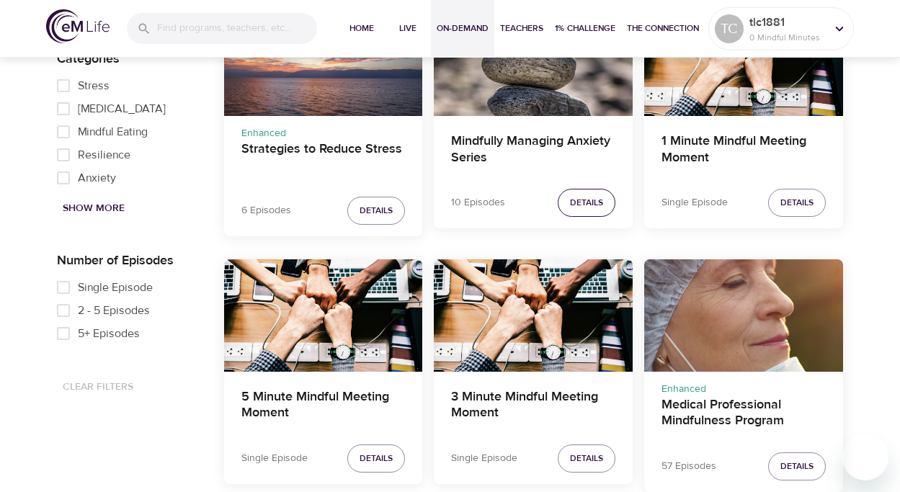
click at [601, 198] on span "Details" at bounding box center [586, 202] width 33 height 15
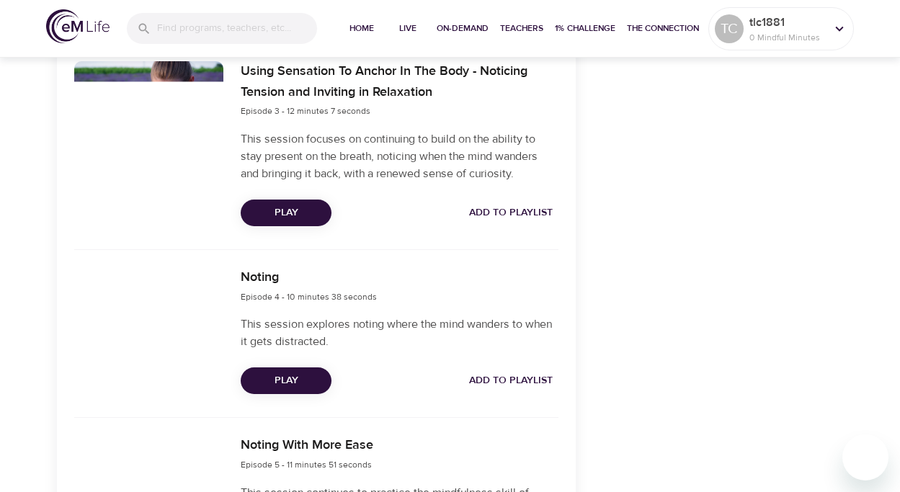
scroll to position [918, 0]
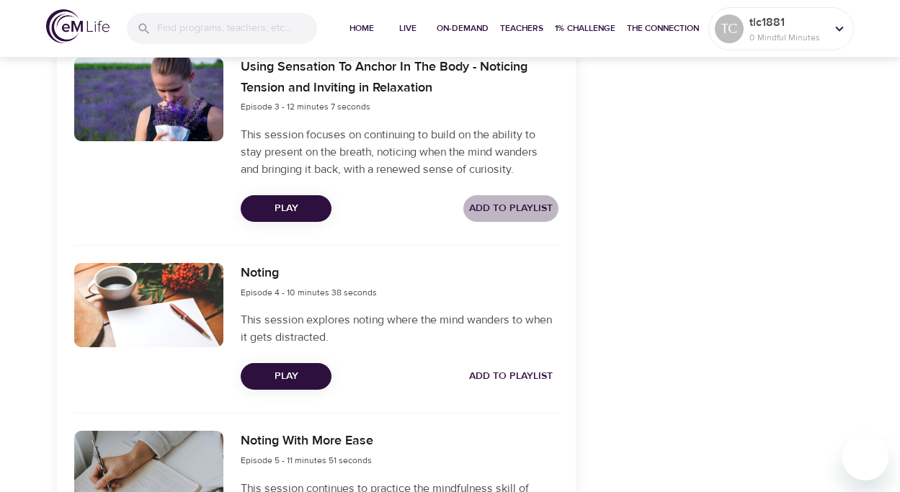
click at [507, 203] on span "Add to Playlist" at bounding box center [511, 209] width 84 height 18
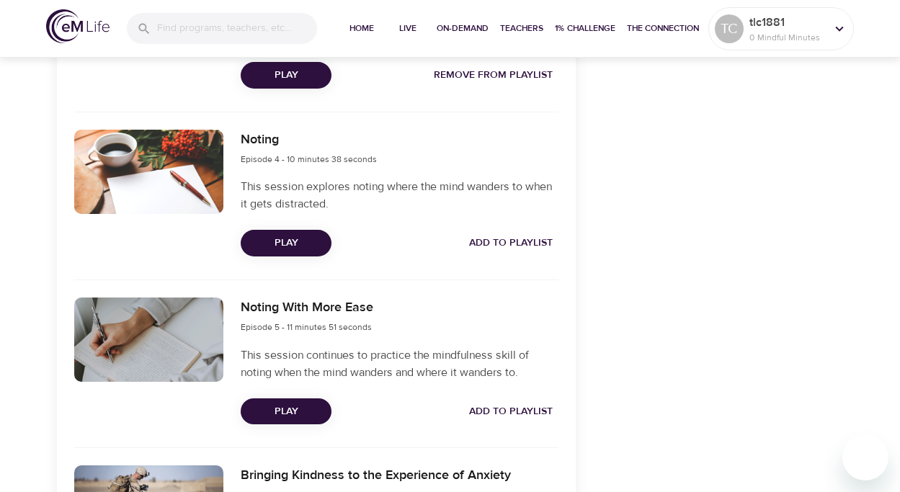
scroll to position [1055, 0]
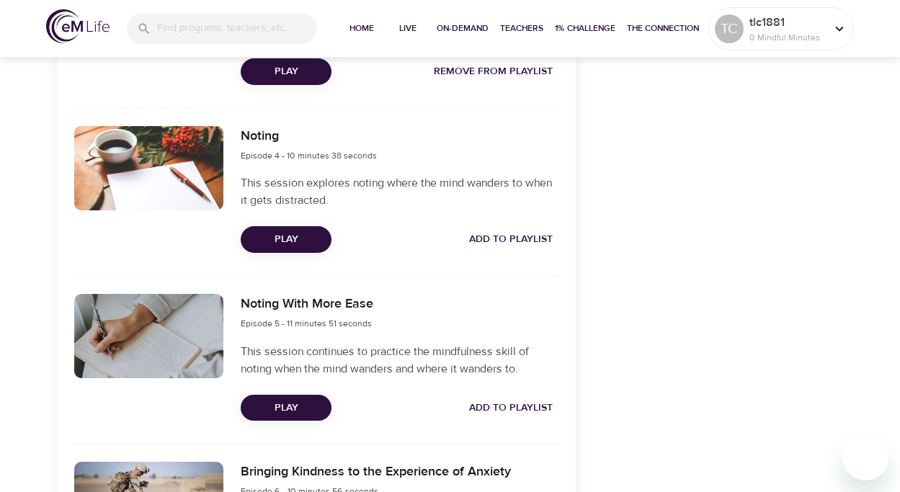
click at [510, 233] on span "Add to Playlist" at bounding box center [511, 240] width 84 height 18
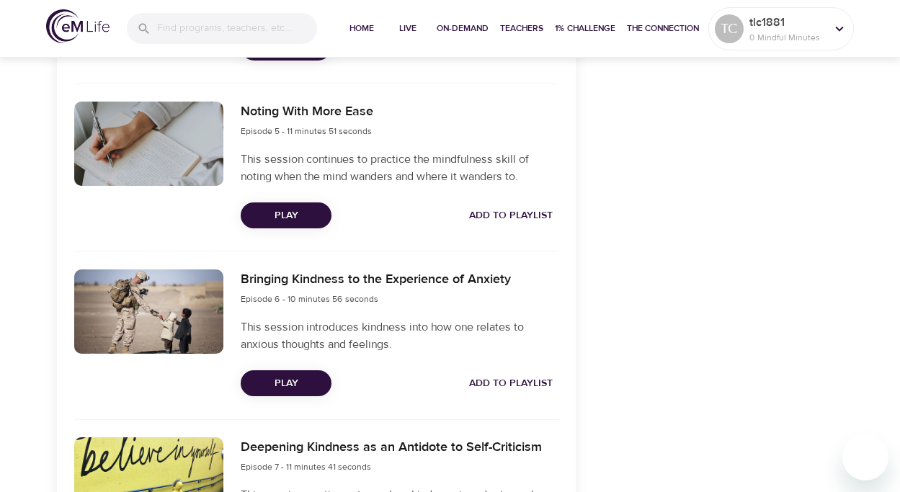
scroll to position [1254, 0]
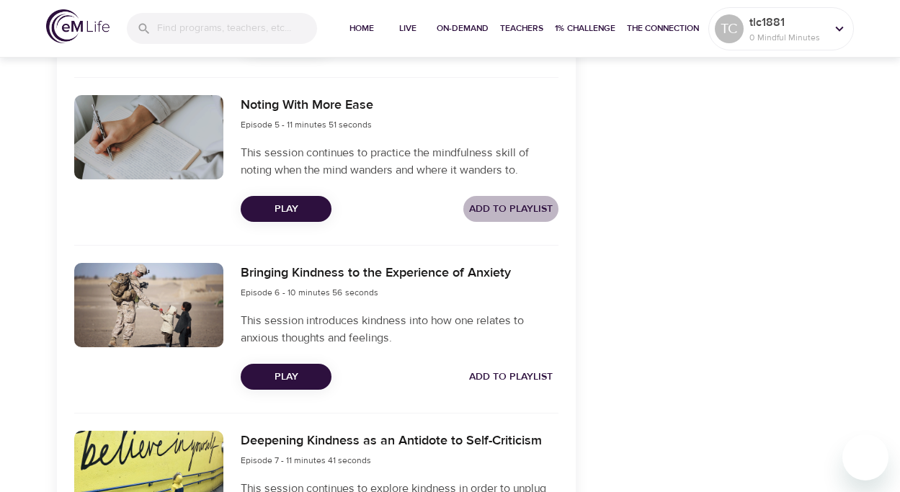
click at [508, 202] on span "Add to Playlist" at bounding box center [511, 209] width 84 height 18
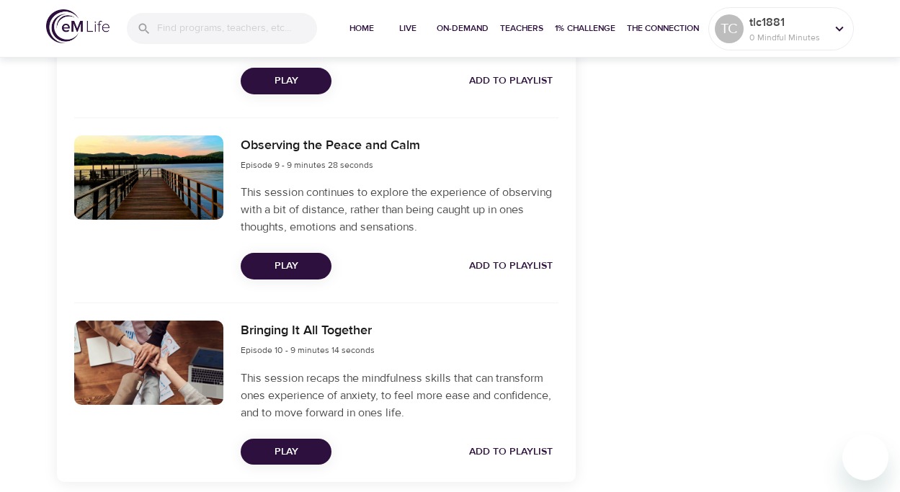
scroll to position [1966, 0]
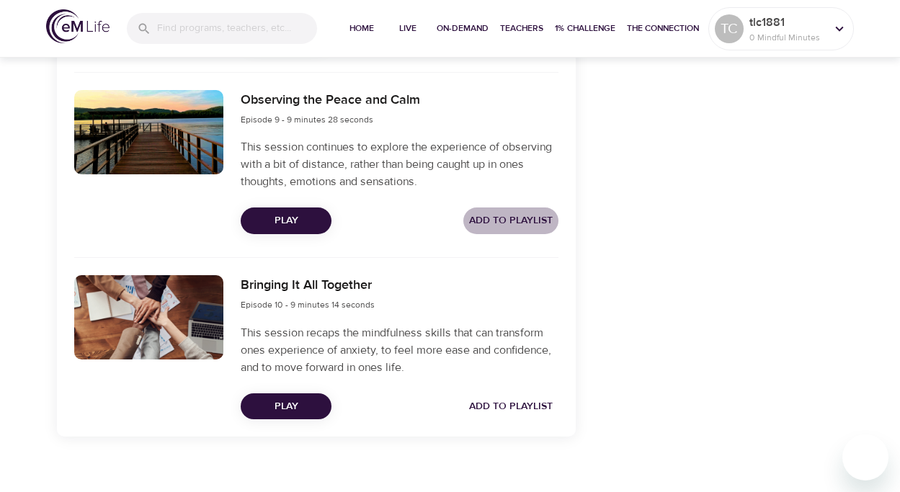
click at [508, 214] on span "Add to Playlist" at bounding box center [511, 221] width 84 height 18
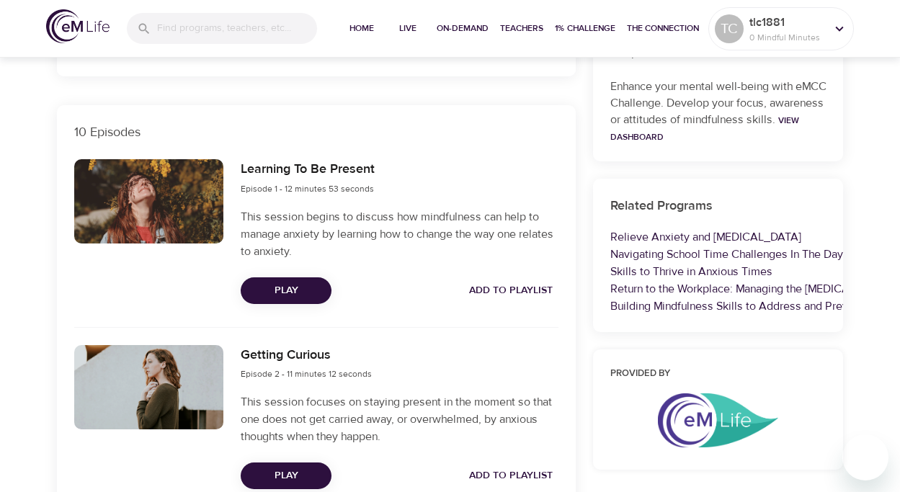
scroll to position [440, 0]
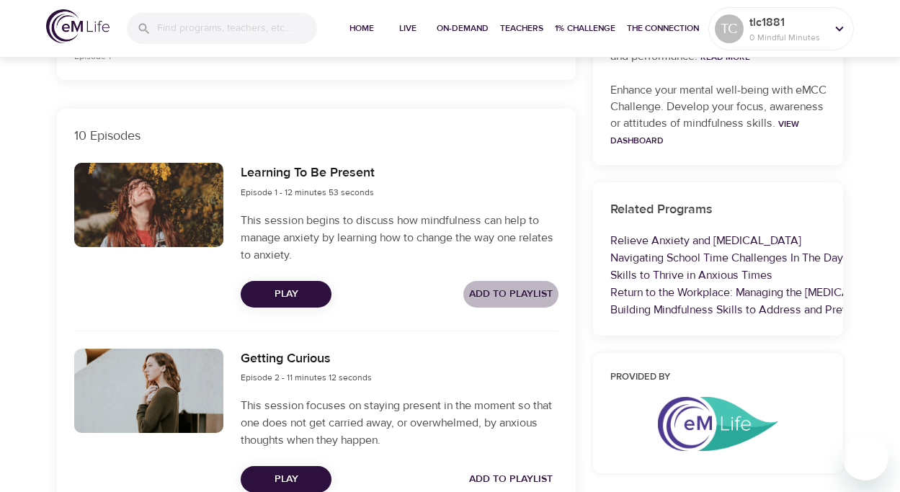
click at [534, 287] on span "Add to Playlist" at bounding box center [511, 294] width 84 height 18
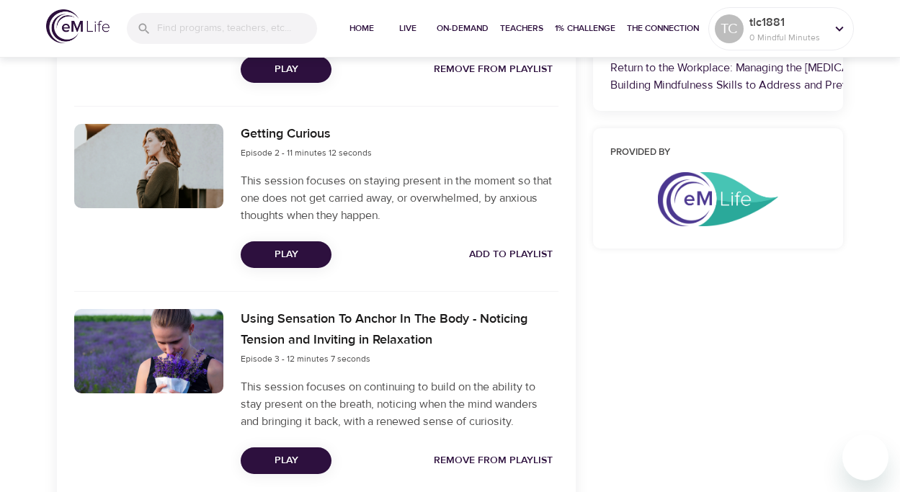
scroll to position [674, 0]
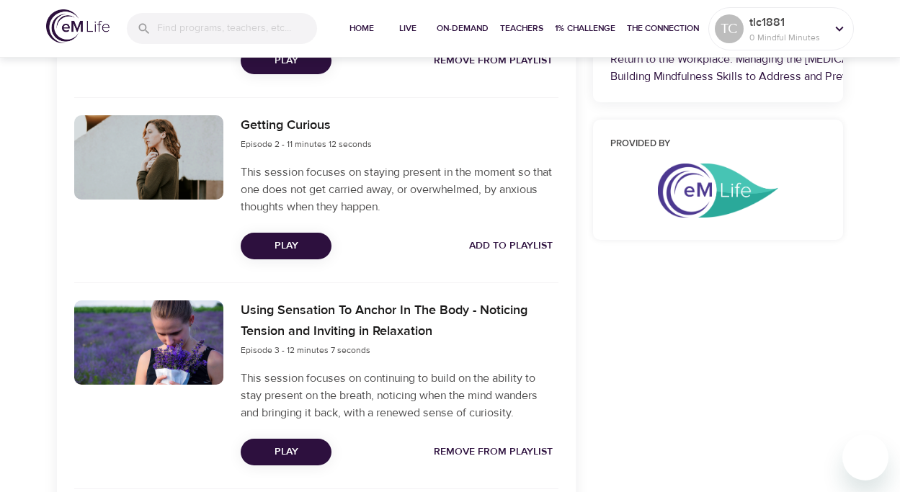
click at [513, 237] on span "Add to Playlist" at bounding box center [511, 246] width 84 height 18
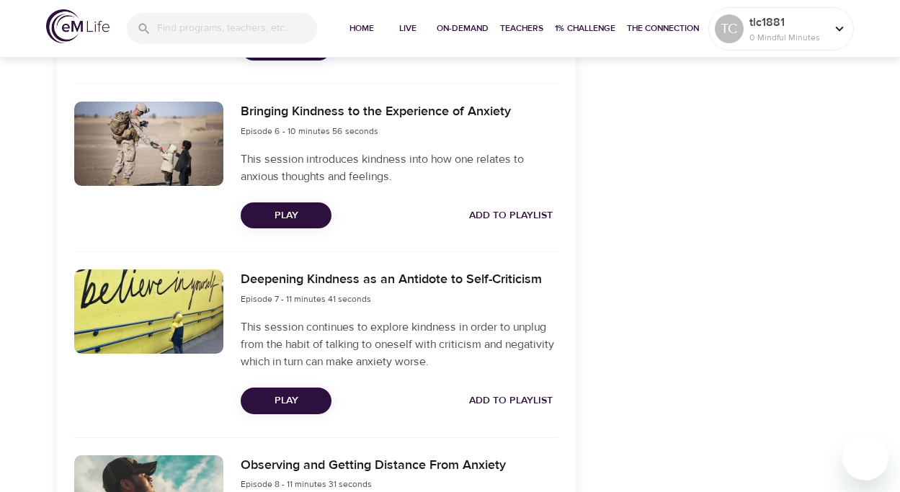
scroll to position [1414, 0]
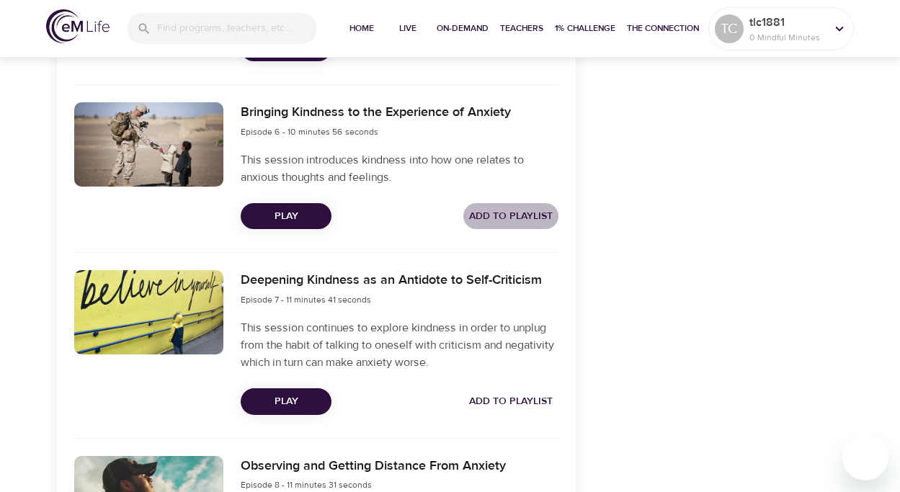
click at [513, 214] on span "Add to Playlist" at bounding box center [511, 217] width 84 height 18
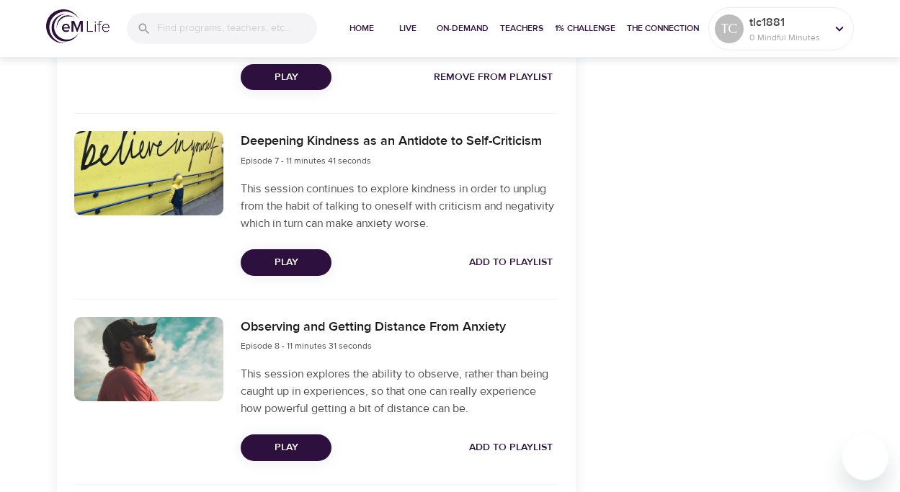
scroll to position [1559, 0]
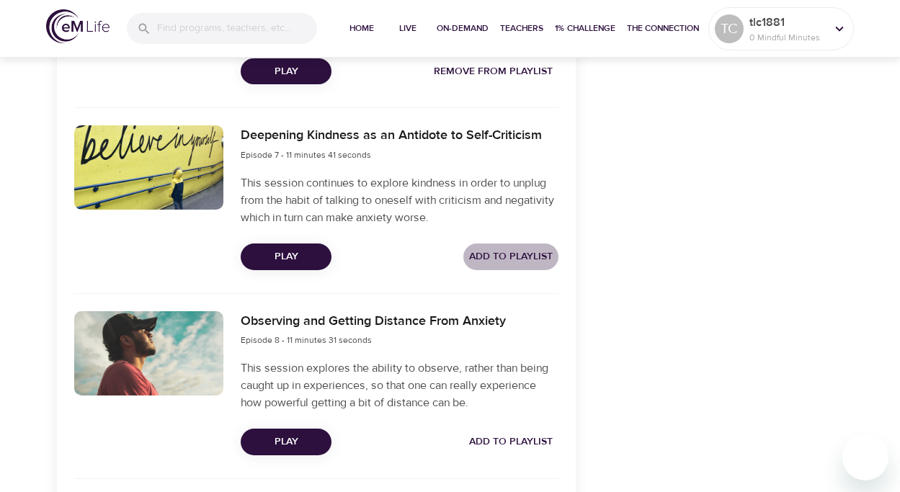
click at [513, 250] on span "Add to Playlist" at bounding box center [511, 257] width 84 height 18
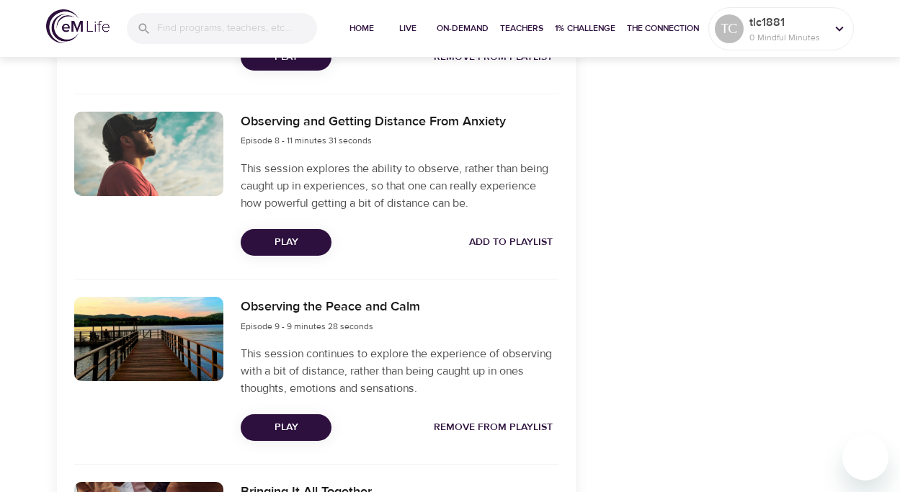
scroll to position [1761, 0]
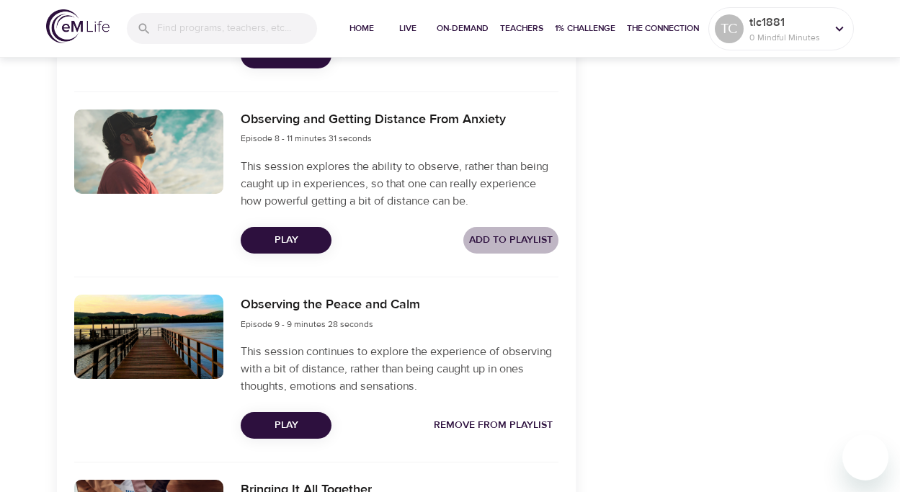
click at [513, 240] on span "Add to Playlist" at bounding box center [511, 240] width 84 height 18
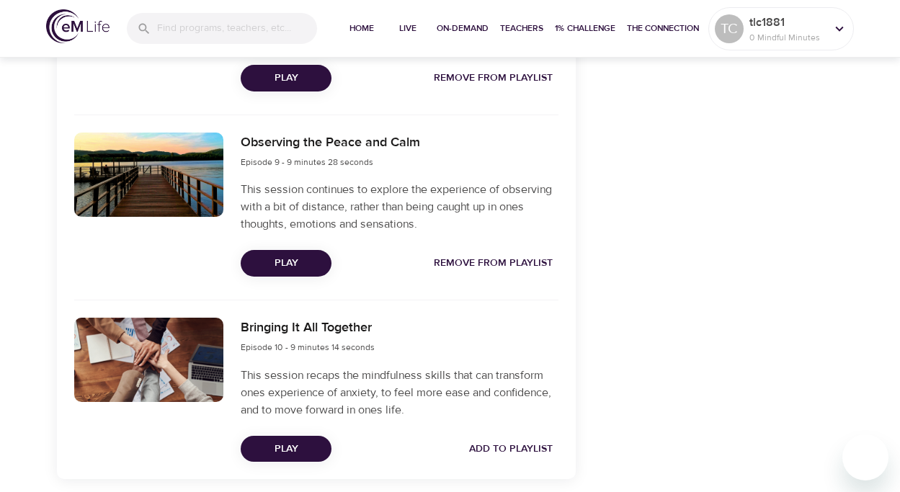
scroll to position [1980, 0]
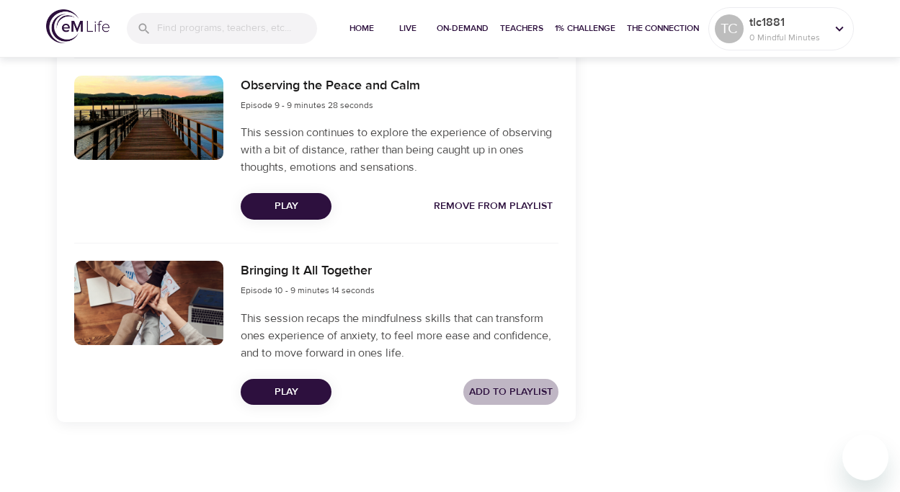
click at [536, 392] on span "Add to Playlist" at bounding box center [511, 393] width 84 height 18
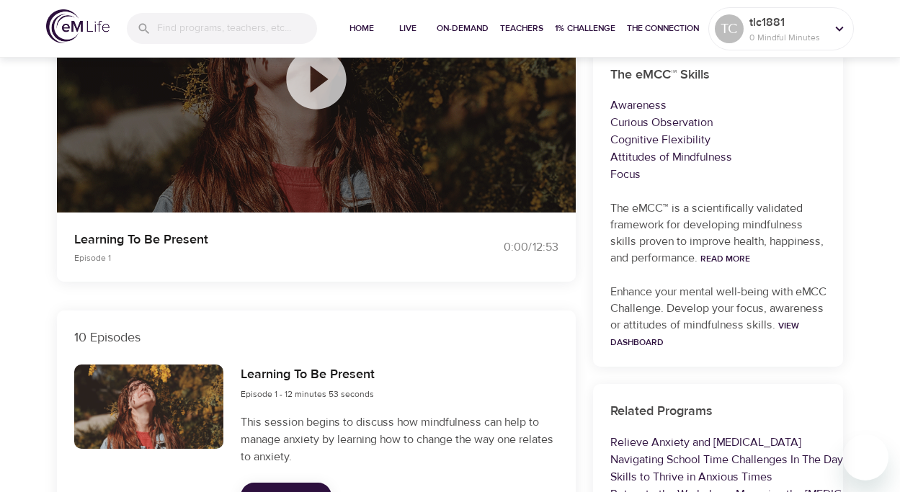
scroll to position [0, 0]
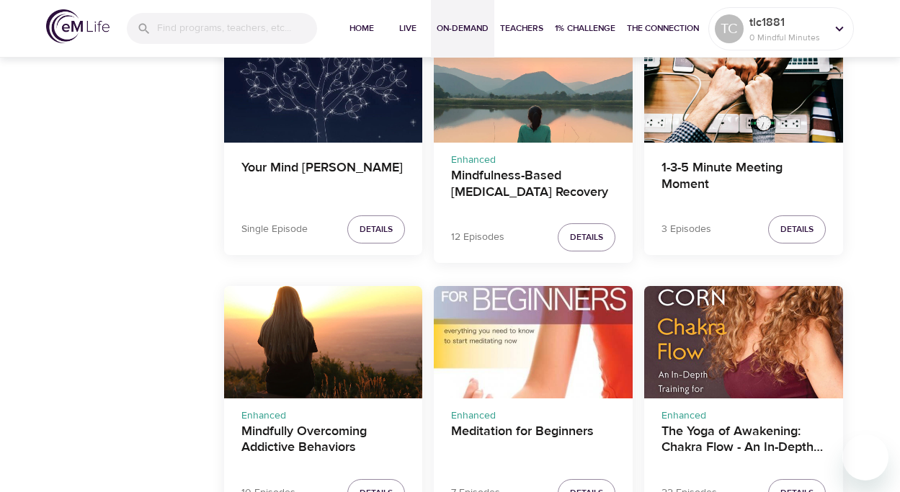
scroll to position [1765, 0]
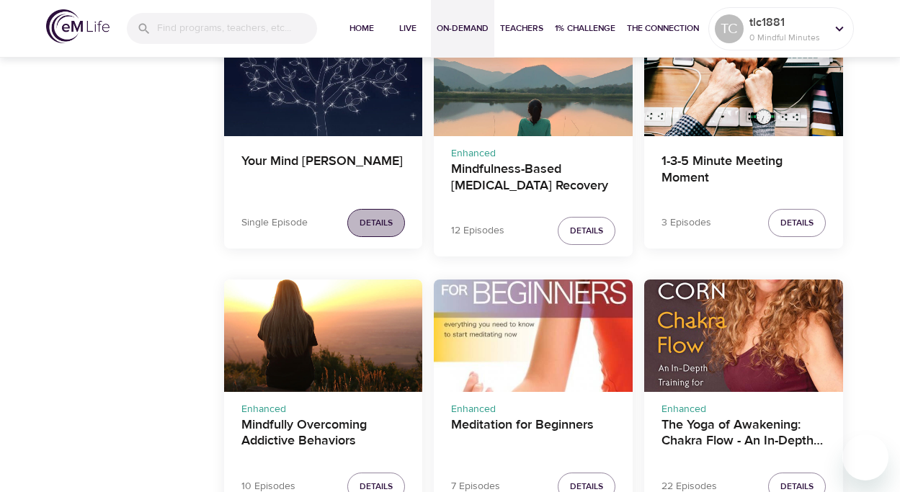
click at [380, 213] on button "Details" at bounding box center [376, 223] width 58 height 28
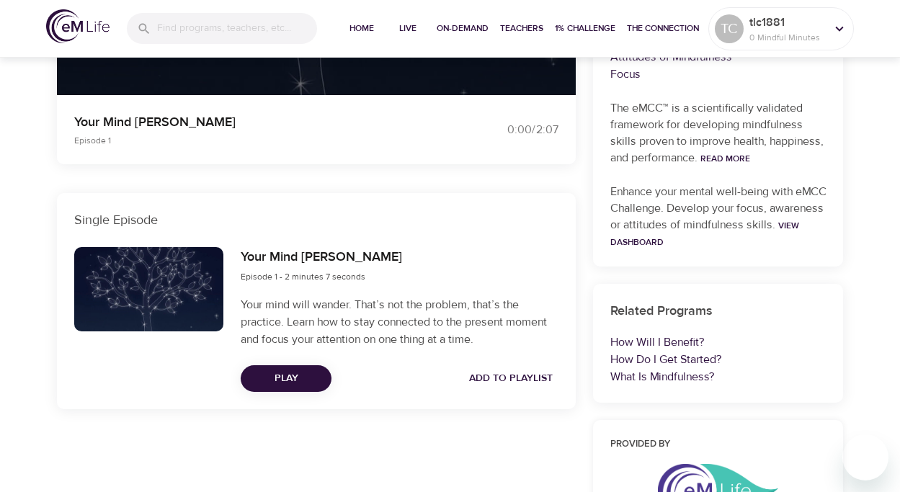
scroll to position [492, 0]
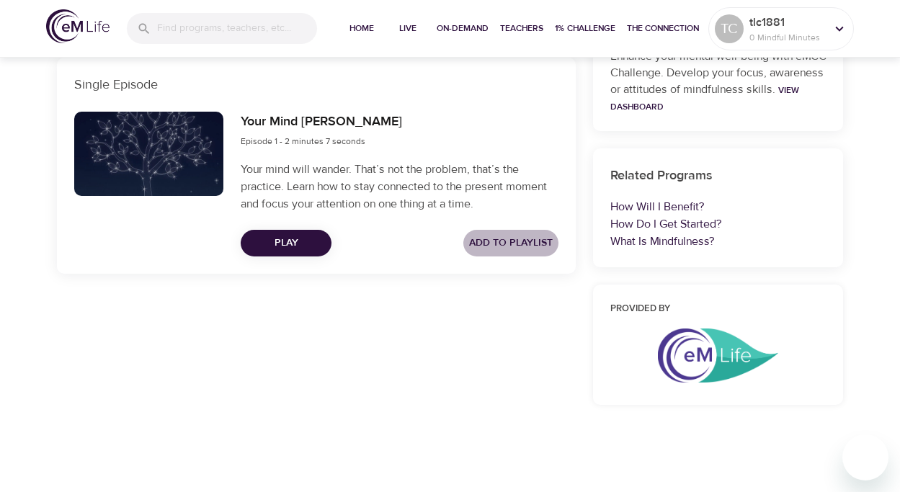
click at [492, 234] on span "Add to Playlist" at bounding box center [511, 243] width 84 height 18
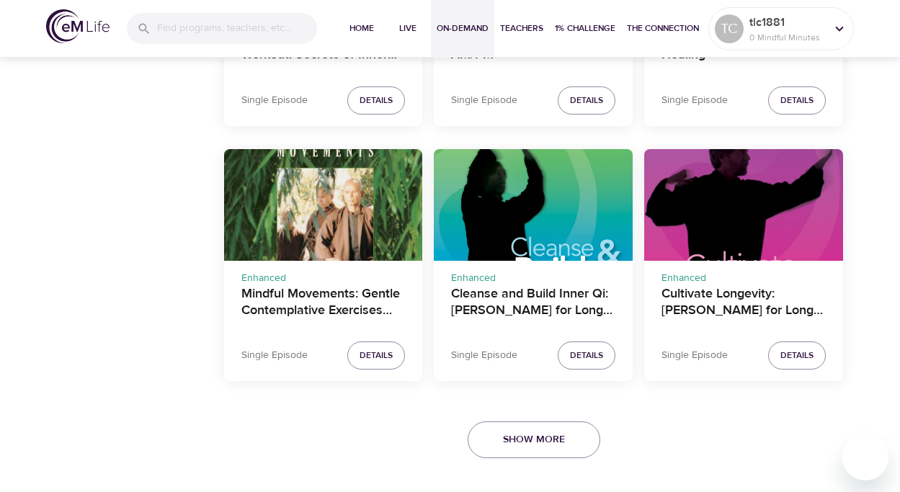
scroll to position [2667, 0]
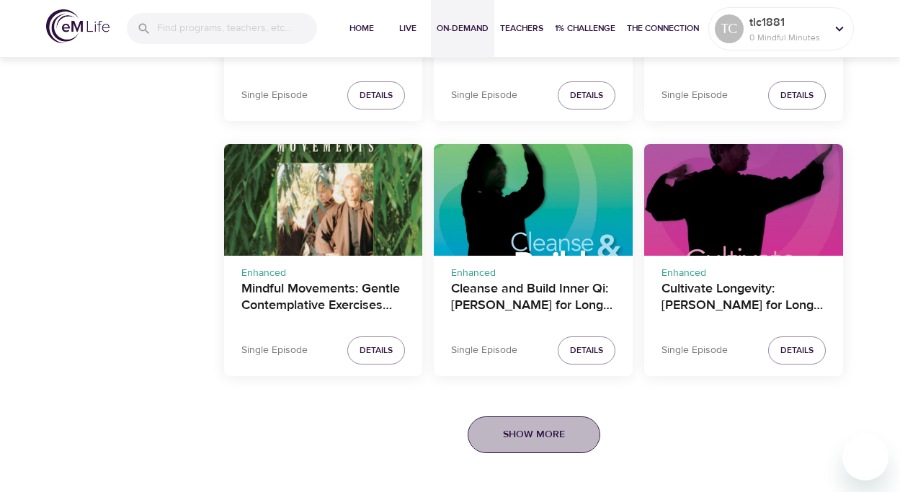
click at [545, 438] on span "Show More" at bounding box center [534, 435] width 62 height 18
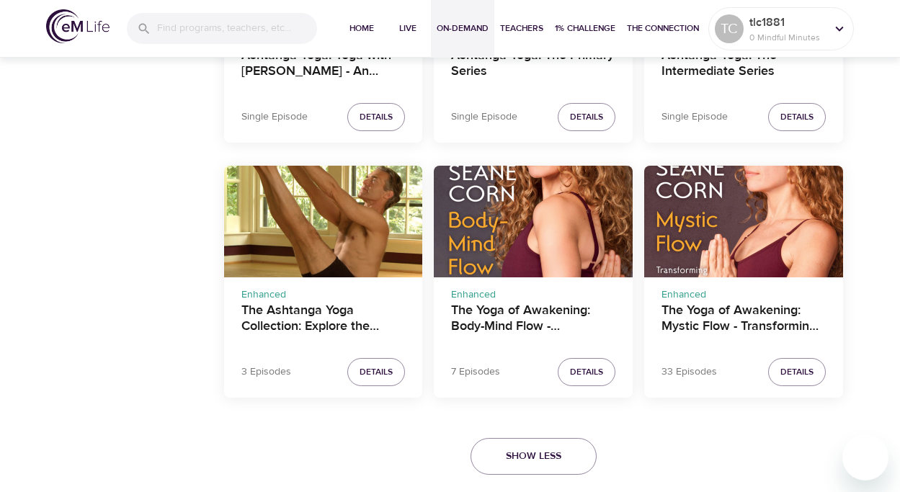
scroll to position [3433, 0]
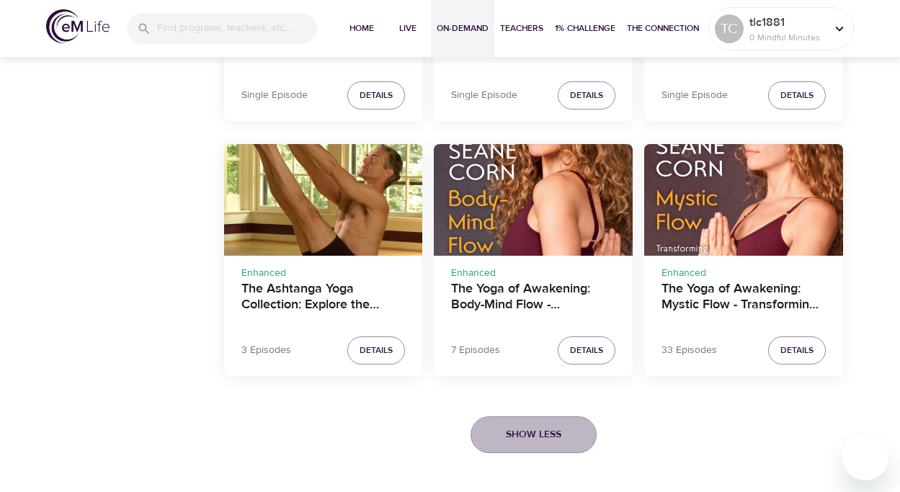
click at [545, 438] on span "Show Less" at bounding box center [534, 435] width 56 height 18
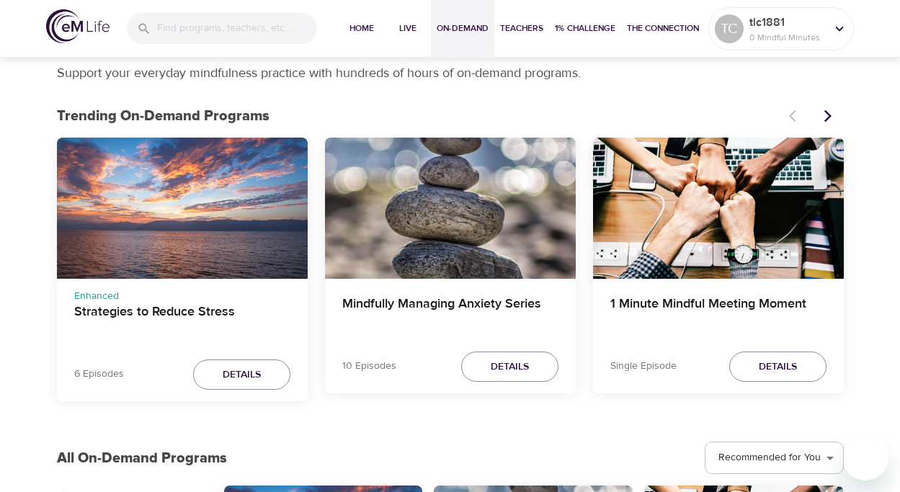
scroll to position [0, 0]
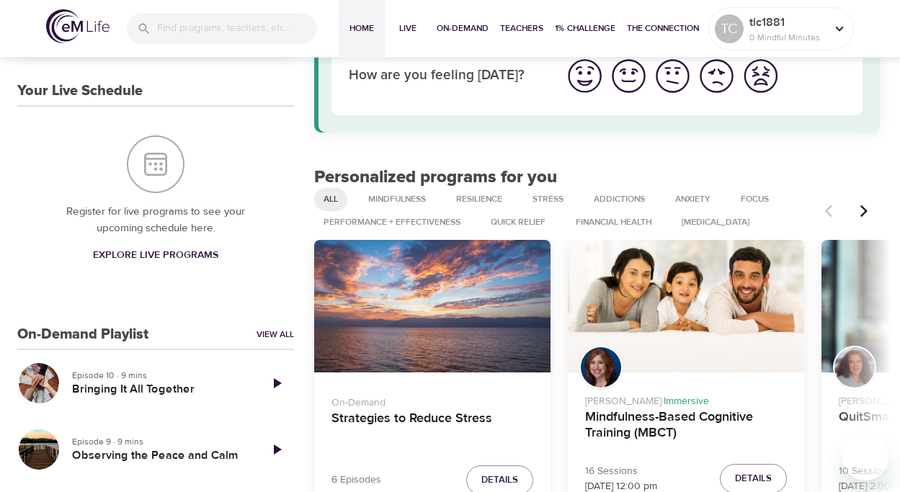
scroll to position [124, 0]
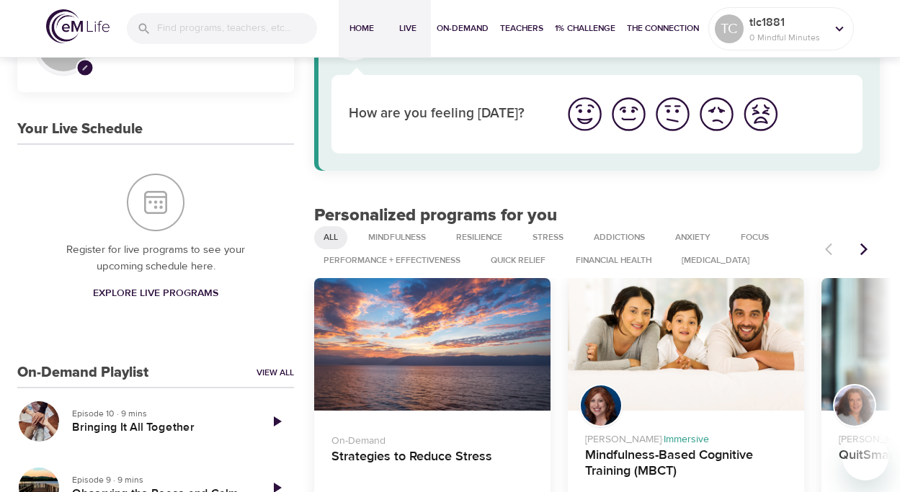
click at [407, 30] on span "Live" at bounding box center [408, 28] width 35 height 15
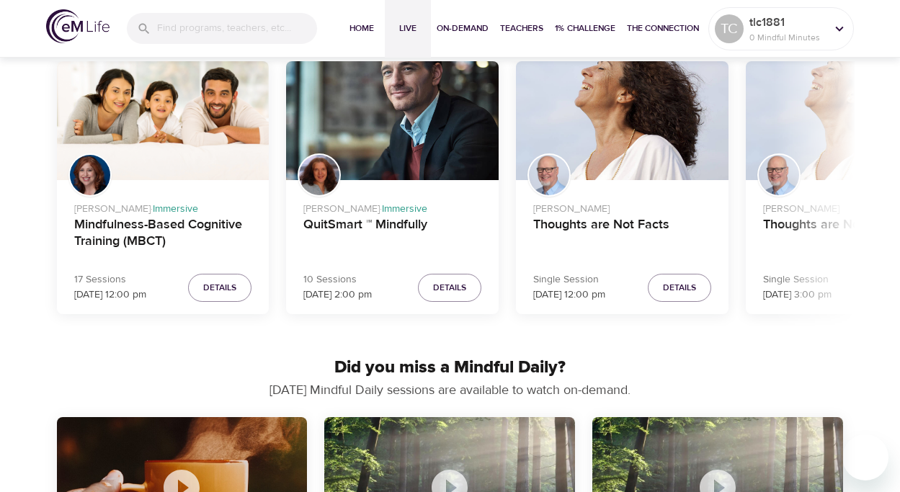
scroll to position [479, 0]
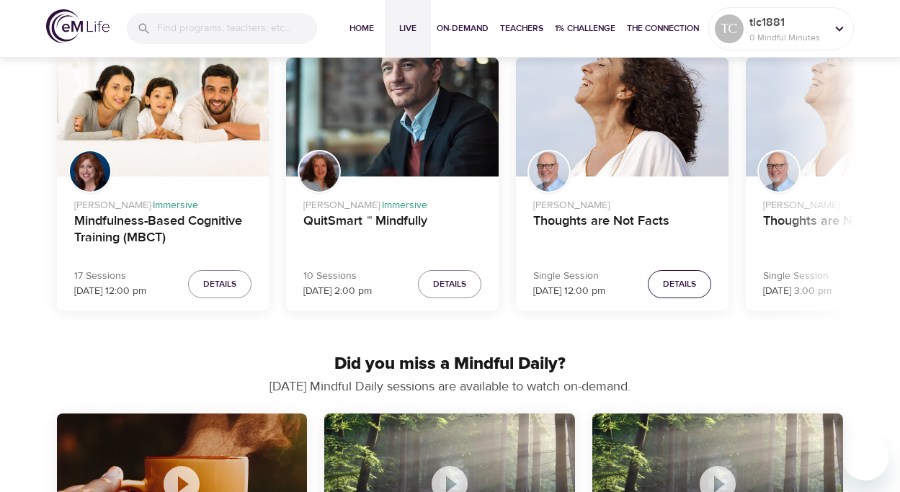
click at [676, 280] on span "Details" at bounding box center [679, 284] width 33 height 15
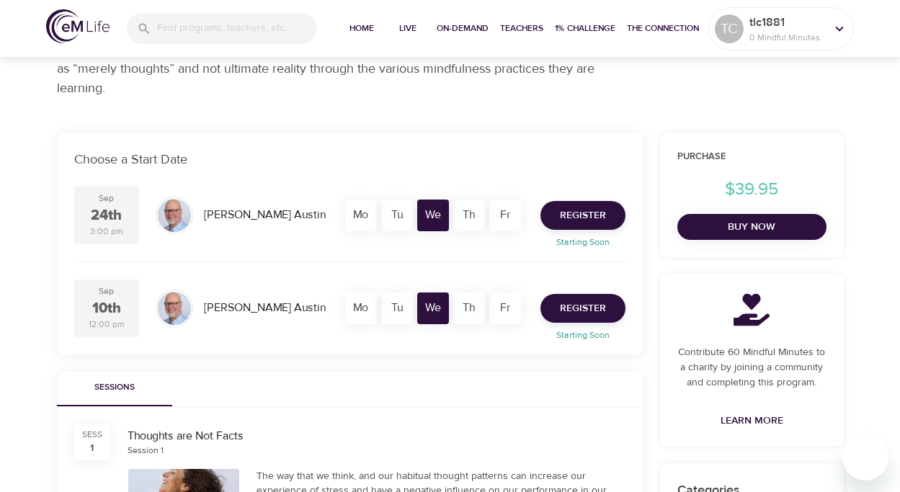
scroll to position [203, 0]
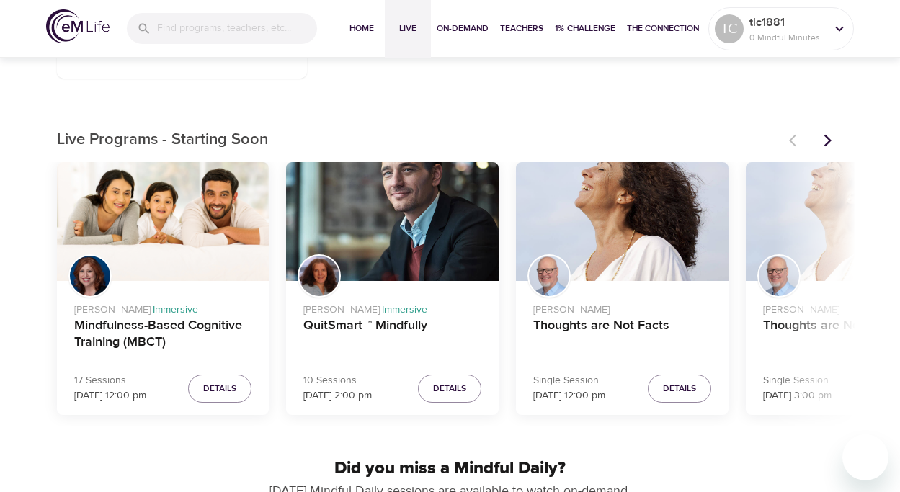
scroll to position [368, 0]
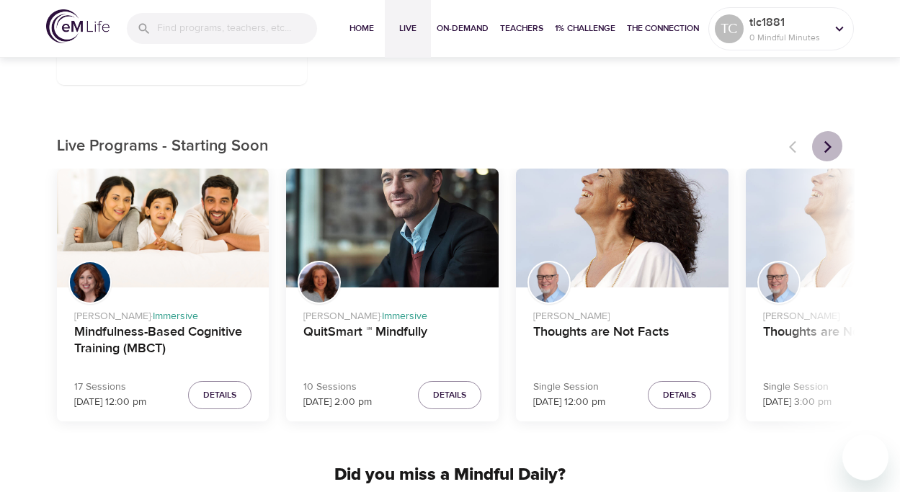
click at [829, 141] on icon "Next items" at bounding box center [828, 147] width 14 height 14
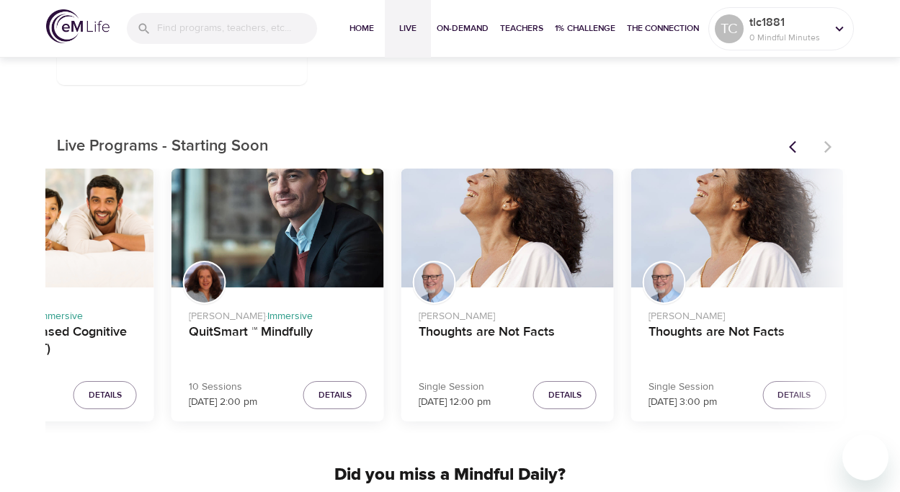
click at [829, 141] on div at bounding box center [812, 147] width 63 height 32
click at [361, 29] on span "Home" at bounding box center [362, 28] width 35 height 15
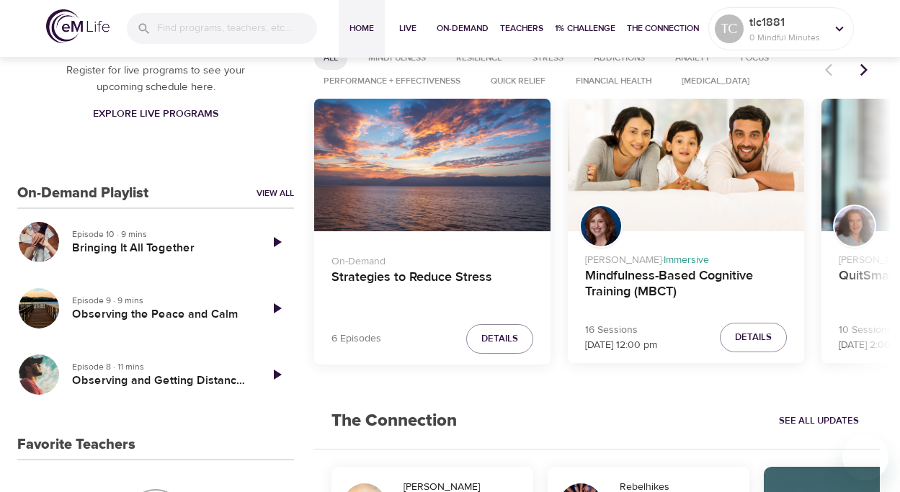
scroll to position [270, 0]
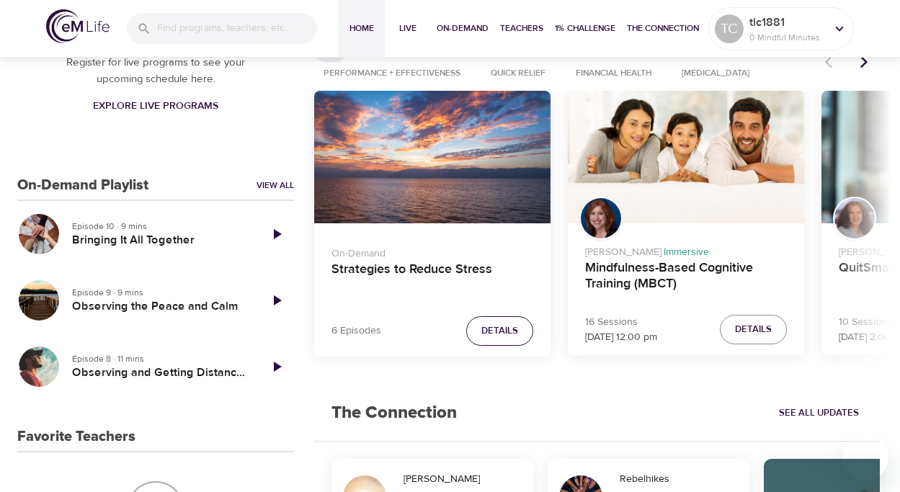
click at [496, 329] on span "Details" at bounding box center [500, 331] width 37 height 17
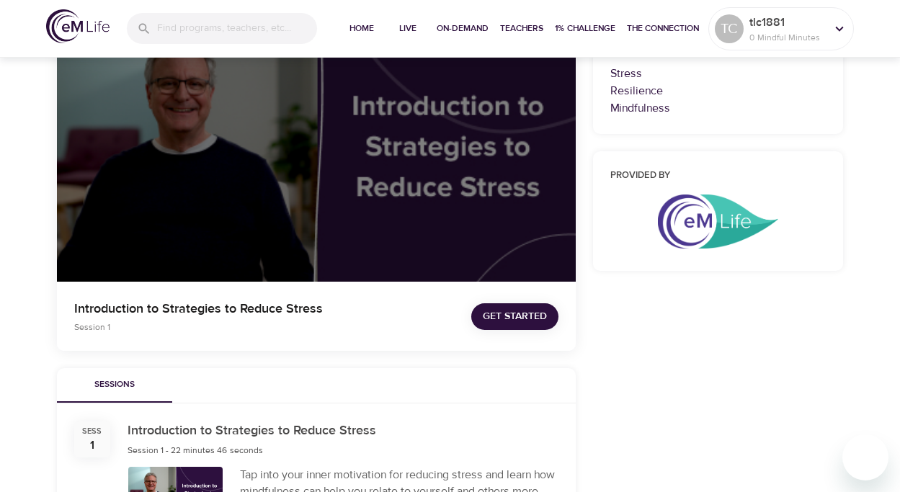
scroll to position [270, 0]
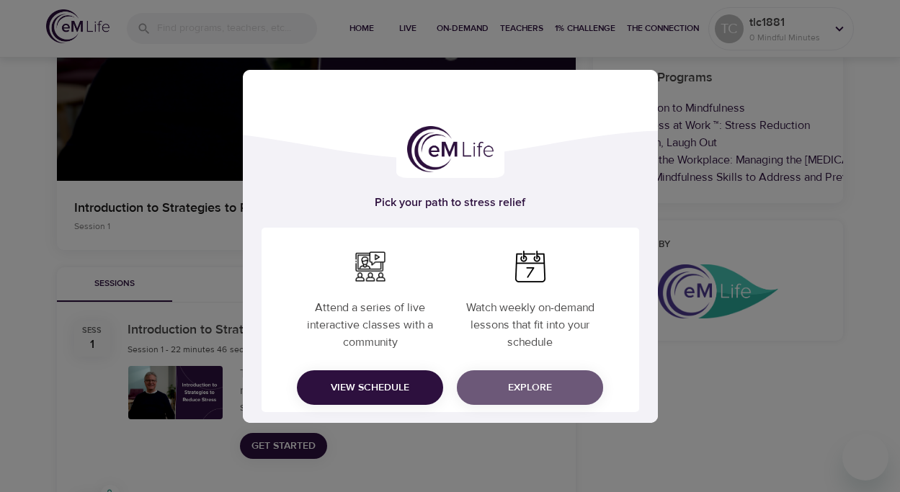
click at [533, 386] on span "Explore" at bounding box center [530, 388] width 123 height 18
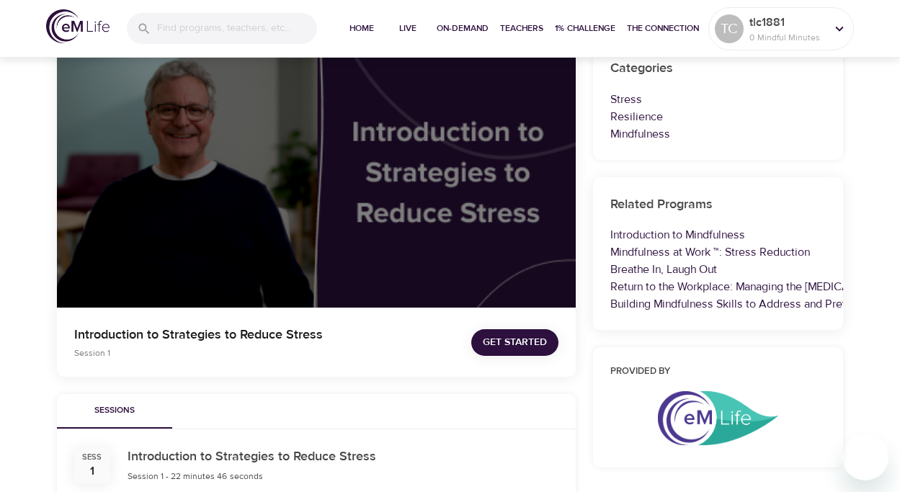
scroll to position [149, 0]
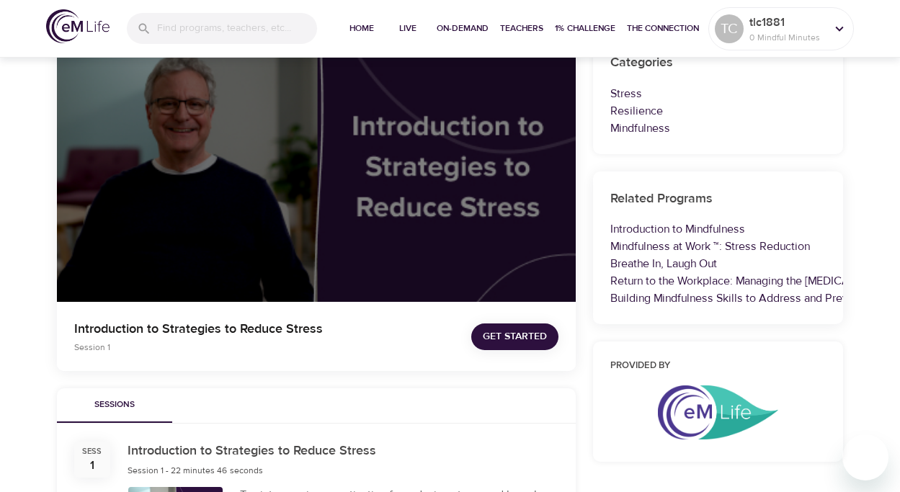
click at [511, 343] on span "Get Started" at bounding box center [515, 337] width 64 height 18
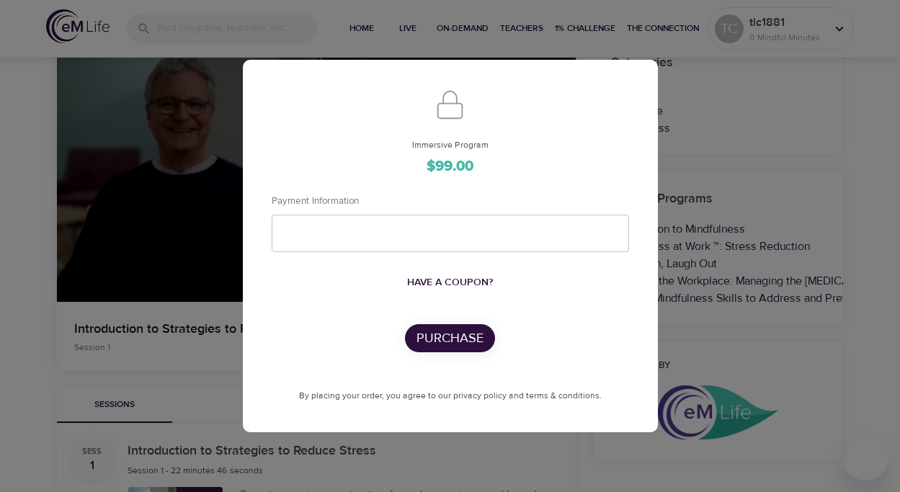
click at [228, 345] on div "Immersive Program $99.00 Payment Information Have a coupon? Purchase By placing…" at bounding box center [450, 246] width 900 height 492
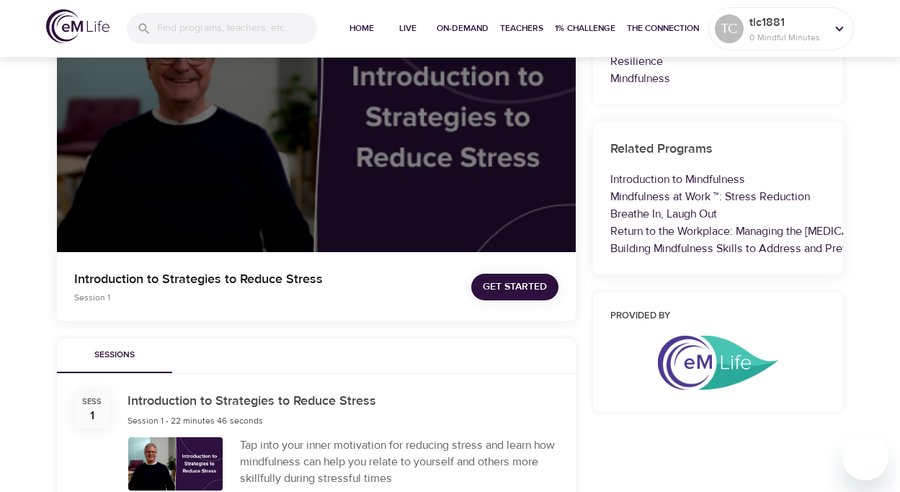
scroll to position [197, 0]
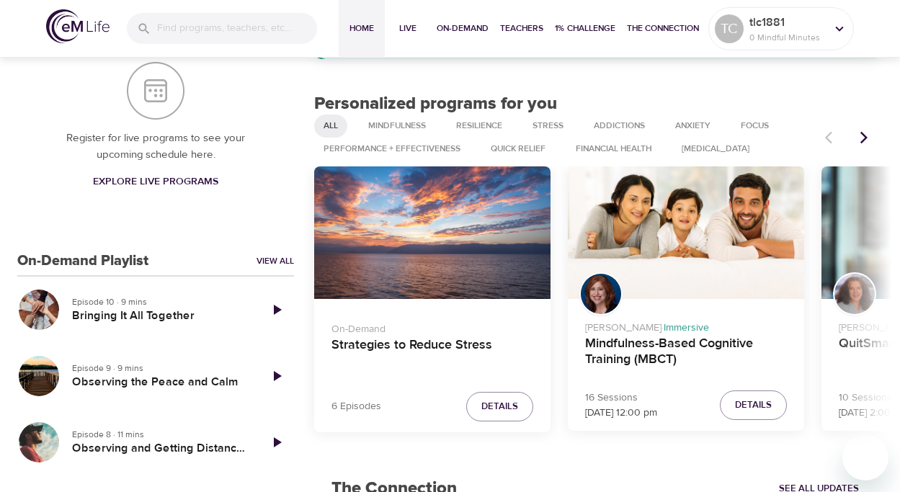
scroll to position [197, 0]
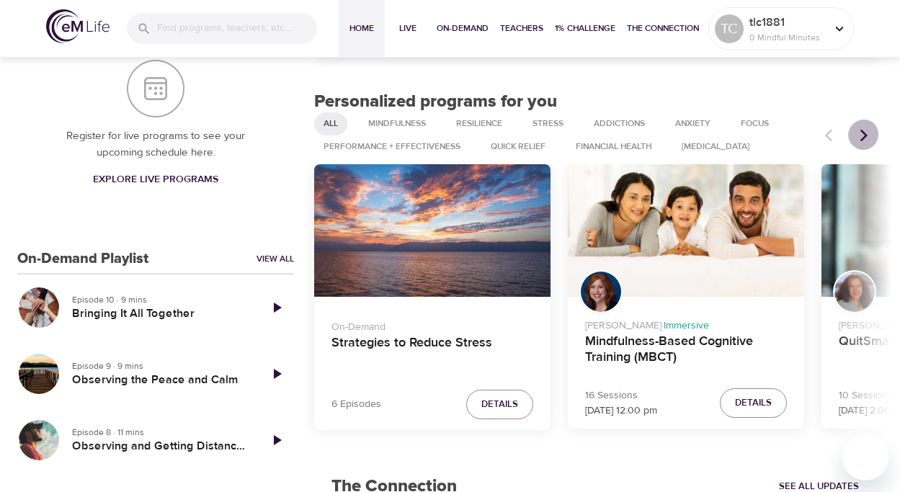
click at [857, 130] on button "Next items" at bounding box center [865, 136] width 32 height 32
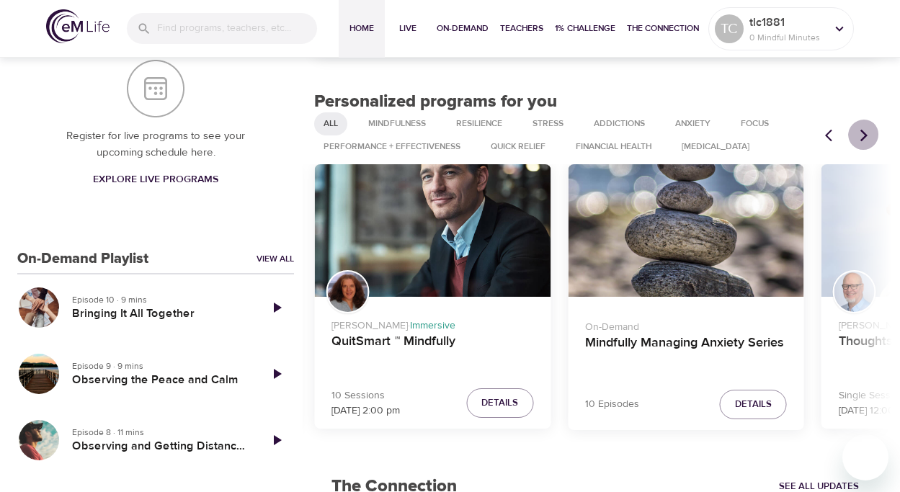
click at [857, 130] on button "Next items" at bounding box center [865, 136] width 32 height 32
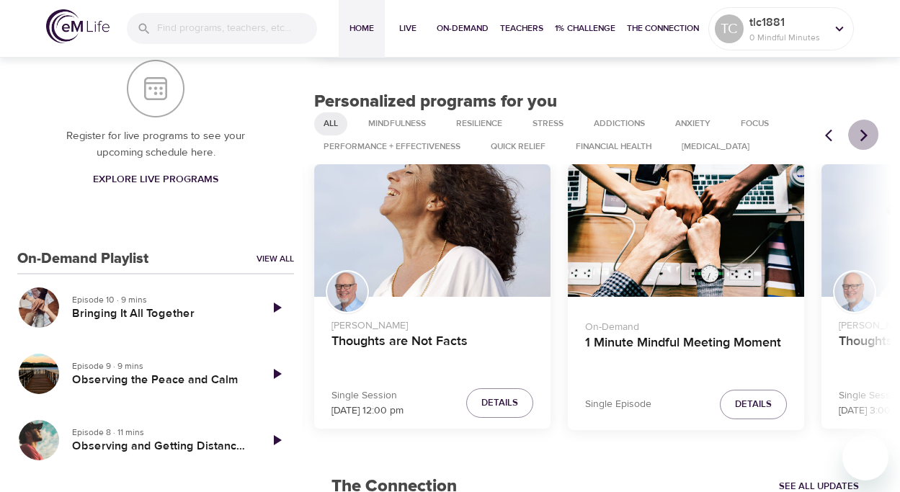
click at [857, 130] on button "Next items" at bounding box center [865, 136] width 32 height 32
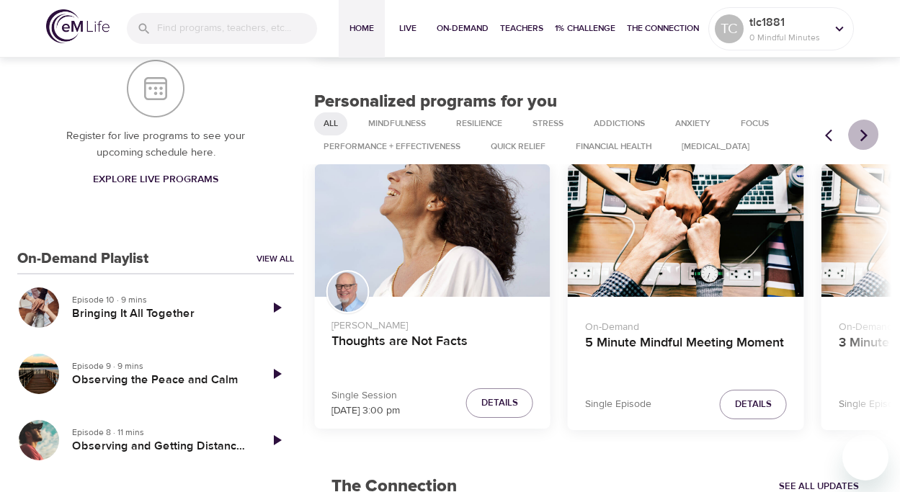
click at [857, 130] on button "Next items" at bounding box center [865, 136] width 32 height 32
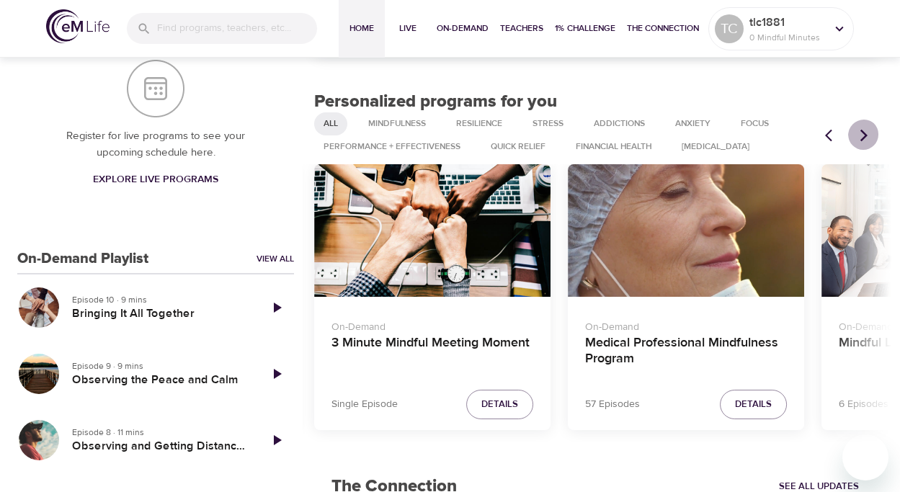
click at [857, 130] on button "Next items" at bounding box center [865, 136] width 32 height 32
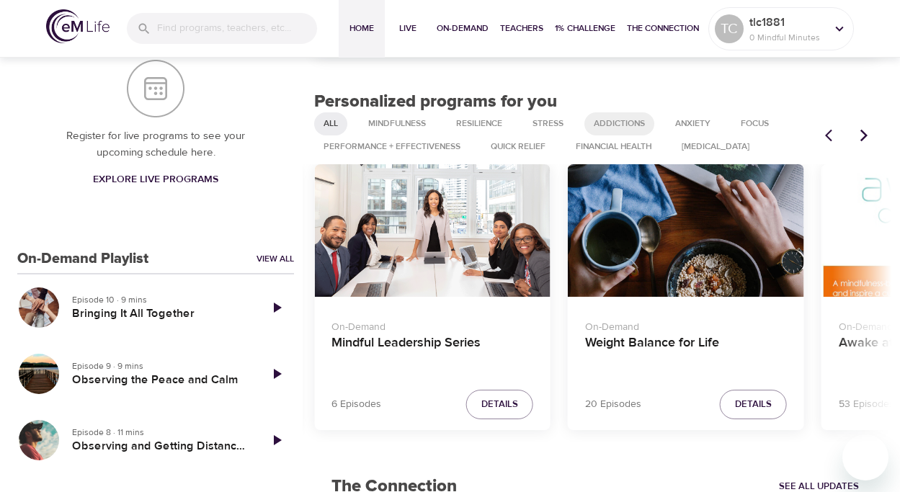
click at [623, 119] on span "Addictions" at bounding box center [619, 124] width 68 height 12
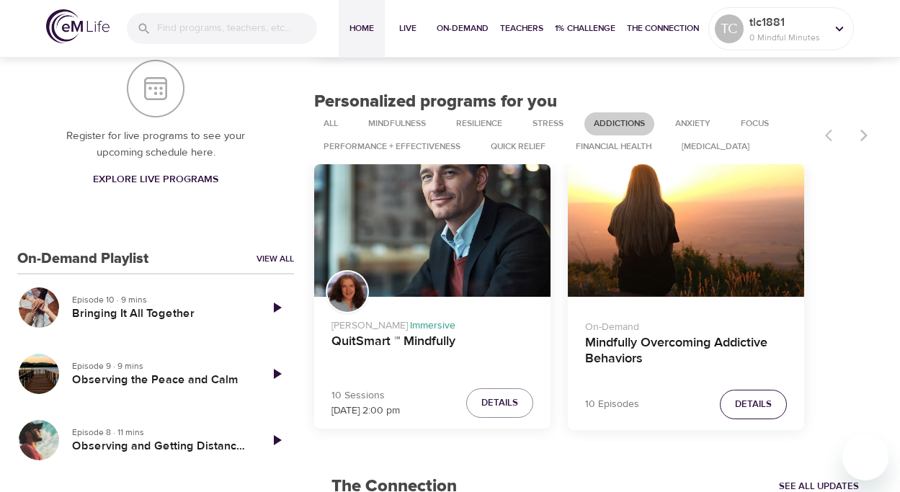
click at [765, 409] on span "Details" at bounding box center [753, 405] width 37 height 17
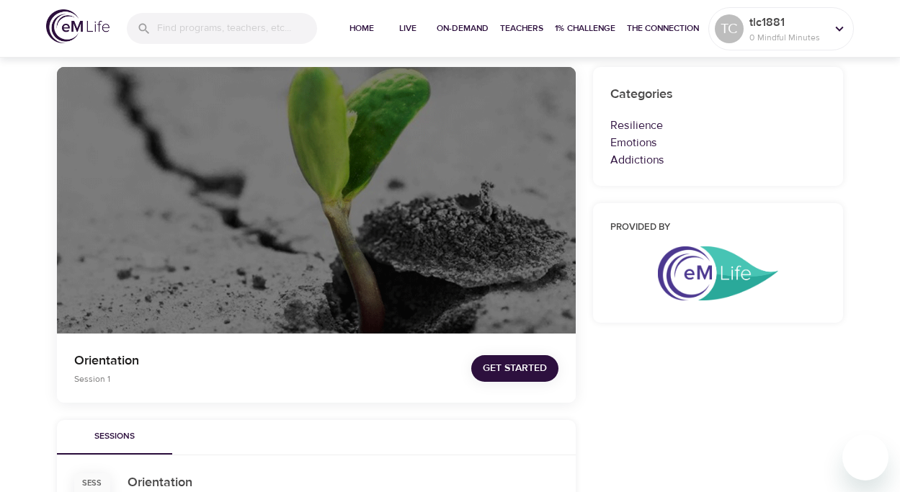
scroll to position [136, 0]
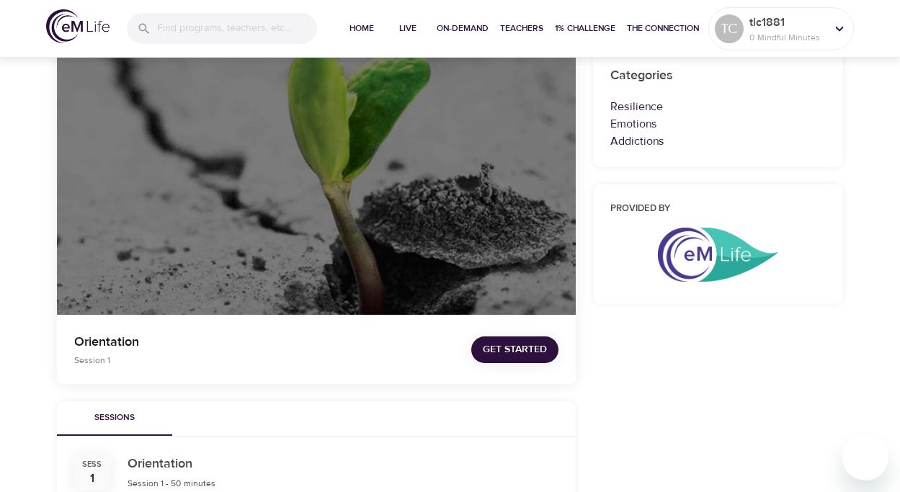
click at [504, 349] on span "Get Started" at bounding box center [515, 350] width 64 height 18
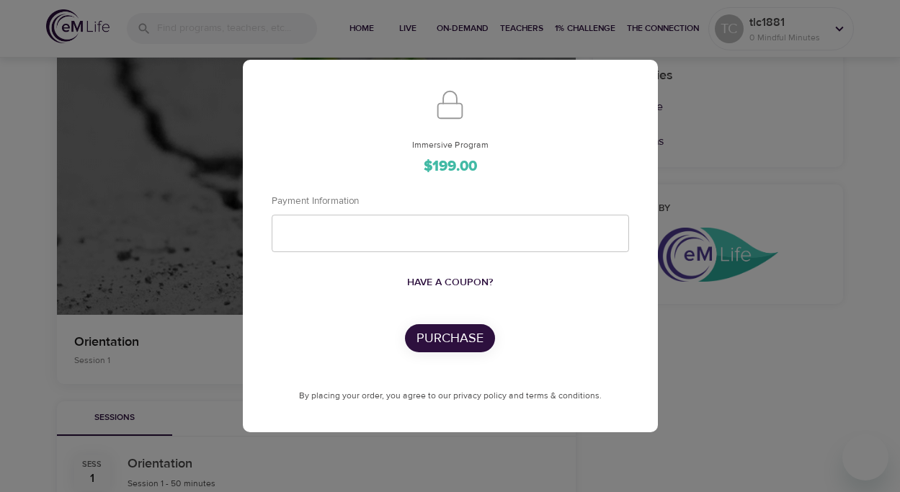
click at [223, 329] on div "Immersive Program $199.00 Payment Information Have a coupon? Purchase By placin…" at bounding box center [450, 246] width 900 height 492
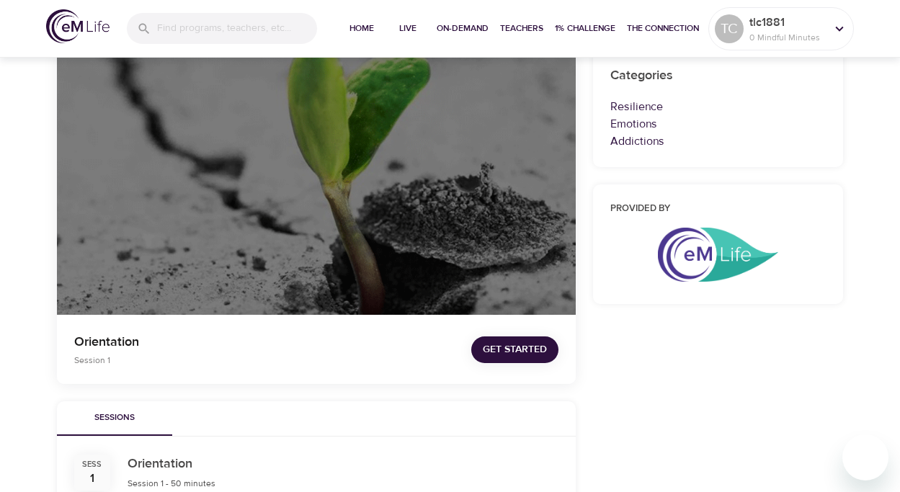
click at [516, 342] on span "Get Started" at bounding box center [515, 350] width 64 height 18
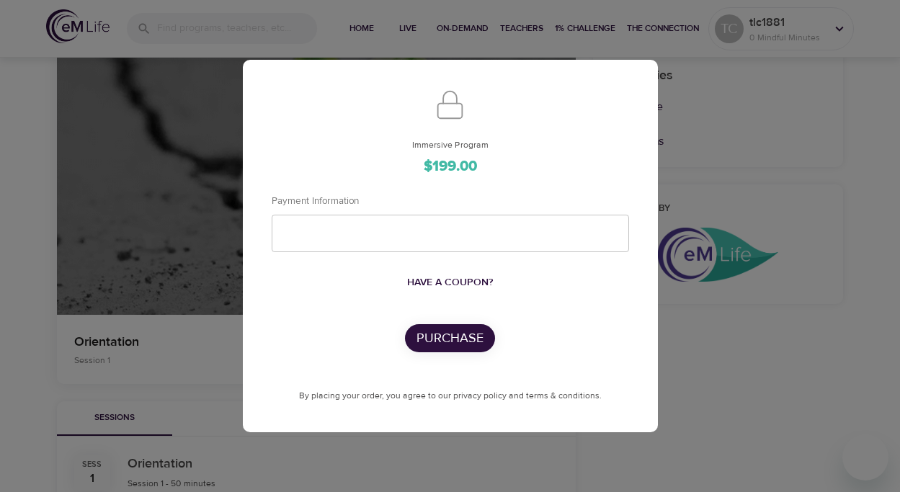
click at [198, 328] on div "Immersive Program $199.00 Payment Information Have a coupon? Purchase By placin…" at bounding box center [450, 246] width 900 height 492
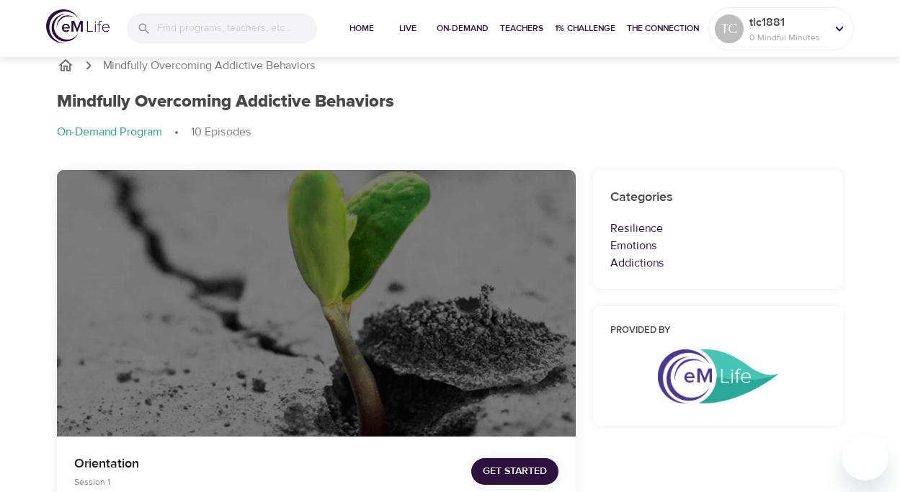
scroll to position [0, 0]
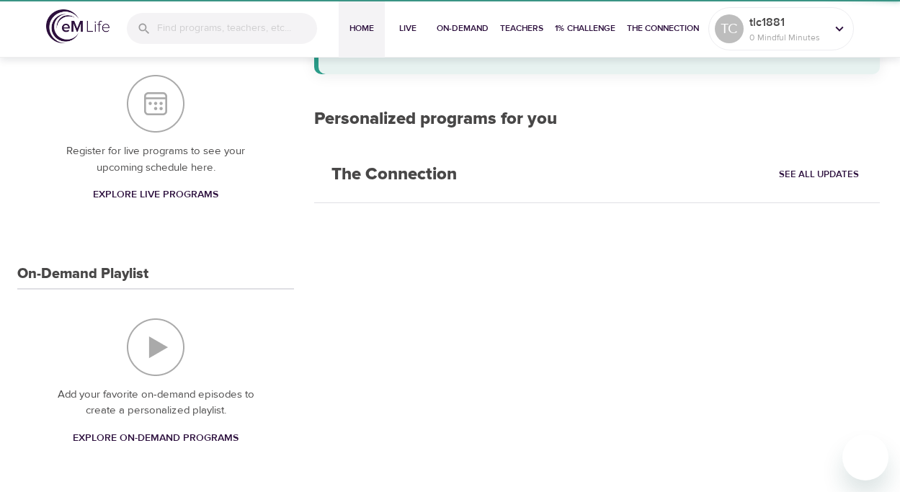
scroll to position [197, 0]
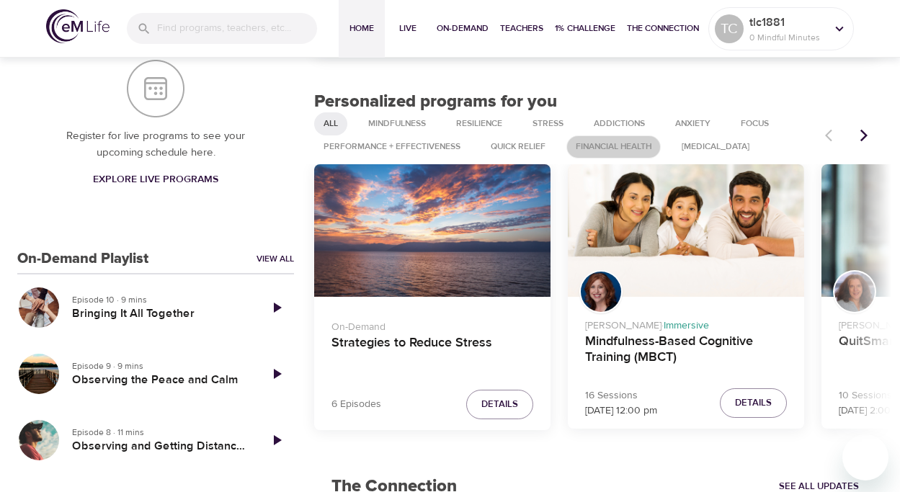
click at [632, 138] on div "Financial Health" at bounding box center [614, 147] width 94 height 23
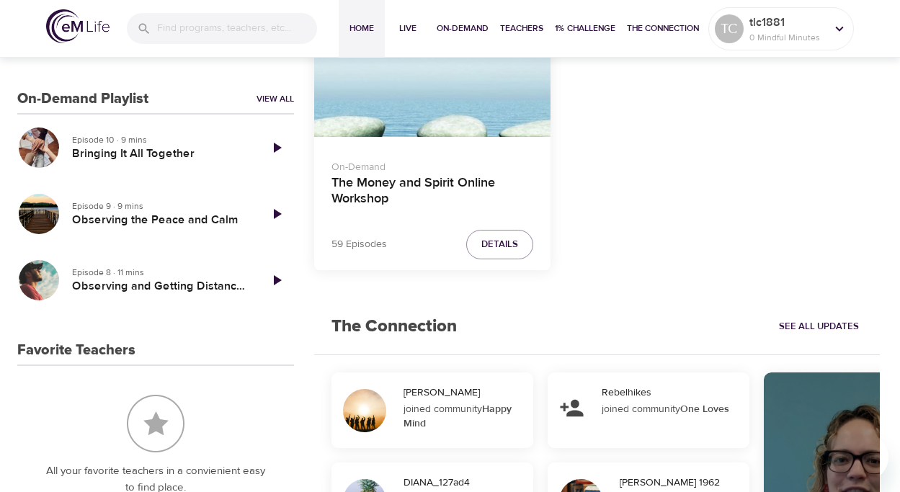
scroll to position [364, 0]
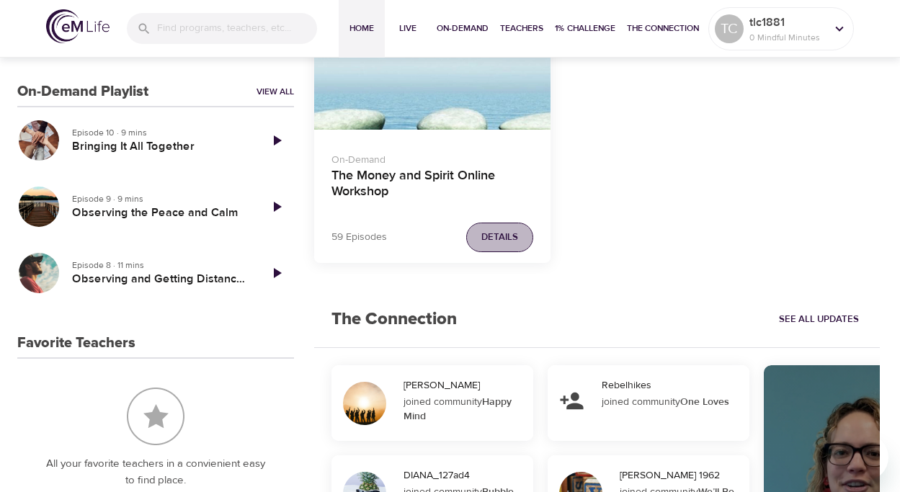
click at [498, 226] on button "Details" at bounding box center [499, 238] width 67 height 30
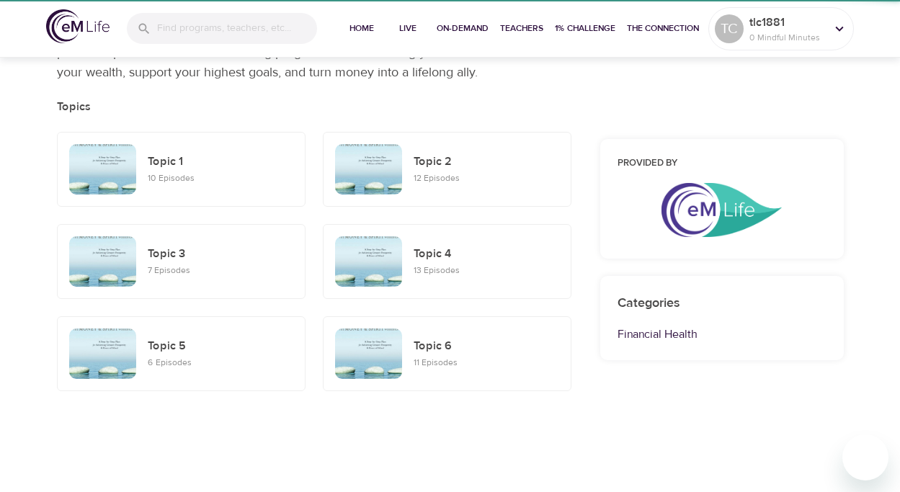
scroll to position [219, 0]
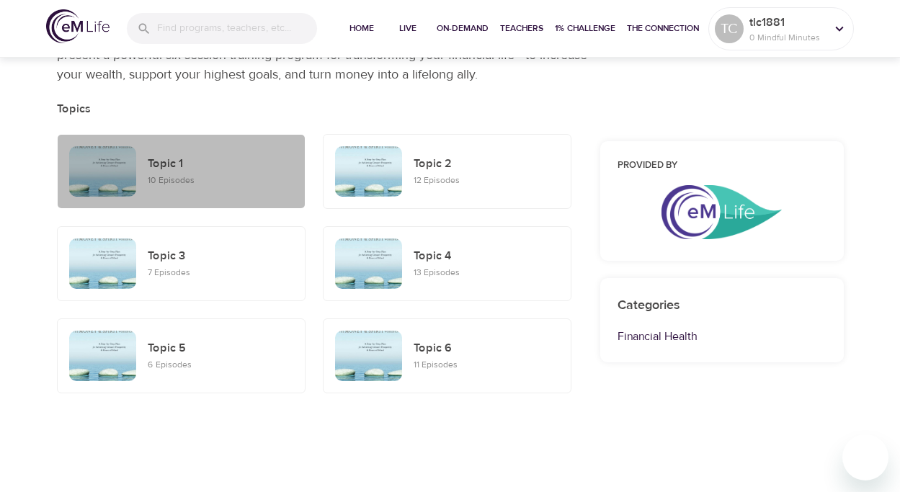
click at [243, 182] on div "Topic 1 10 Episodes" at bounding box center [220, 171] width 157 height 45
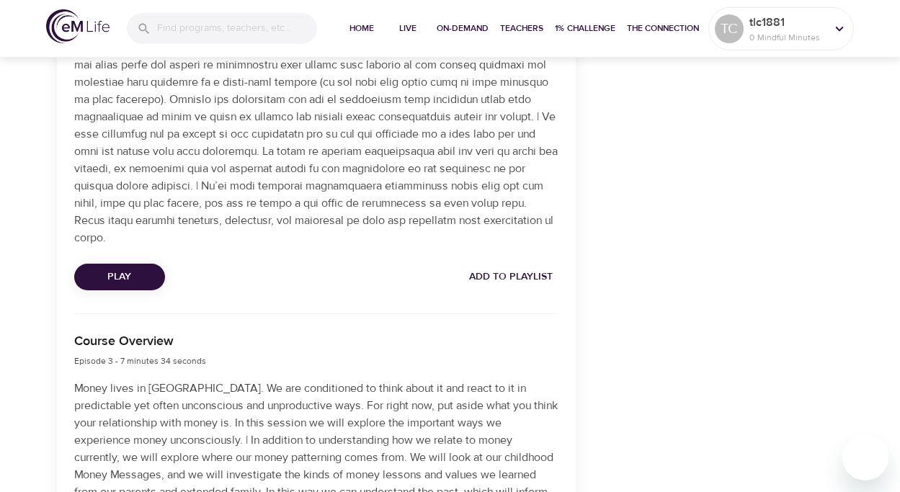
scroll to position [988, 0]
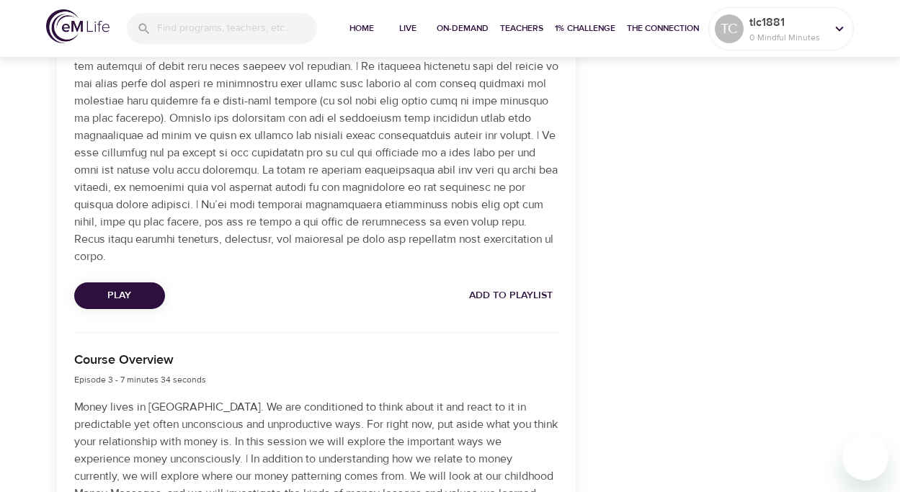
click at [522, 293] on span "Add to Playlist" at bounding box center [511, 296] width 84 height 18
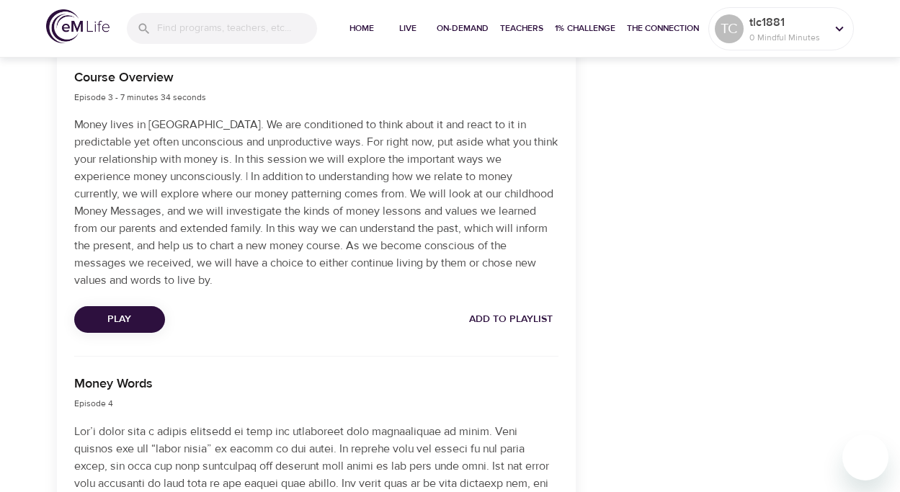
scroll to position [1280, 0]
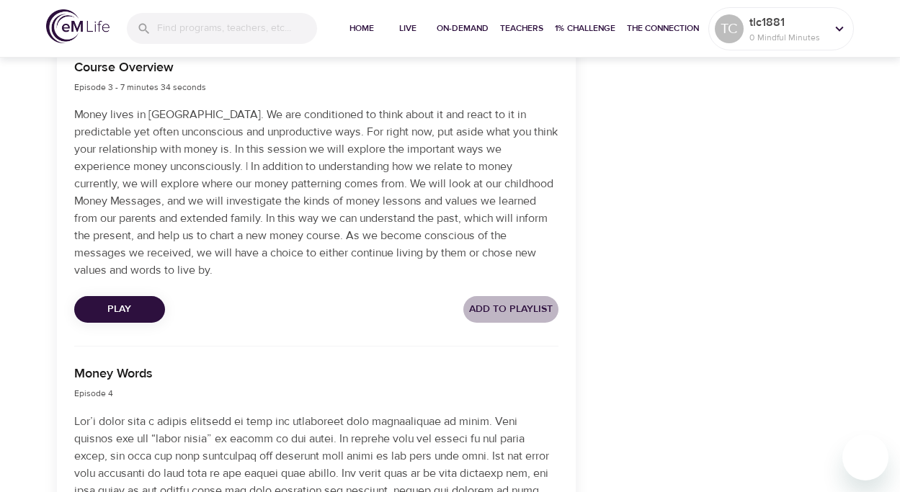
click at [525, 301] on span "Add to Playlist" at bounding box center [511, 310] width 84 height 18
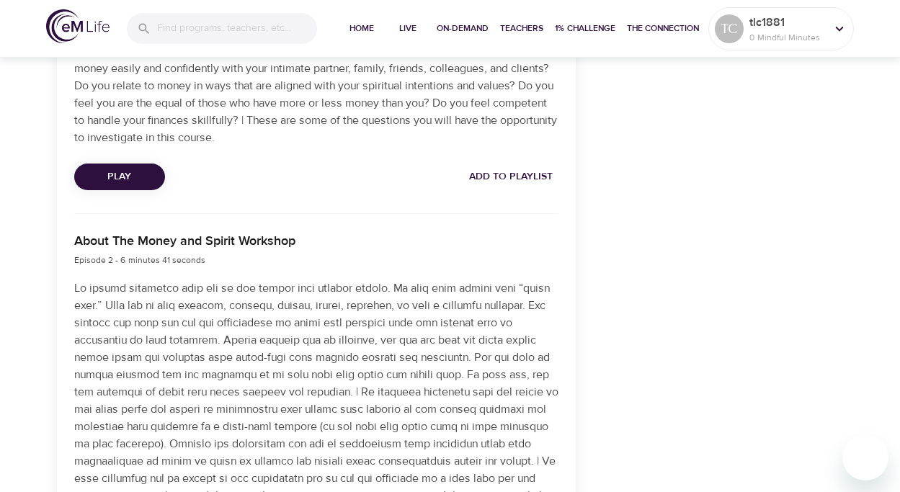
scroll to position [628, 0]
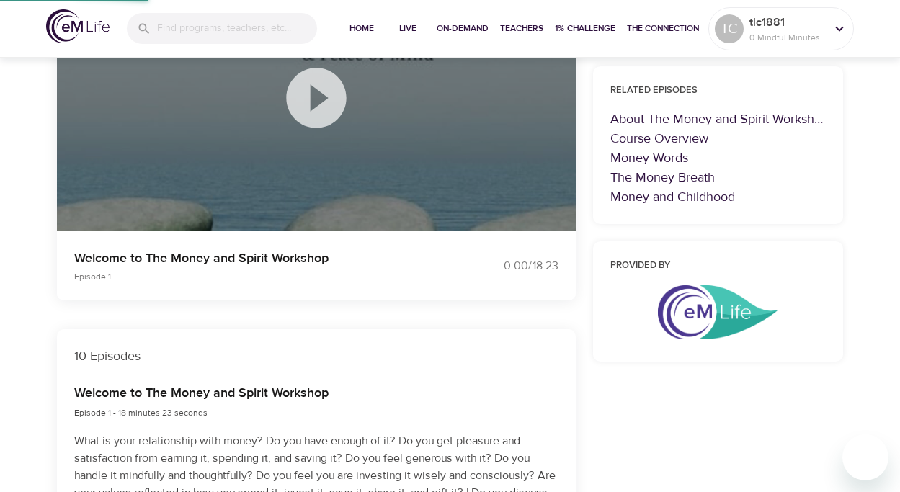
scroll to position [219, 0]
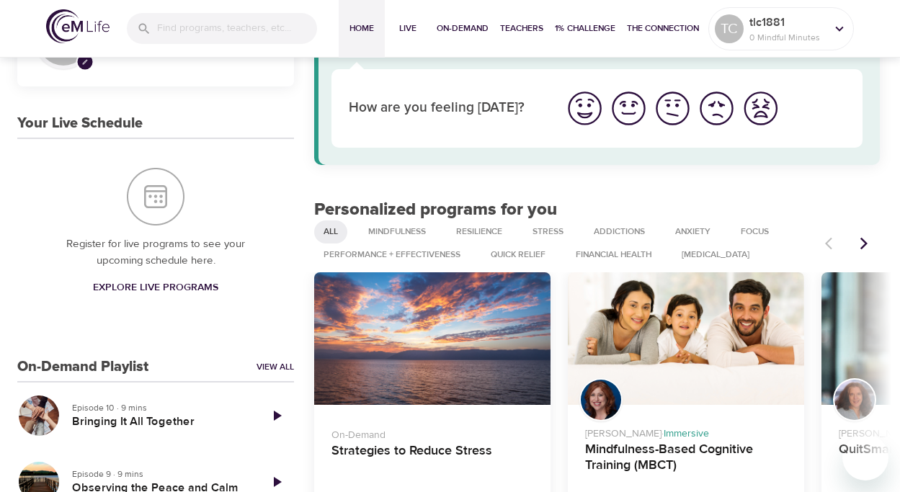
scroll to position [40, 0]
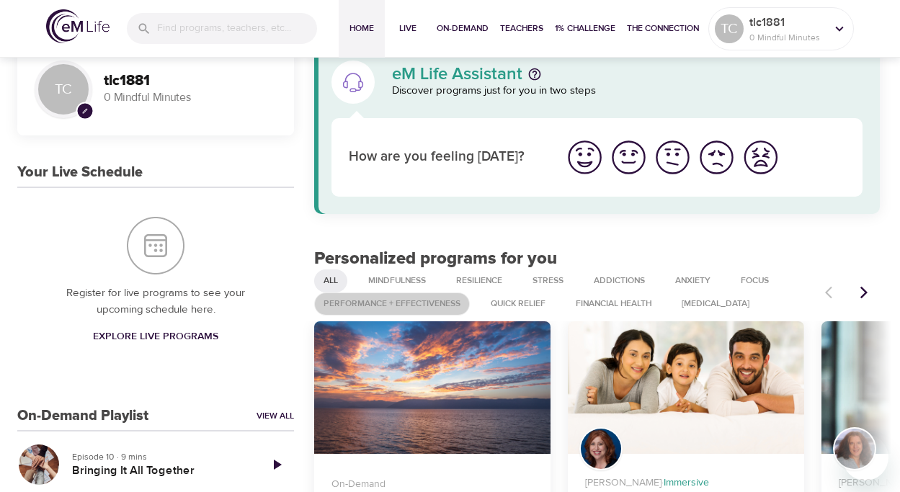
click at [446, 300] on span "Performance + Effectiveness" at bounding box center [392, 304] width 154 height 12
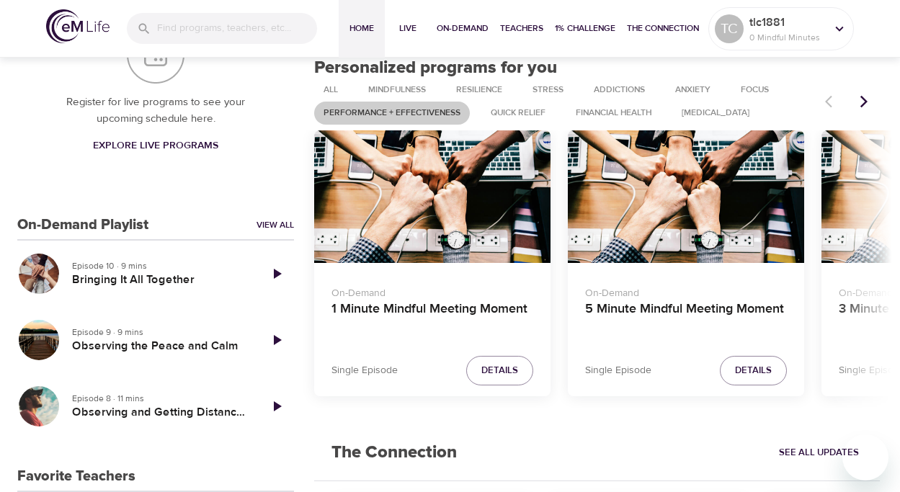
scroll to position [232, 0]
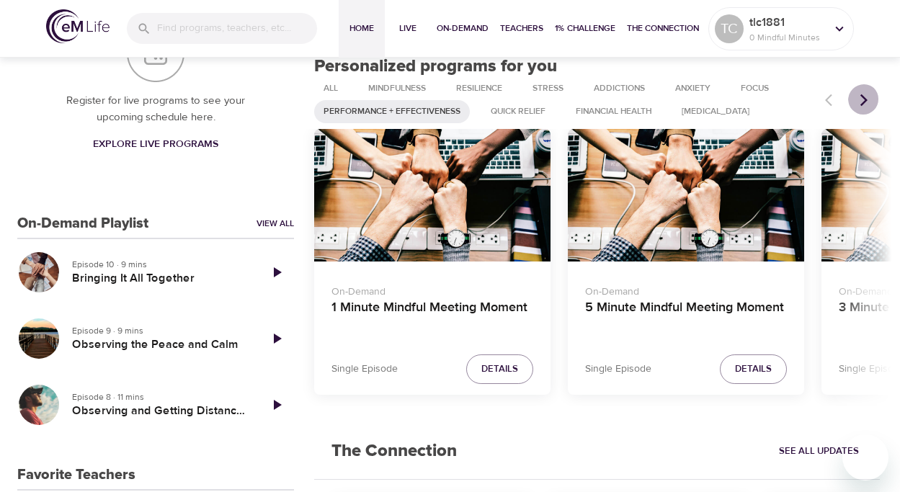
click at [860, 99] on icon "Next items" at bounding box center [864, 100] width 14 height 14
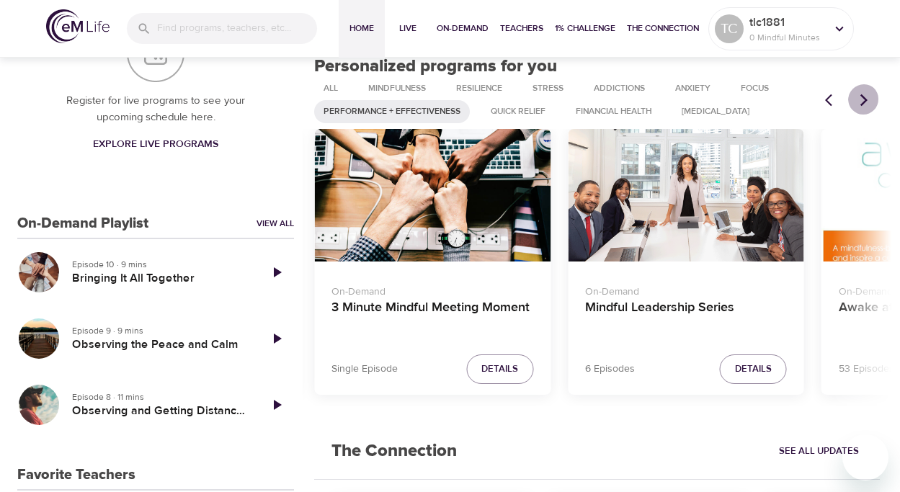
click at [860, 99] on icon "Next items" at bounding box center [864, 100] width 14 height 14
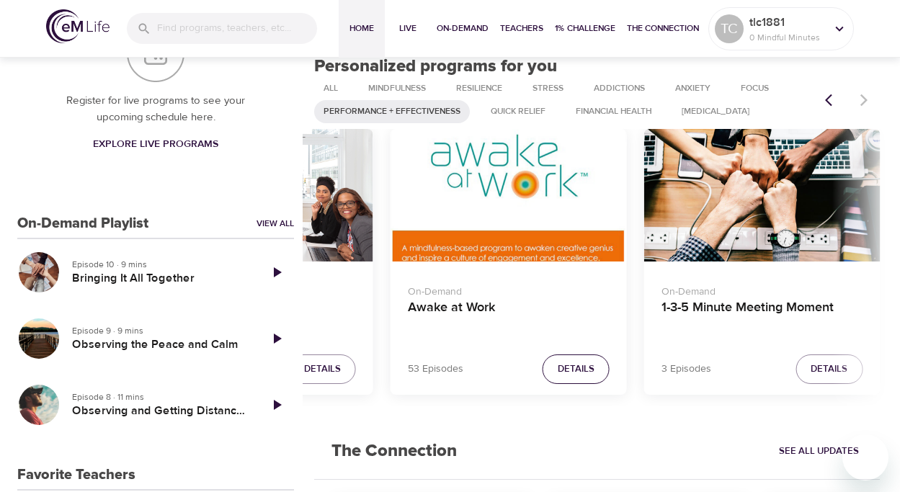
click at [578, 360] on button "Details" at bounding box center [576, 370] width 67 height 30
click at [588, 364] on span "Details" at bounding box center [576, 369] width 37 height 17
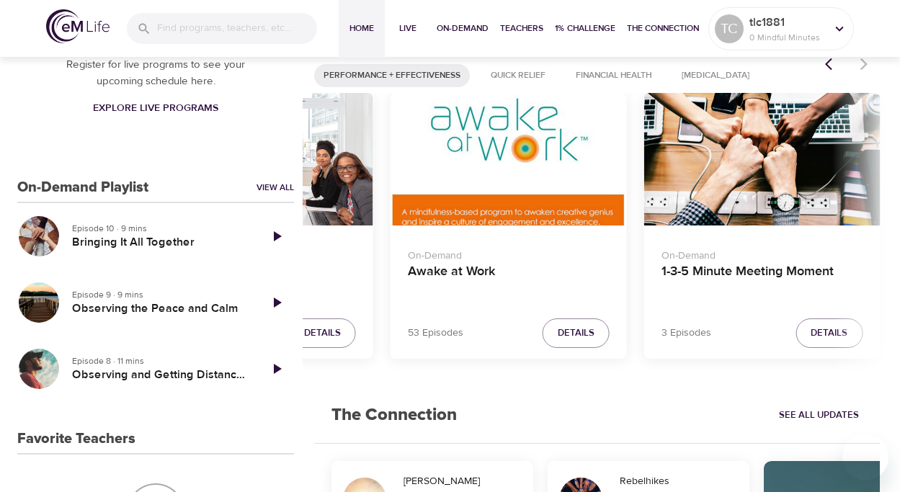
scroll to position [258, 0]
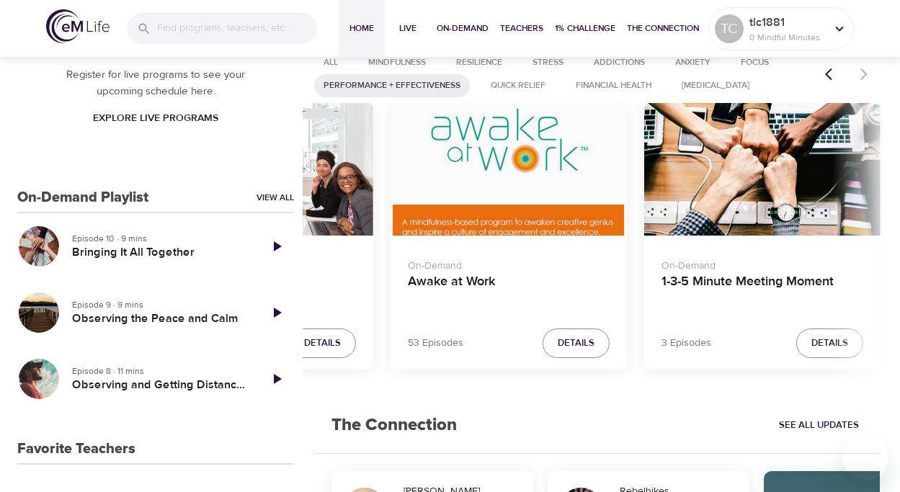
click at [472, 217] on div "Awake at Work" at bounding box center [509, 169] width 236 height 133
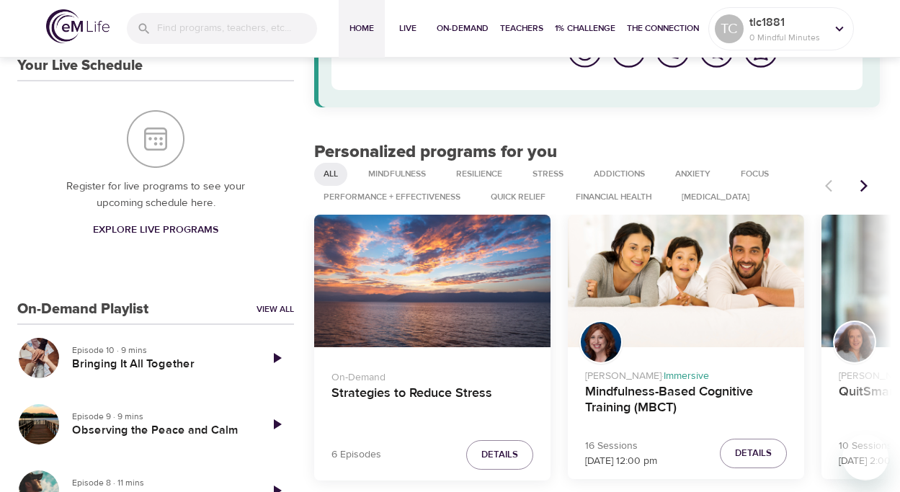
scroll to position [168, 0]
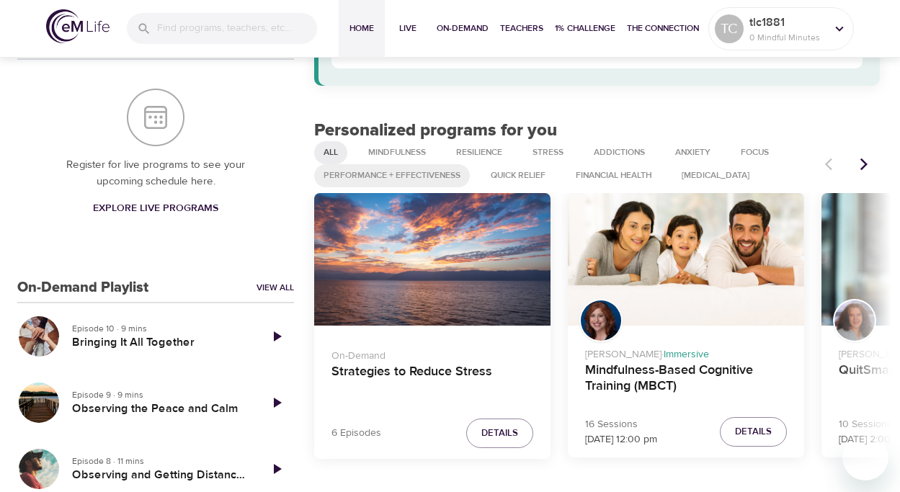
click at [408, 175] on span "Performance + Effectiveness" at bounding box center [392, 175] width 154 height 12
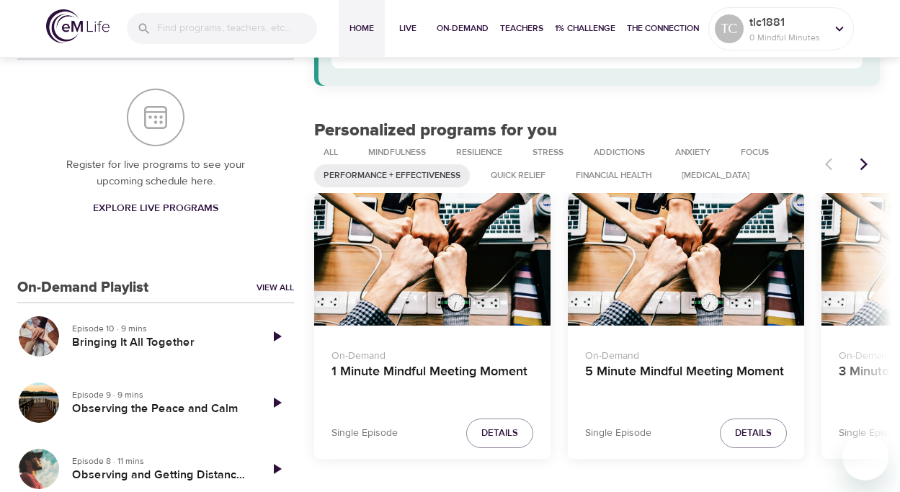
click at [858, 164] on icon "Next items" at bounding box center [864, 164] width 14 height 14
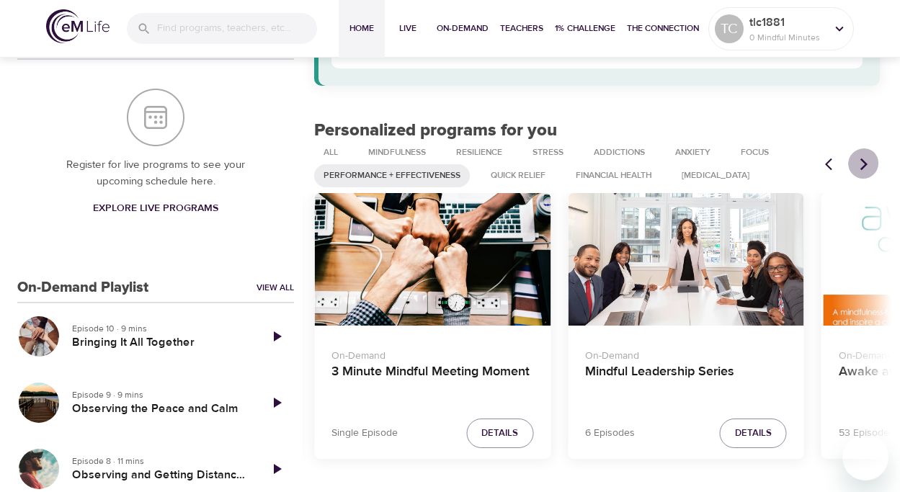
click at [859, 158] on icon "Next items" at bounding box center [864, 164] width 14 height 14
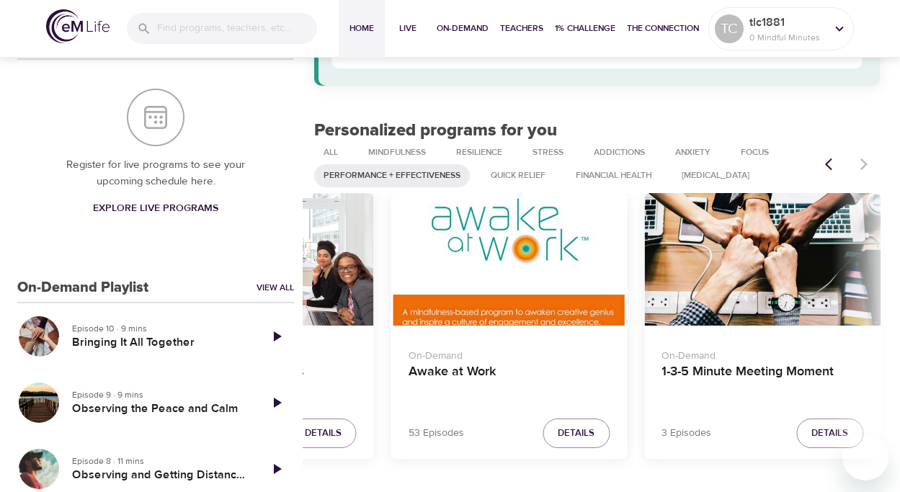
click at [719, 249] on div "1-3-5 Minute Meeting Moment" at bounding box center [763, 259] width 236 height 133
click at [606, 429] on button "Details" at bounding box center [576, 434] width 67 height 30
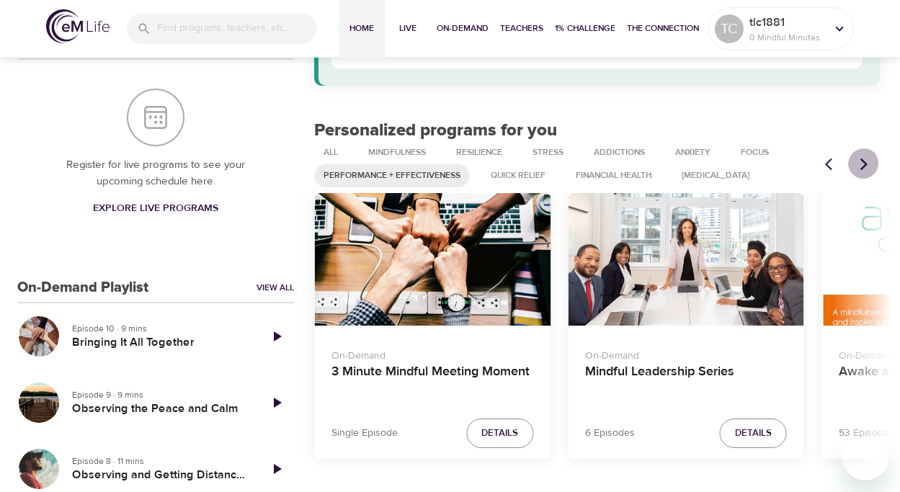
click at [863, 167] on icon "Next items" at bounding box center [864, 164] width 7 height 12
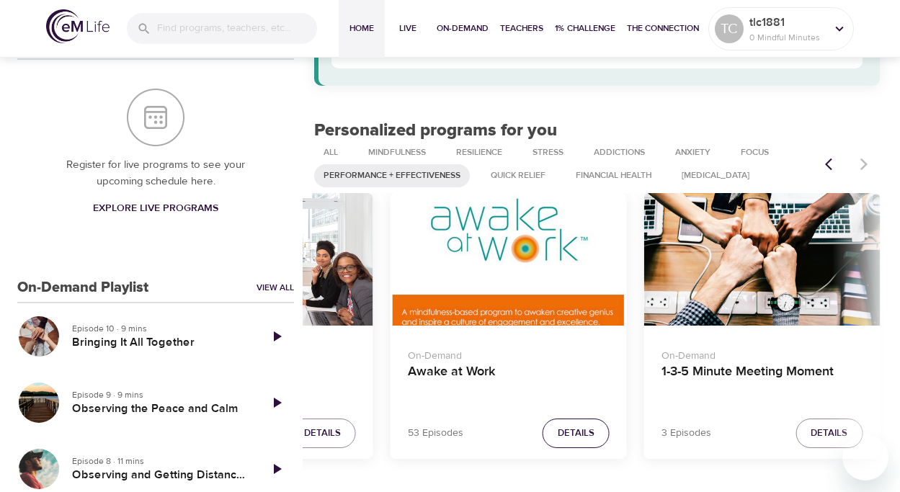
click at [583, 433] on span "Details" at bounding box center [576, 433] width 37 height 17
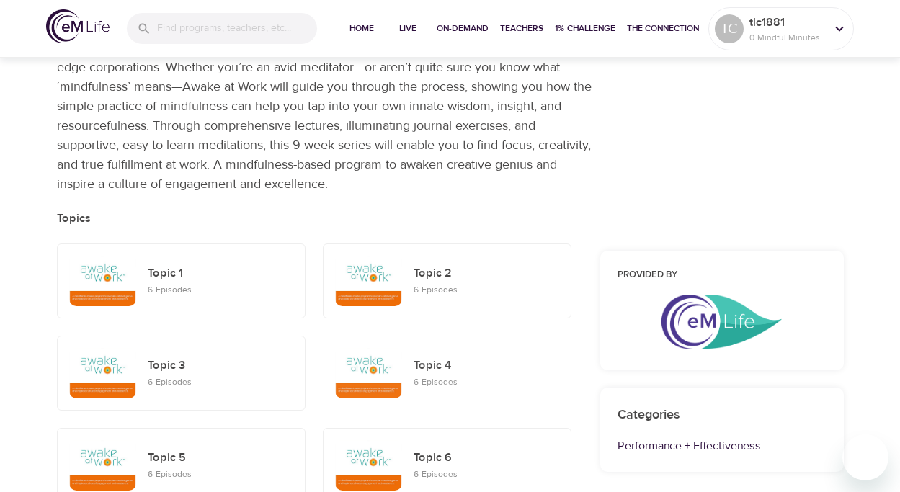
scroll to position [171, 0]
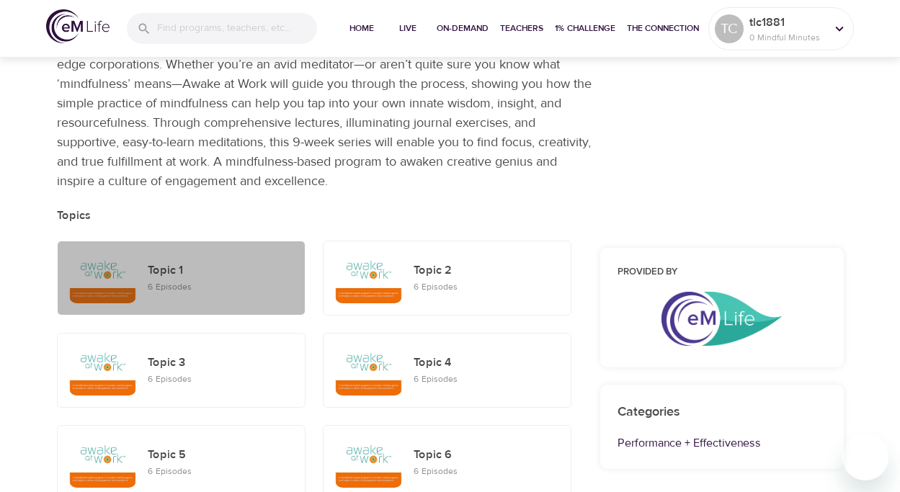
click at [222, 283] on div "Topic 1 6 Episodes" at bounding box center [220, 278] width 157 height 45
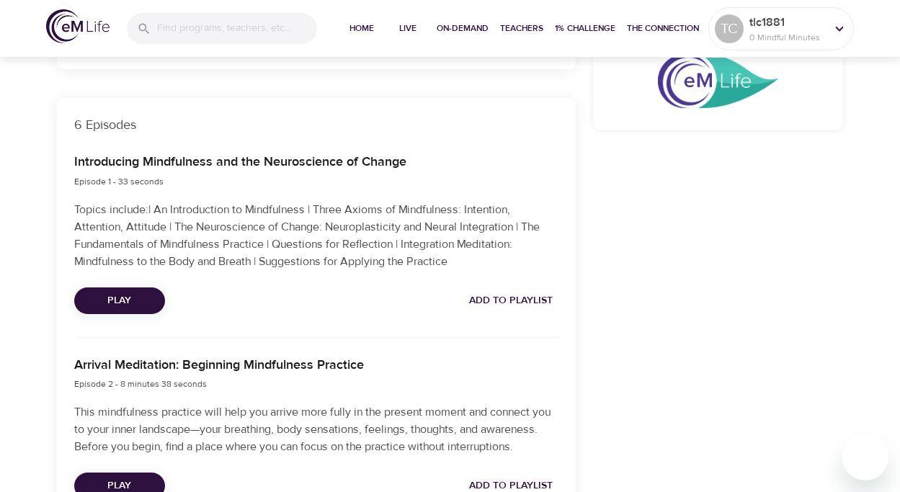
scroll to position [446, 0]
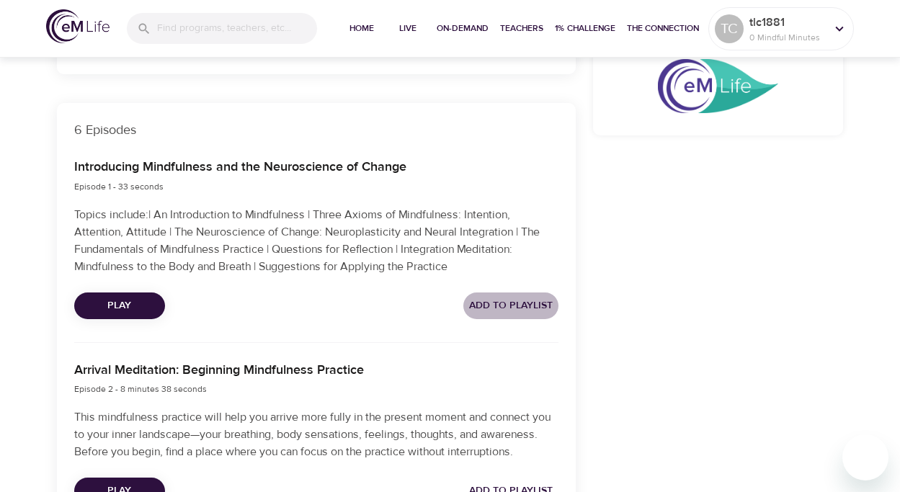
click at [503, 301] on span "Add to Playlist" at bounding box center [511, 306] width 84 height 18
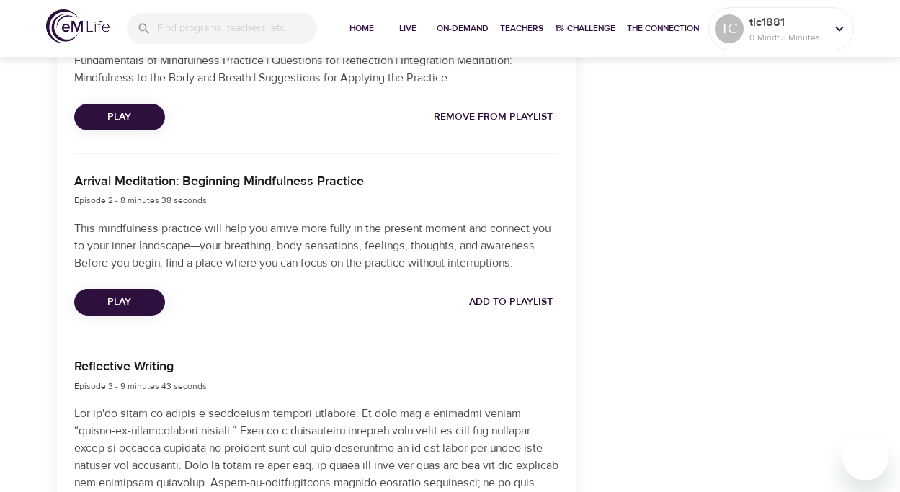
scroll to position [636, 0]
click at [503, 300] on span "Add to Playlist" at bounding box center [511, 302] width 84 height 18
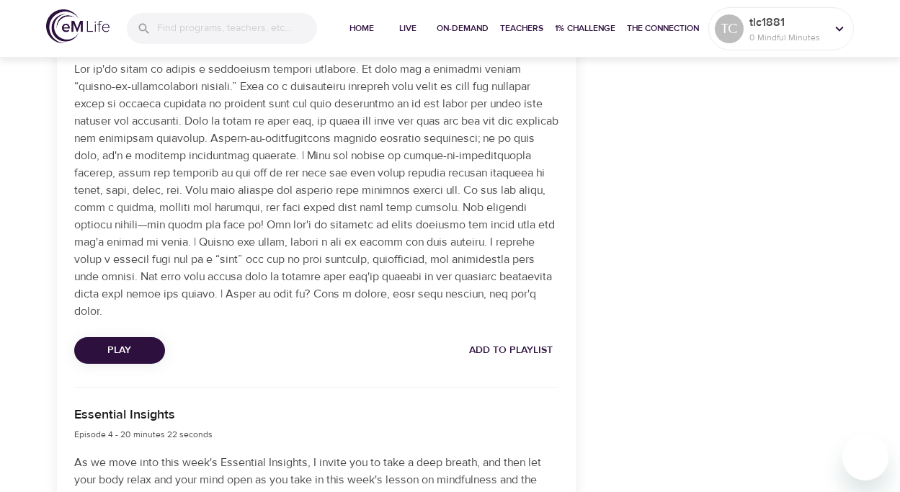
scroll to position [991, 0]
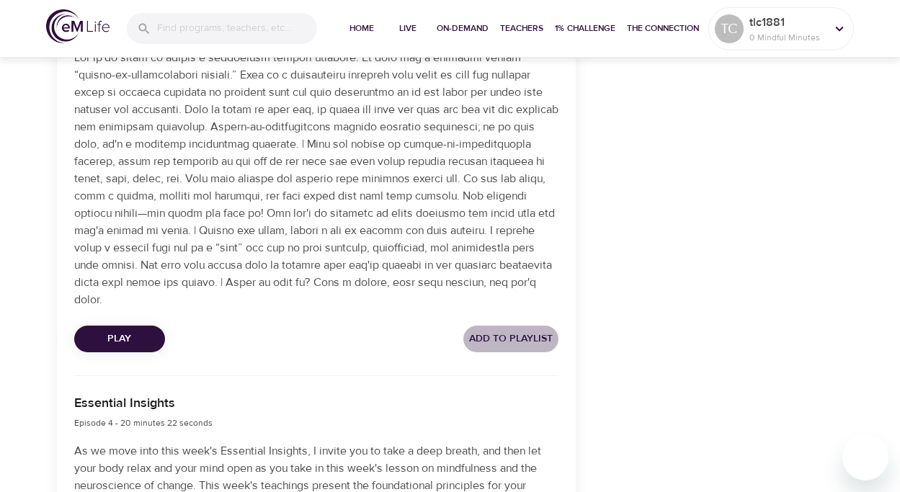
click at [504, 330] on span "Add to Playlist" at bounding box center [511, 339] width 84 height 18
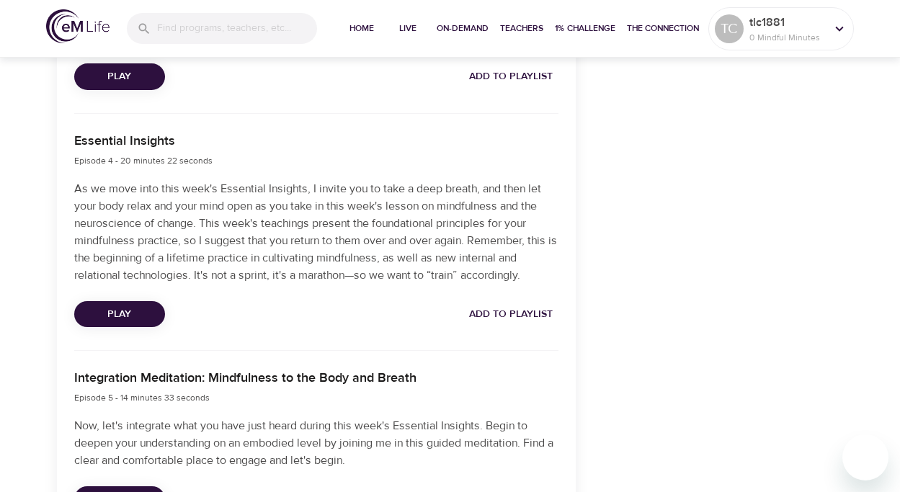
scroll to position [1268, 0]
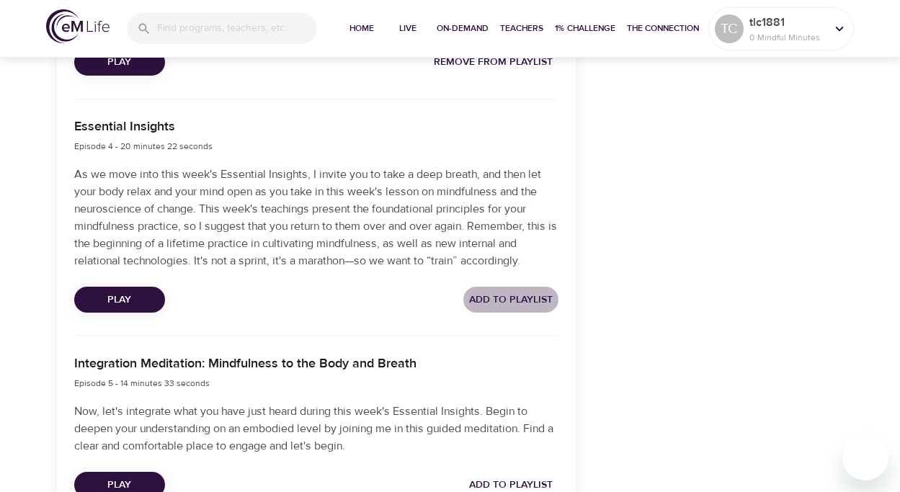
click at [518, 291] on span "Add to Playlist" at bounding box center [511, 300] width 84 height 18
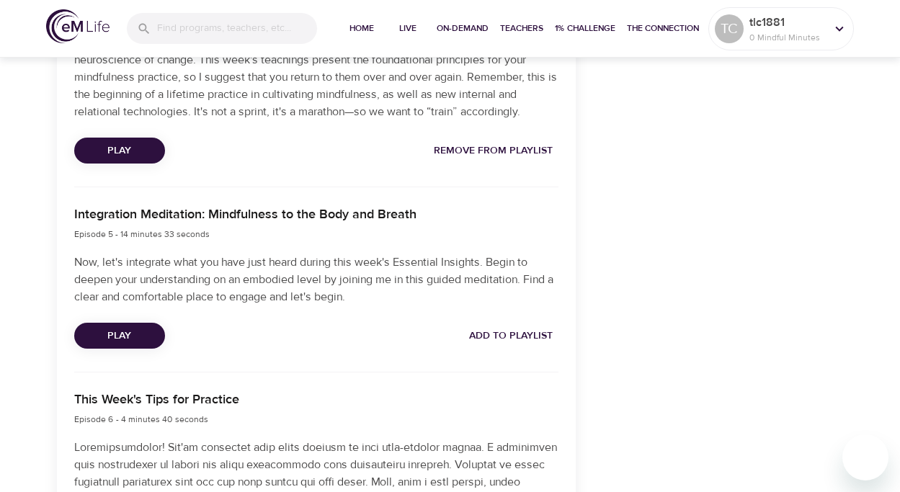
scroll to position [1418, 0]
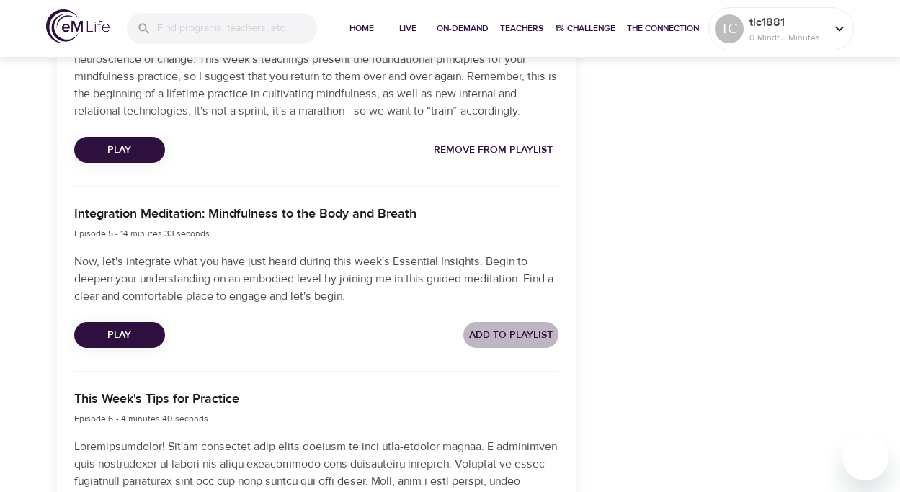
click at [502, 327] on span "Add to Playlist" at bounding box center [511, 336] width 84 height 18
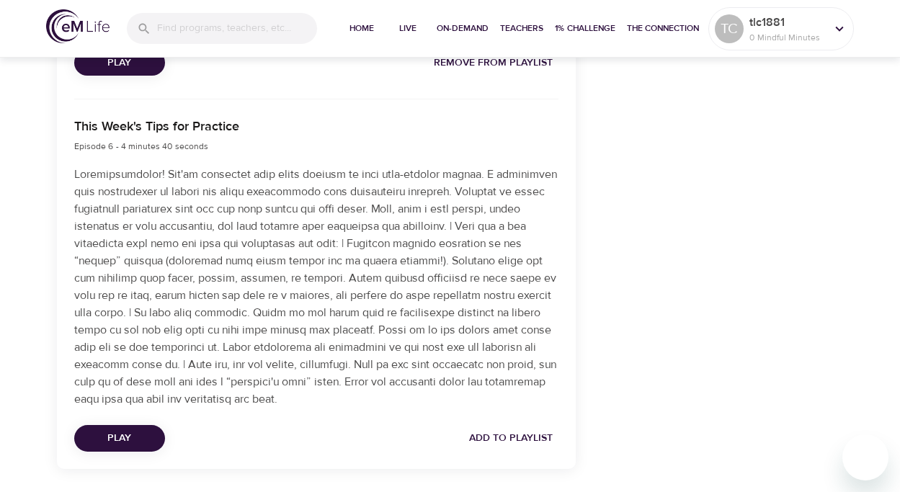
scroll to position [1691, 0]
click at [507, 429] on span "Add to Playlist" at bounding box center [511, 438] width 84 height 18
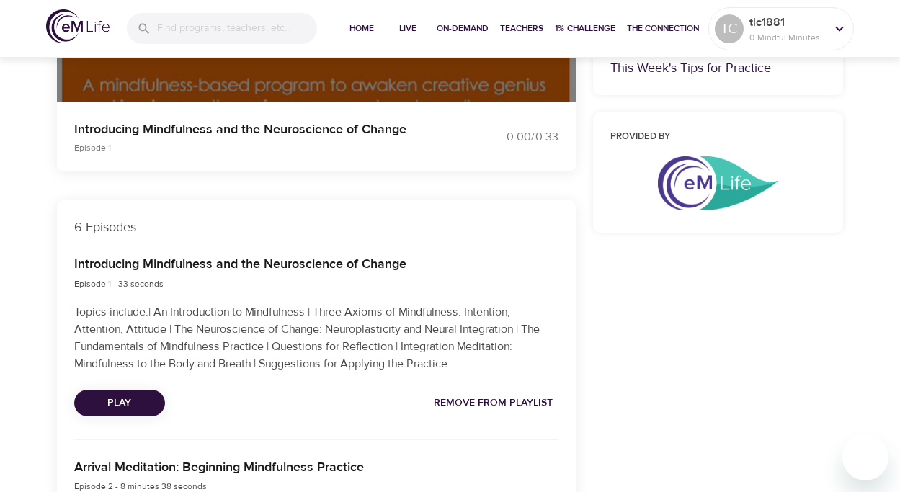
scroll to position [343, 0]
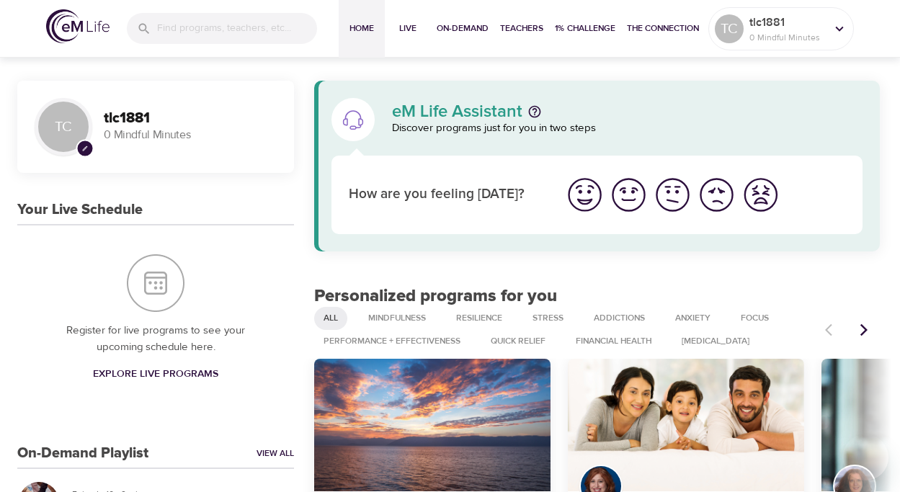
scroll to position [2, 0]
click at [603, 316] on span "Addictions" at bounding box center [619, 318] width 68 height 12
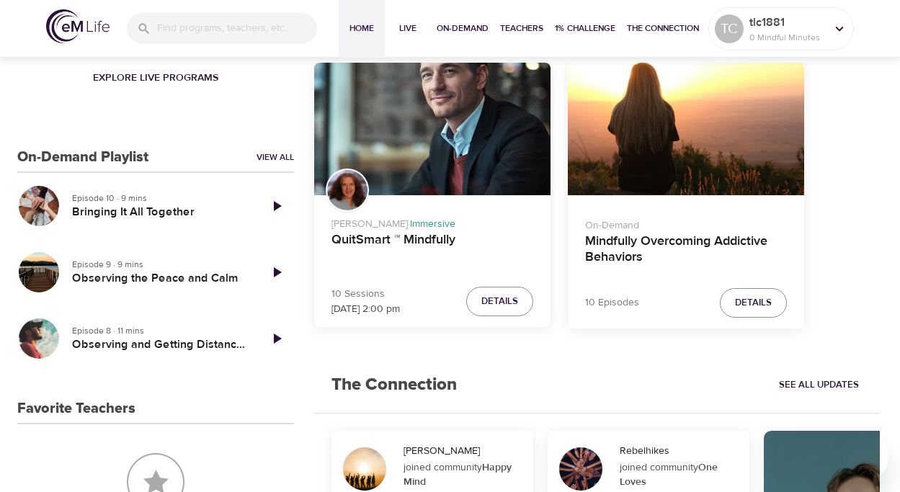
scroll to position [306, 0]
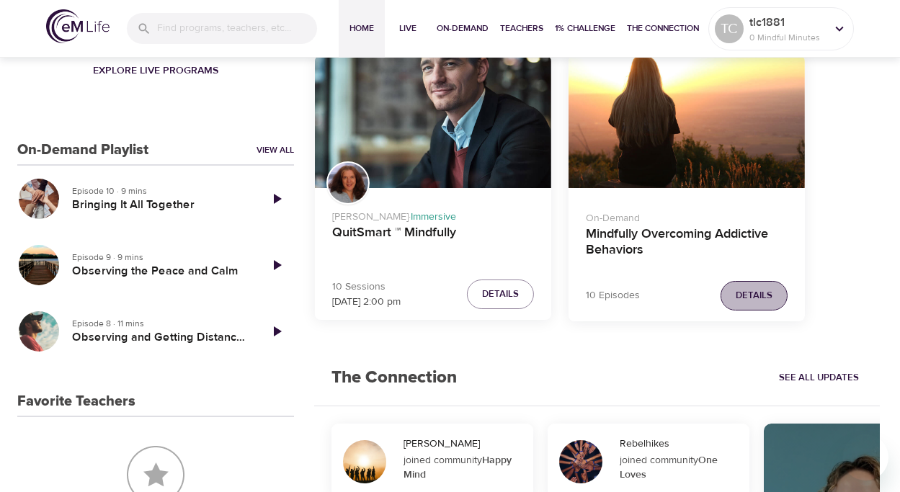
click at [745, 287] on button "Details" at bounding box center [754, 296] width 67 height 30
click at [740, 291] on span "Details" at bounding box center [753, 296] width 37 height 17
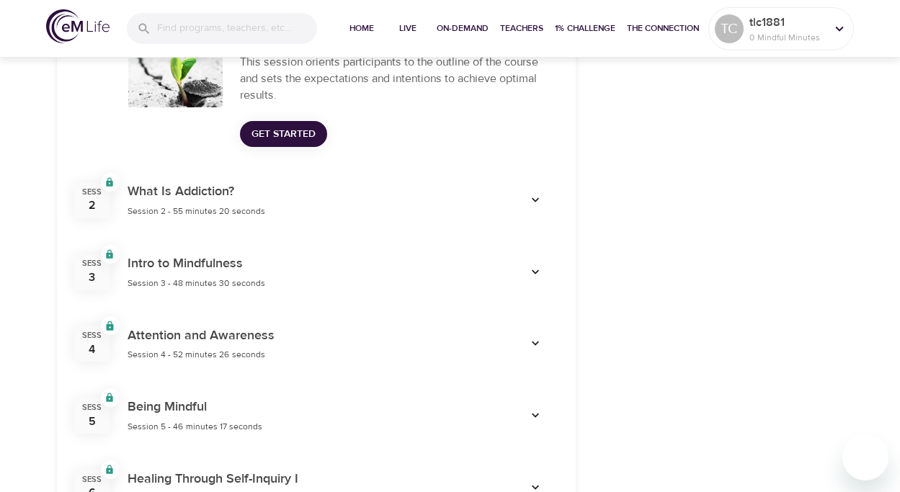
scroll to position [583, 0]
click at [529, 193] on icon "button" at bounding box center [535, 199] width 14 height 14
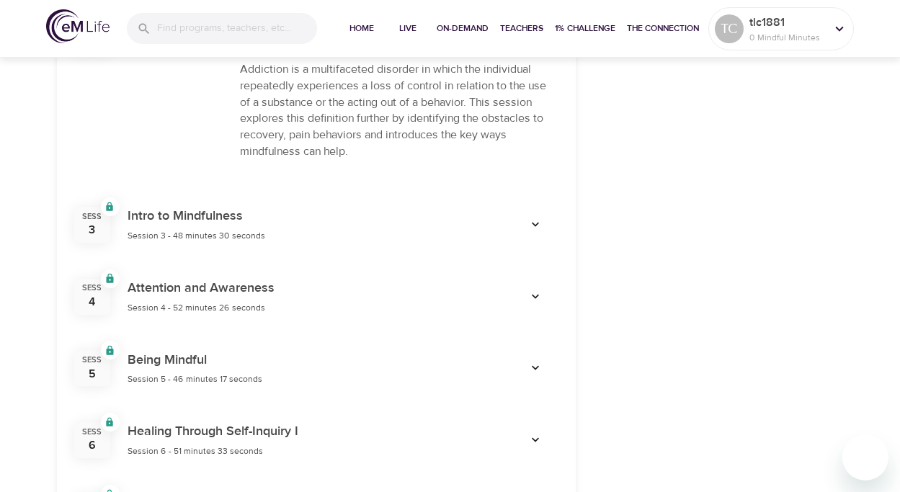
scroll to position [756, 0]
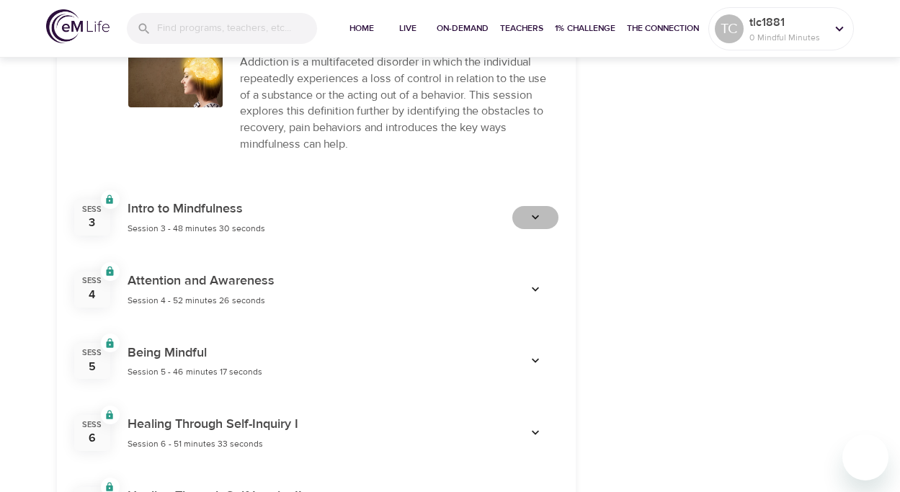
click at [536, 211] on icon "button" at bounding box center [535, 218] width 14 height 14
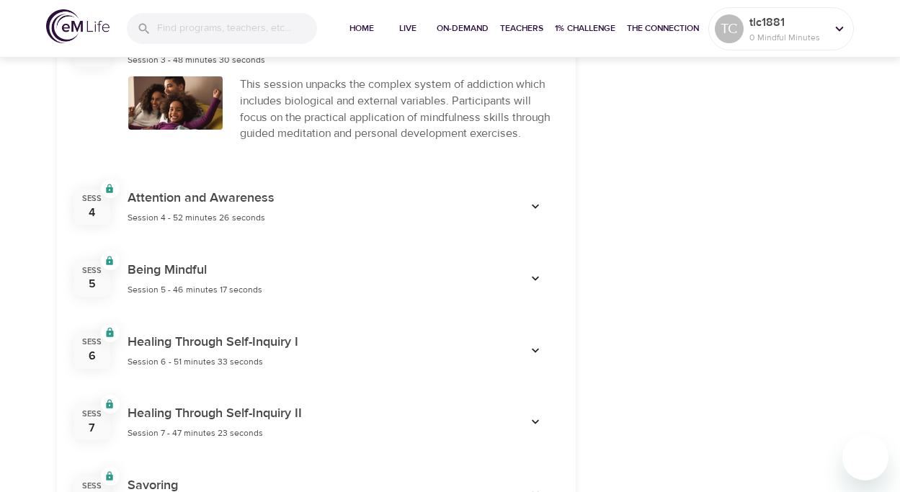
scroll to position [934, 0]
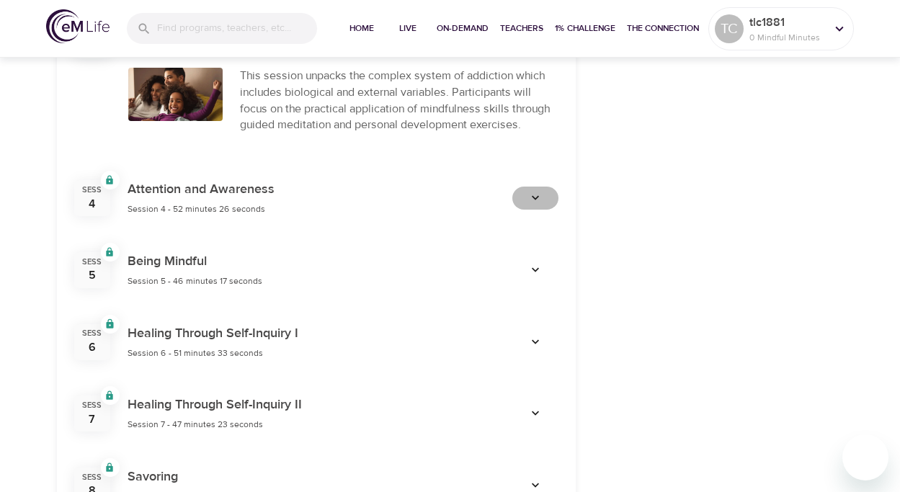
click at [536, 188] on button "button" at bounding box center [536, 198] width 46 height 23
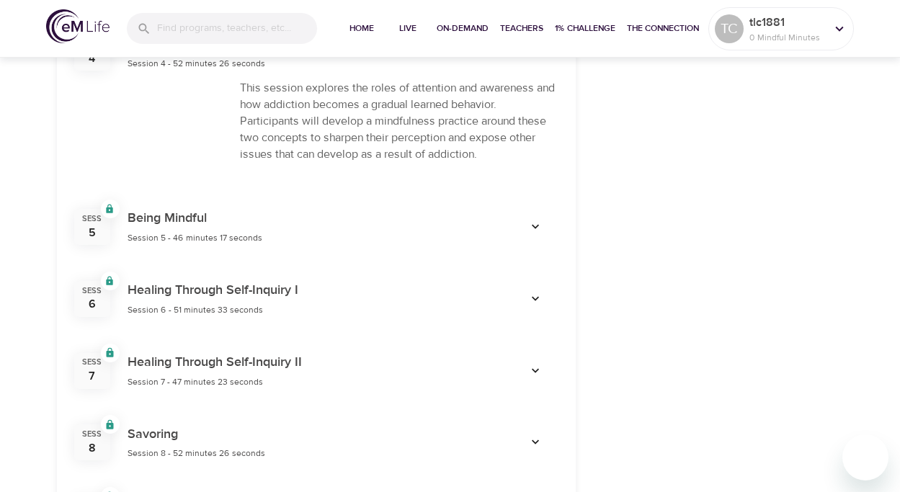
scroll to position [1083, 0]
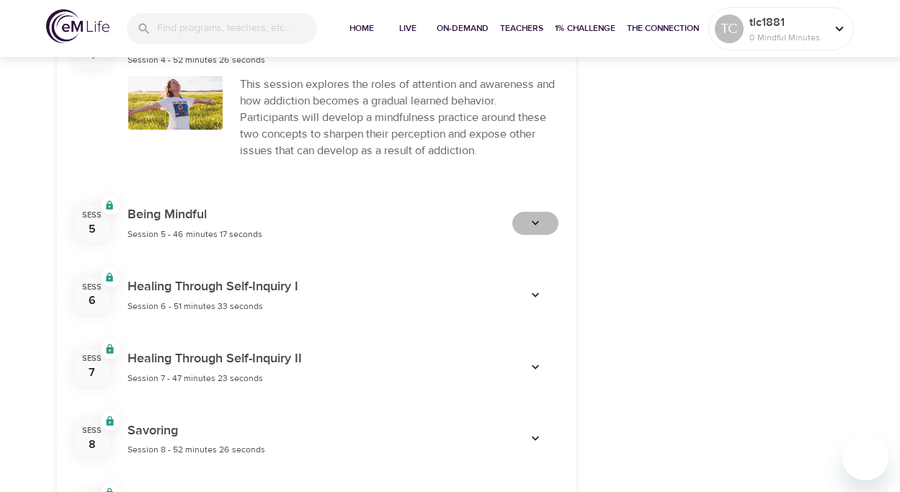
click at [538, 217] on icon "button" at bounding box center [535, 223] width 14 height 14
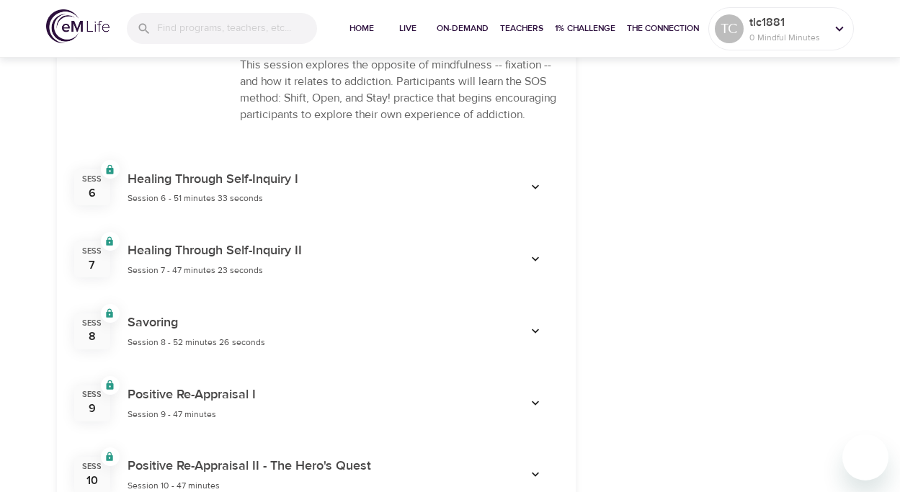
scroll to position [1283, 0]
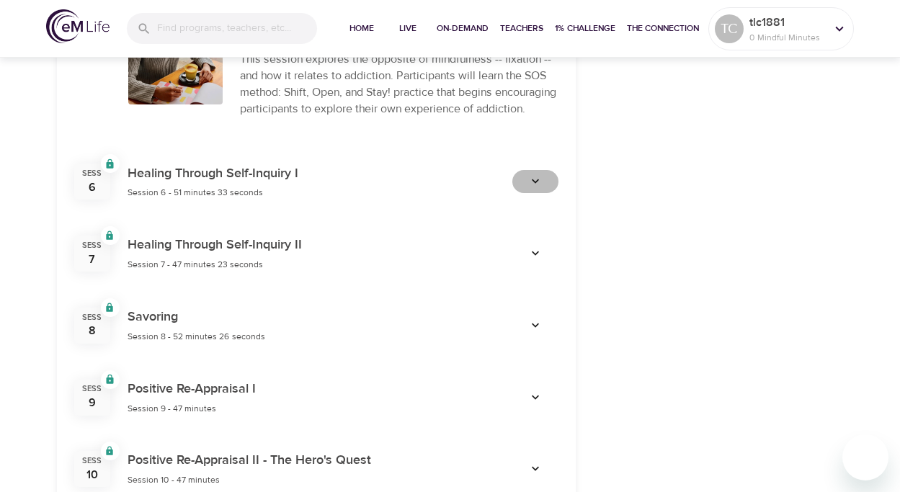
click at [536, 189] on icon "button" at bounding box center [535, 181] width 14 height 14
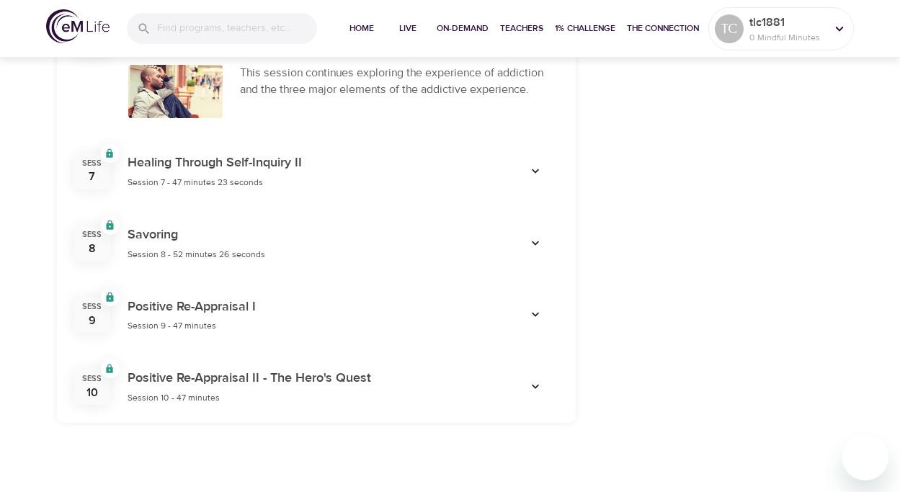
click at [539, 251] on icon "button" at bounding box center [535, 243] width 14 height 14
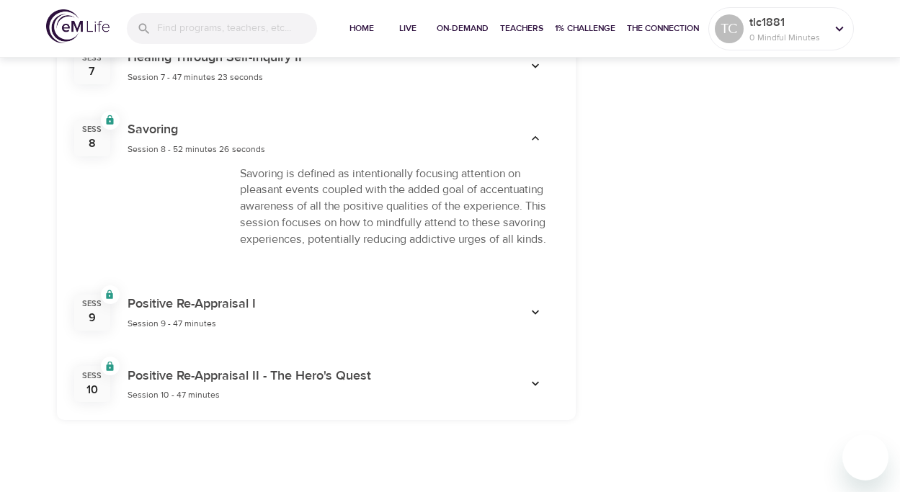
scroll to position [1546, 0]
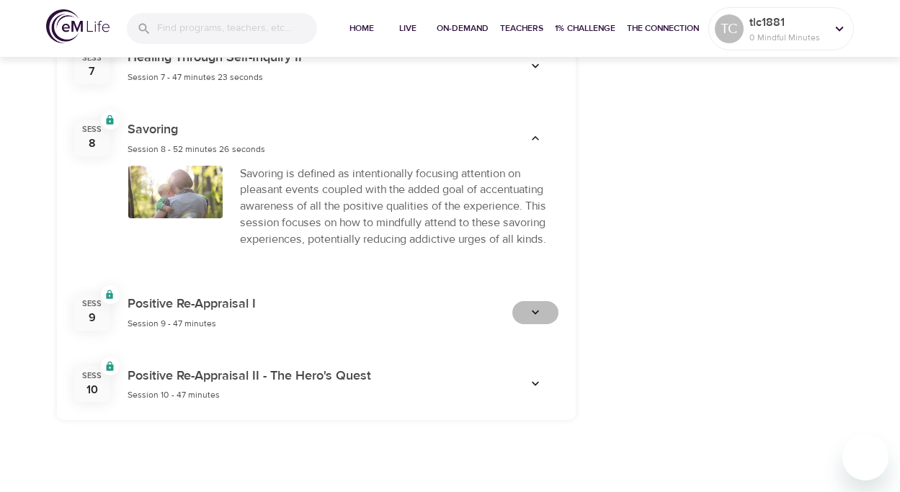
click at [532, 306] on icon "button" at bounding box center [535, 313] width 14 height 14
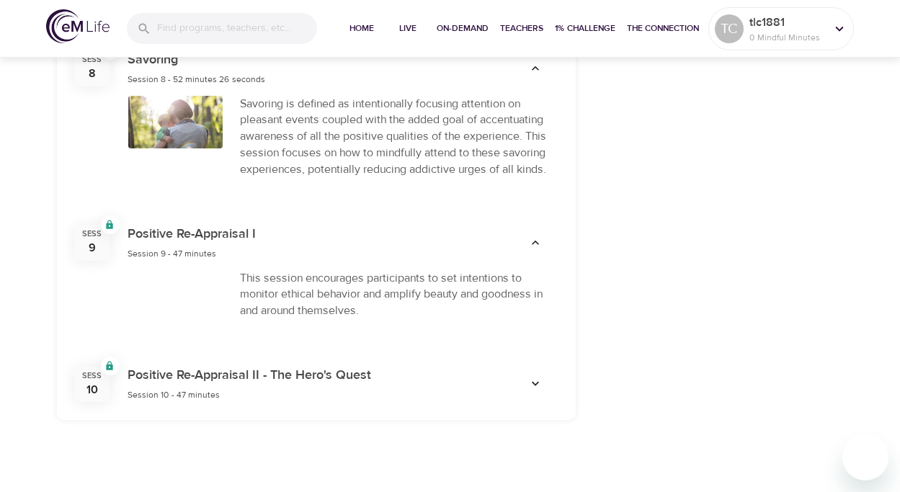
scroll to position [1616, 0]
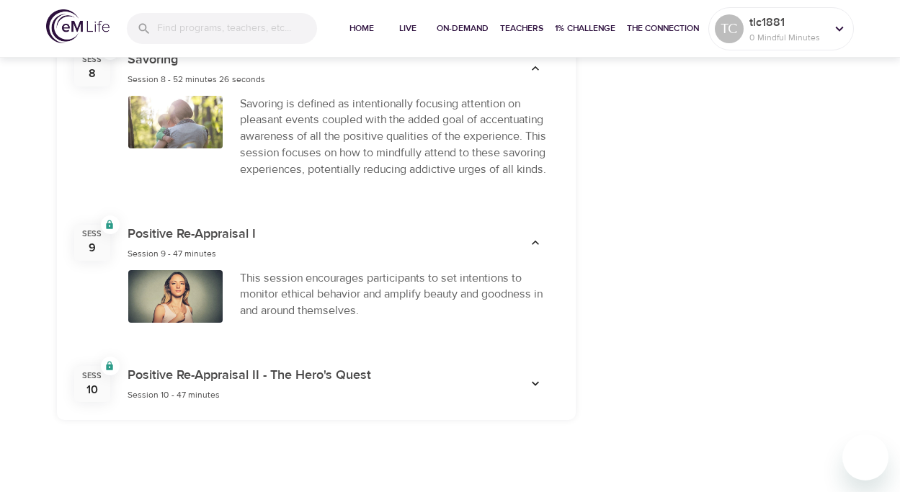
click at [541, 381] on icon "button" at bounding box center [535, 384] width 14 height 14
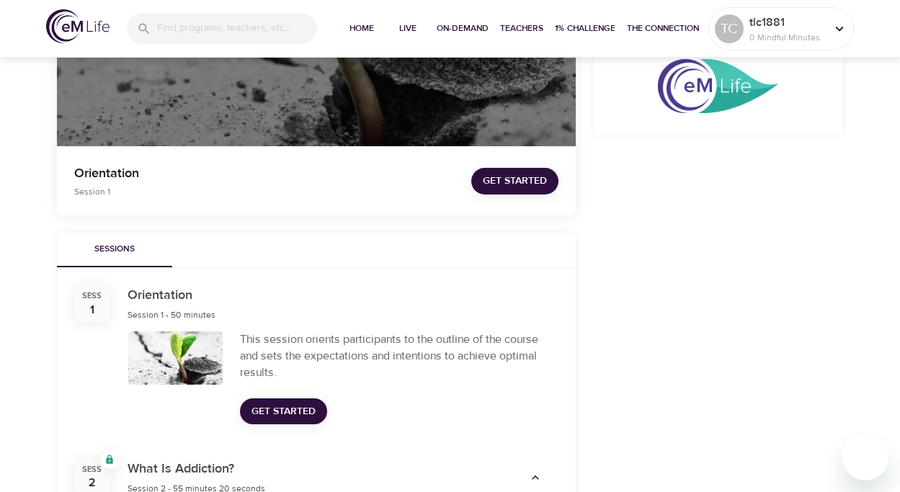
scroll to position [318, 0]
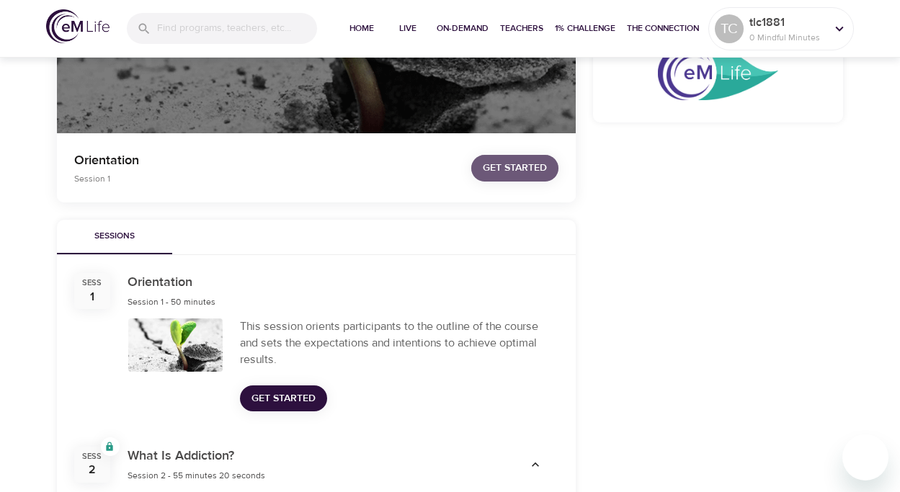
click at [523, 169] on span "Get Started" at bounding box center [515, 168] width 64 height 18
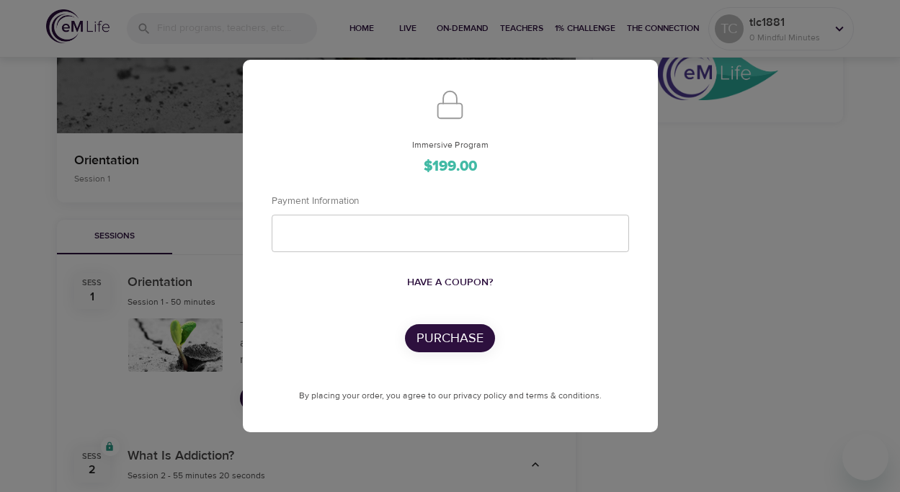
click at [170, 213] on div "Immersive Program $199.00 Payment Information Have a coupon? Purchase By placin…" at bounding box center [450, 246] width 900 height 492
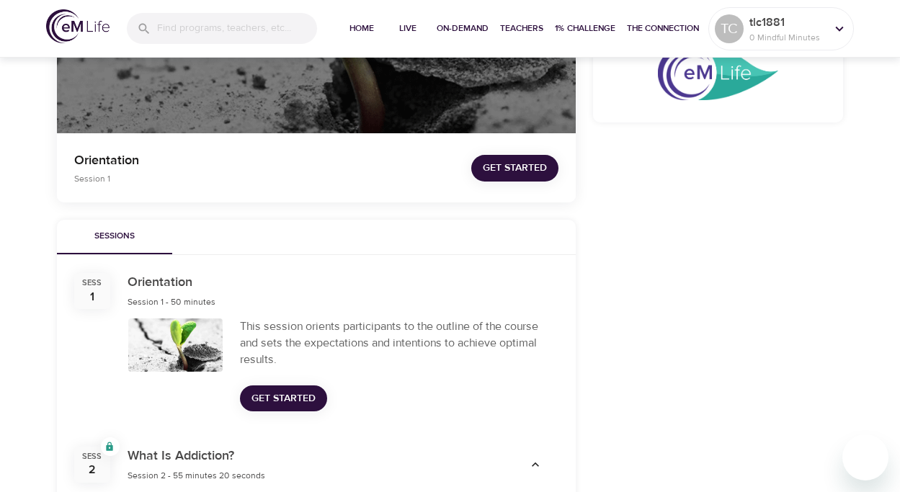
scroll to position [296, 0]
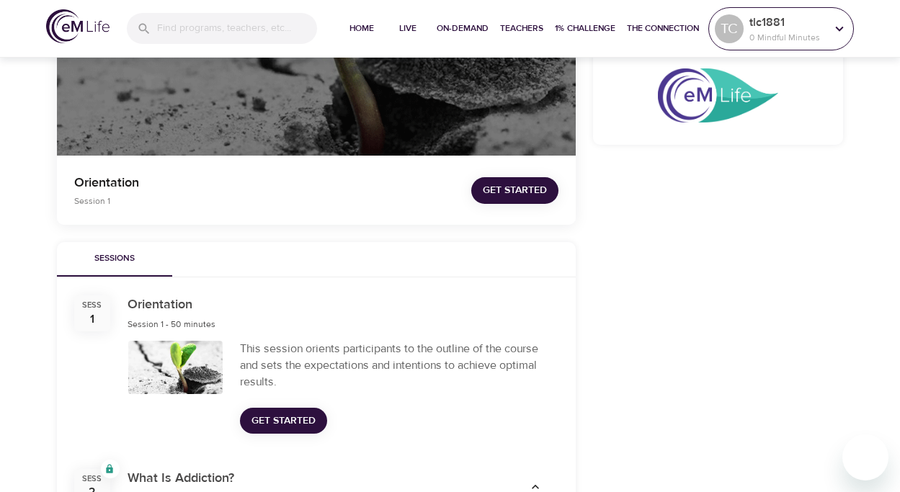
click at [798, 27] on p "tlc1881" at bounding box center [788, 22] width 76 height 17
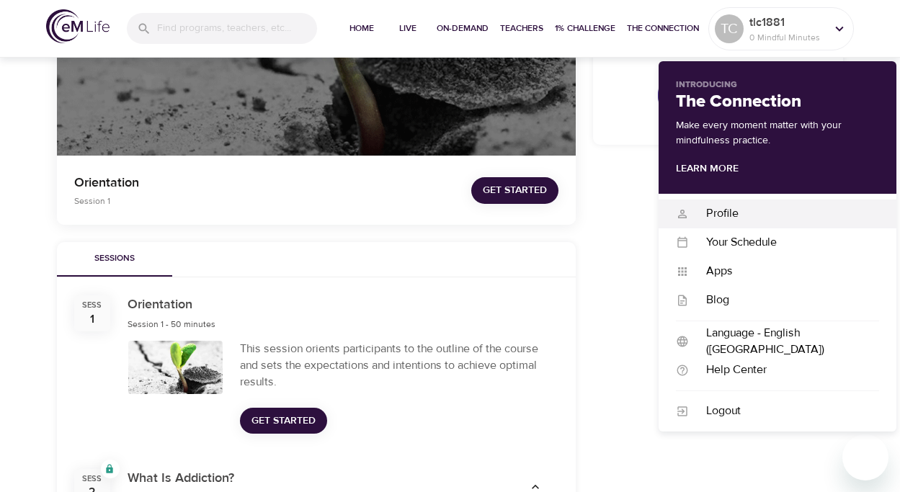
click at [753, 213] on div "Profile" at bounding box center [784, 213] width 190 height 17
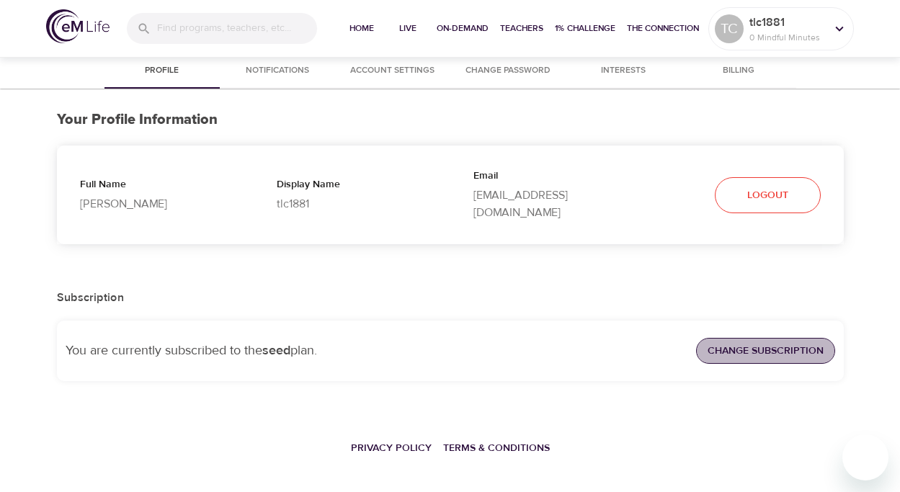
click at [759, 342] on span "Change Subscription" at bounding box center [766, 351] width 116 height 18
